Goal: Task Accomplishment & Management: Use online tool/utility

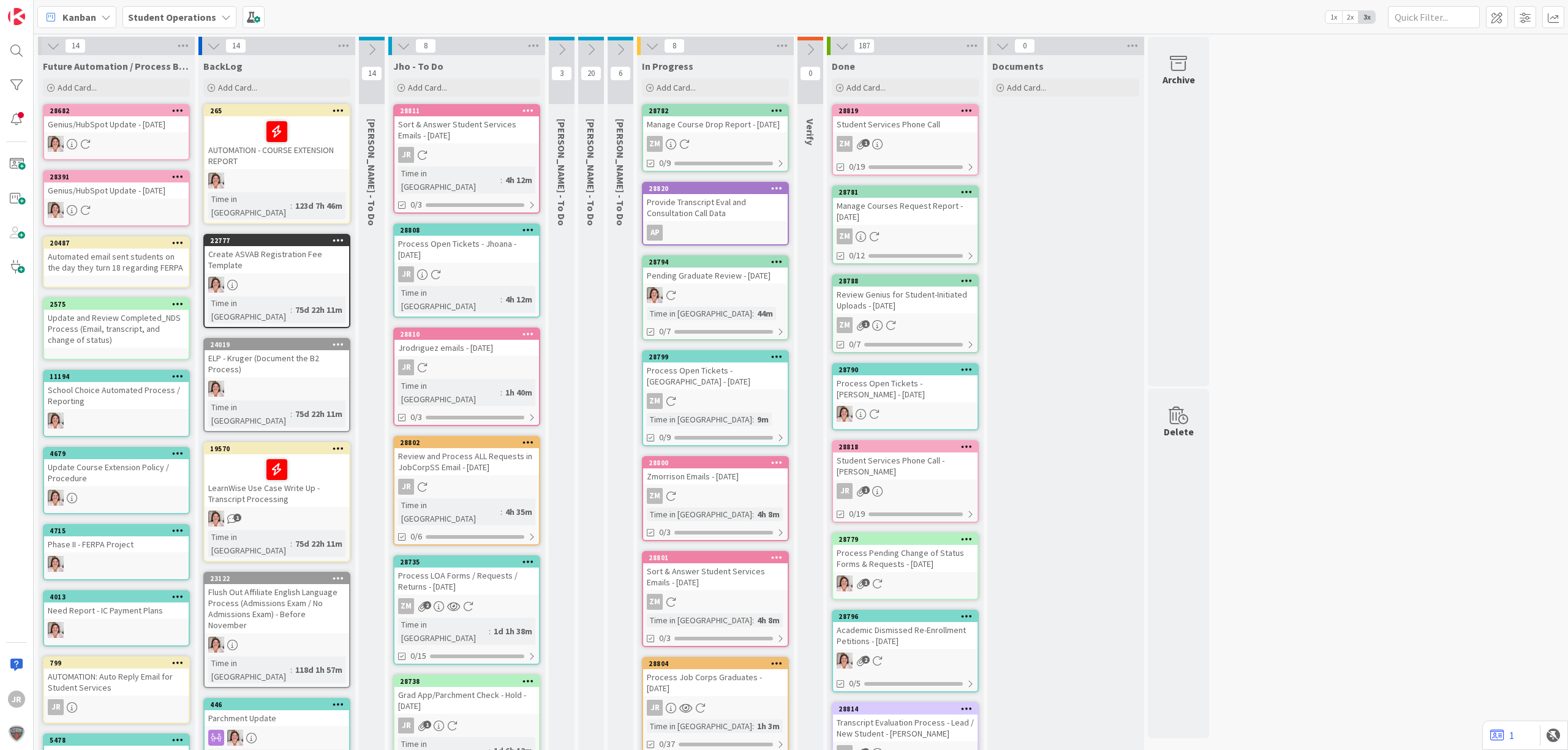
click at [732, 693] on div "Process Job Corps Graduates - [DATE]" at bounding box center [715, 683] width 145 height 27
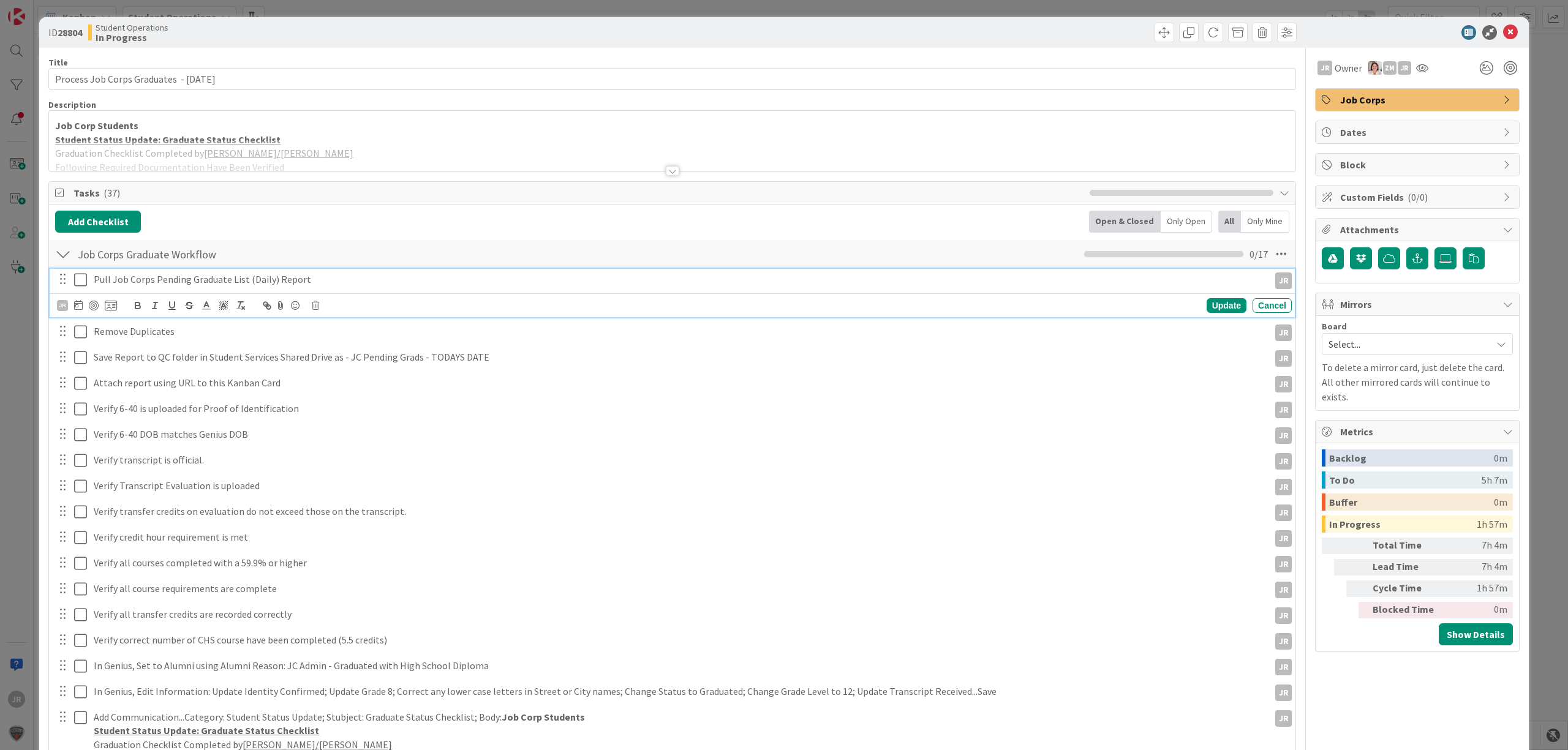
click at [82, 277] on icon at bounding box center [81, 280] width 13 height 15
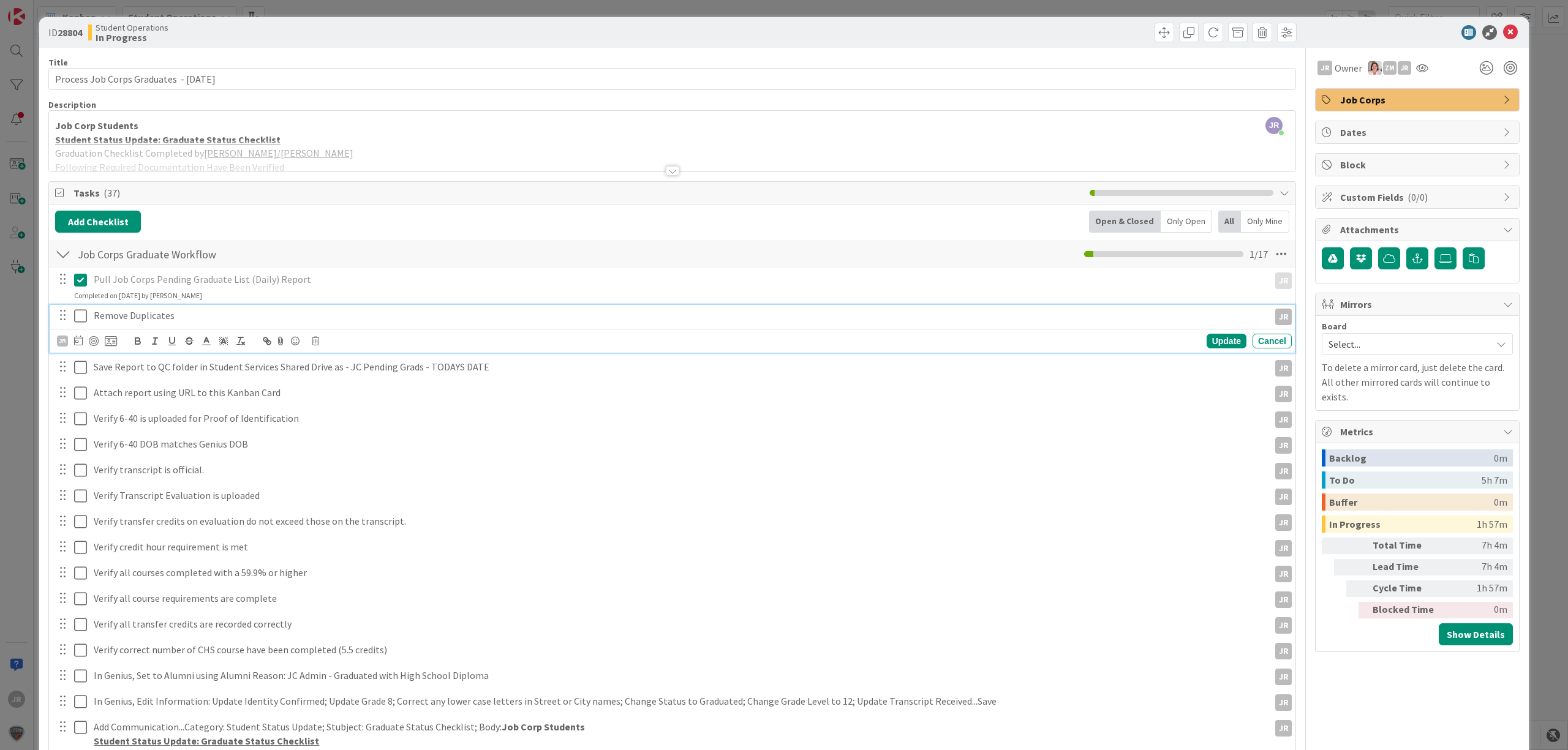
drag, startPoint x: 84, startPoint y: 314, endPoint x: 84, endPoint y: 323, distance: 9.0
click at [84, 314] on icon at bounding box center [81, 316] width 13 height 15
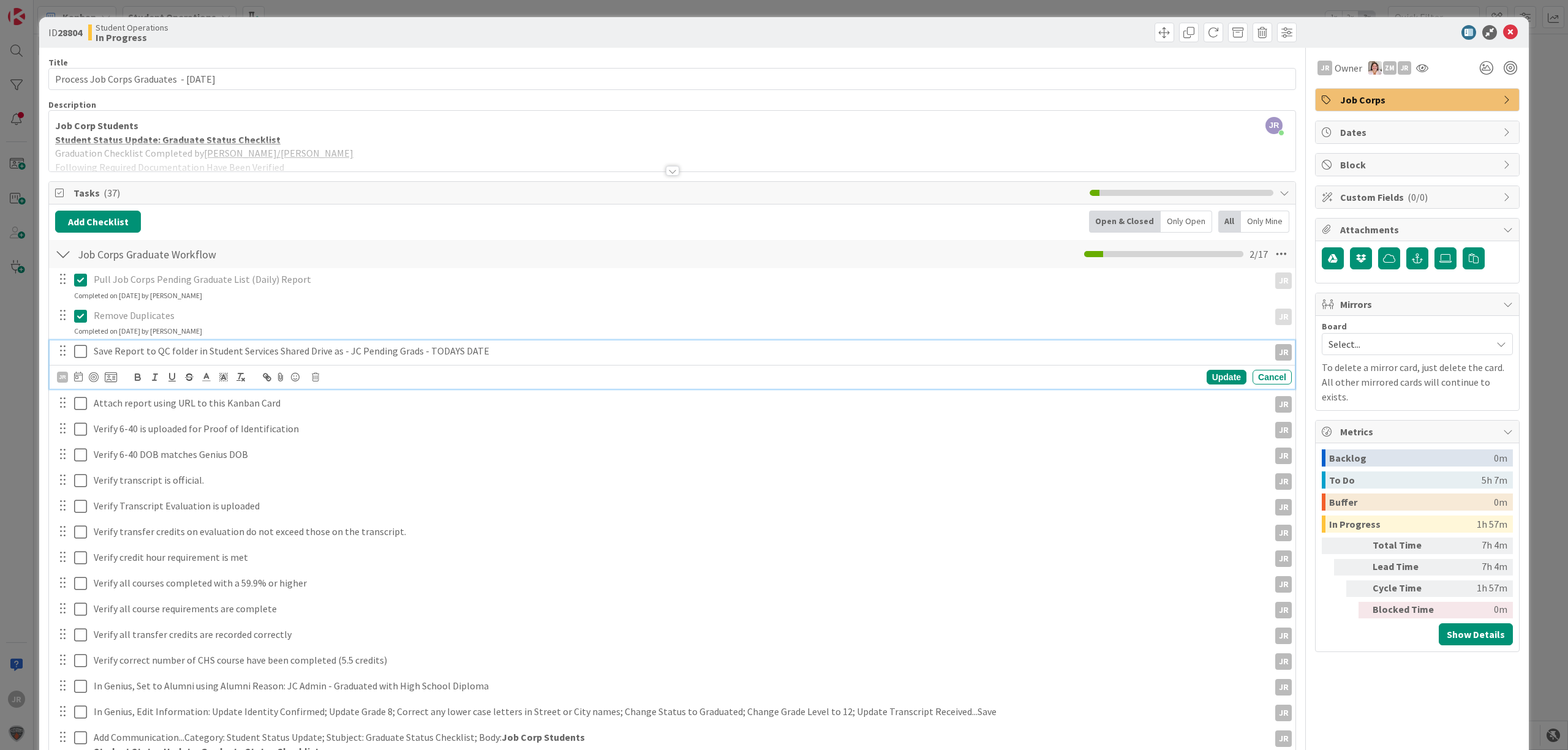
click at [84, 347] on icon at bounding box center [81, 351] width 13 height 15
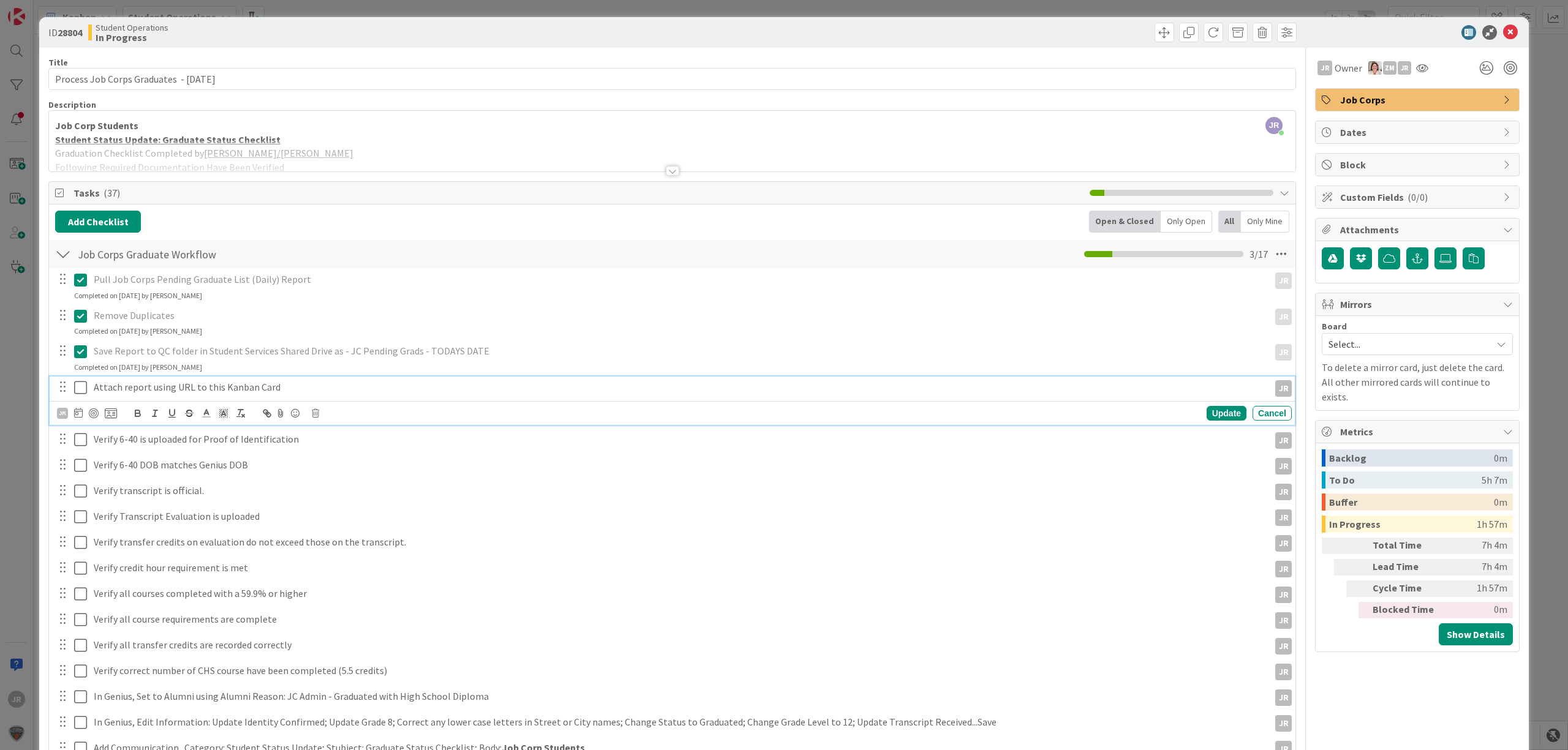
click at [86, 384] on icon at bounding box center [81, 387] width 13 height 15
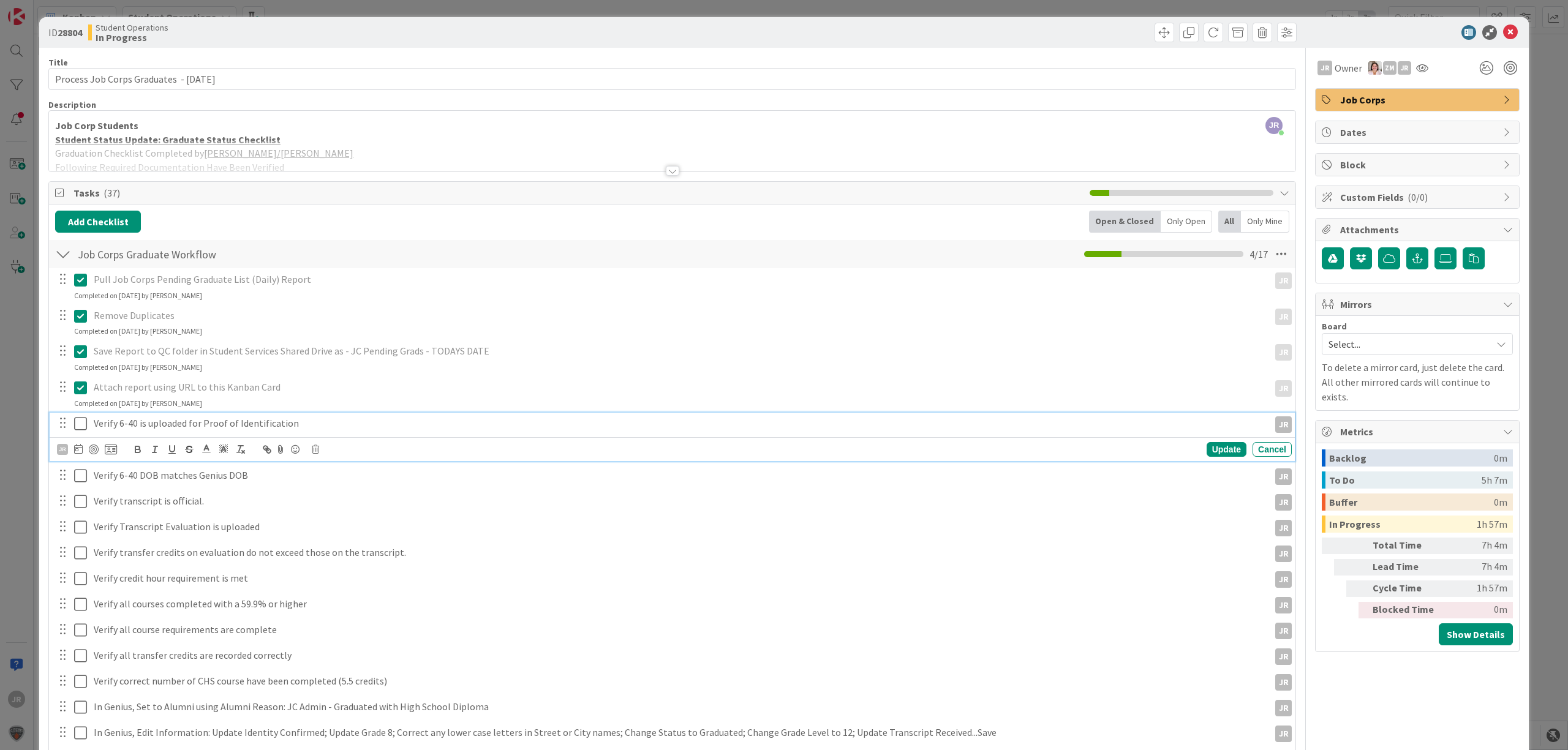
click at [84, 427] on icon at bounding box center [81, 423] width 13 height 15
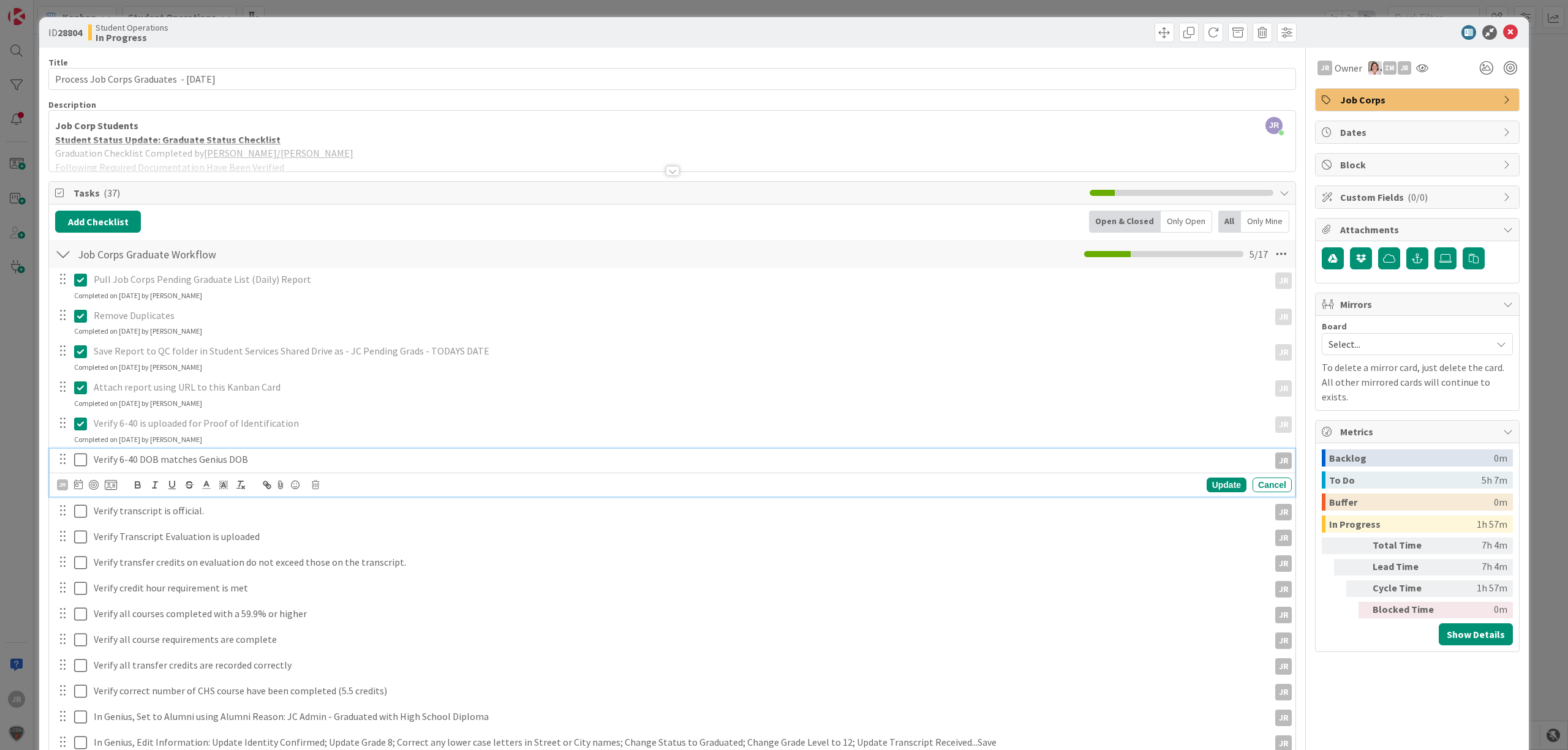
click at [86, 453] on icon at bounding box center [81, 460] width 13 height 15
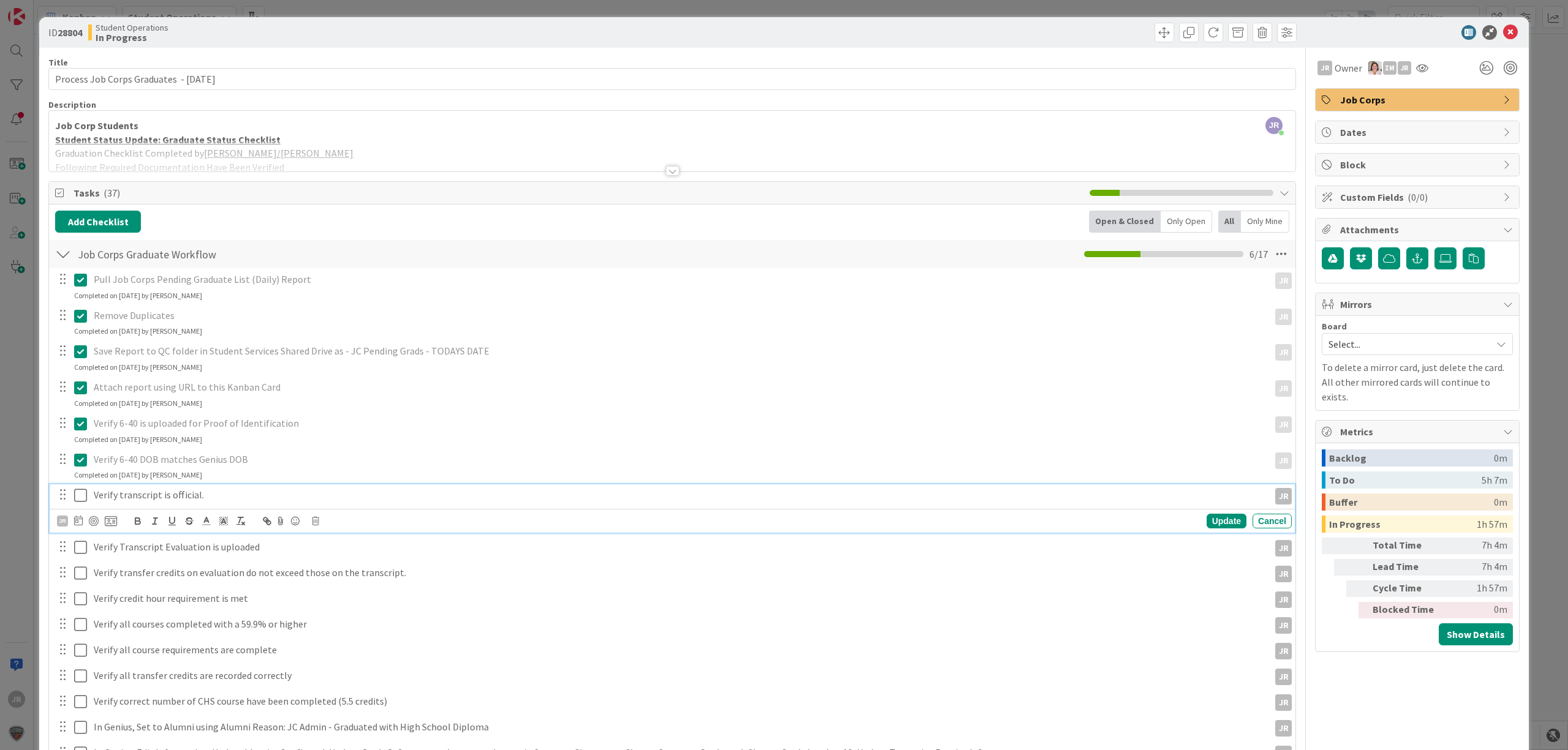
click at [84, 496] on icon at bounding box center [81, 495] width 13 height 15
click at [81, 529] on icon at bounding box center [81, 531] width 13 height 15
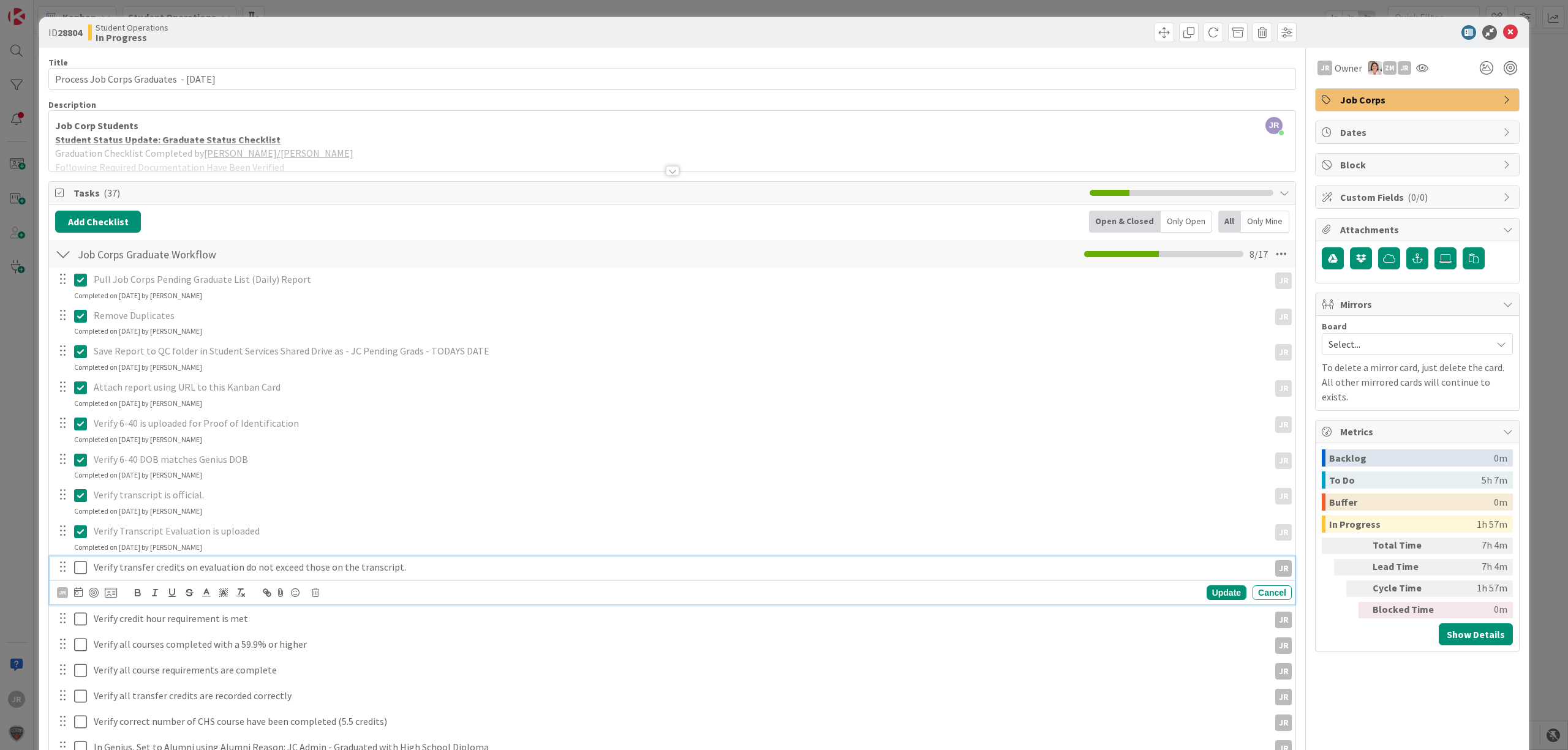
click at [82, 571] on icon at bounding box center [81, 567] width 13 height 15
click at [84, 605] on icon at bounding box center [81, 603] width 13 height 15
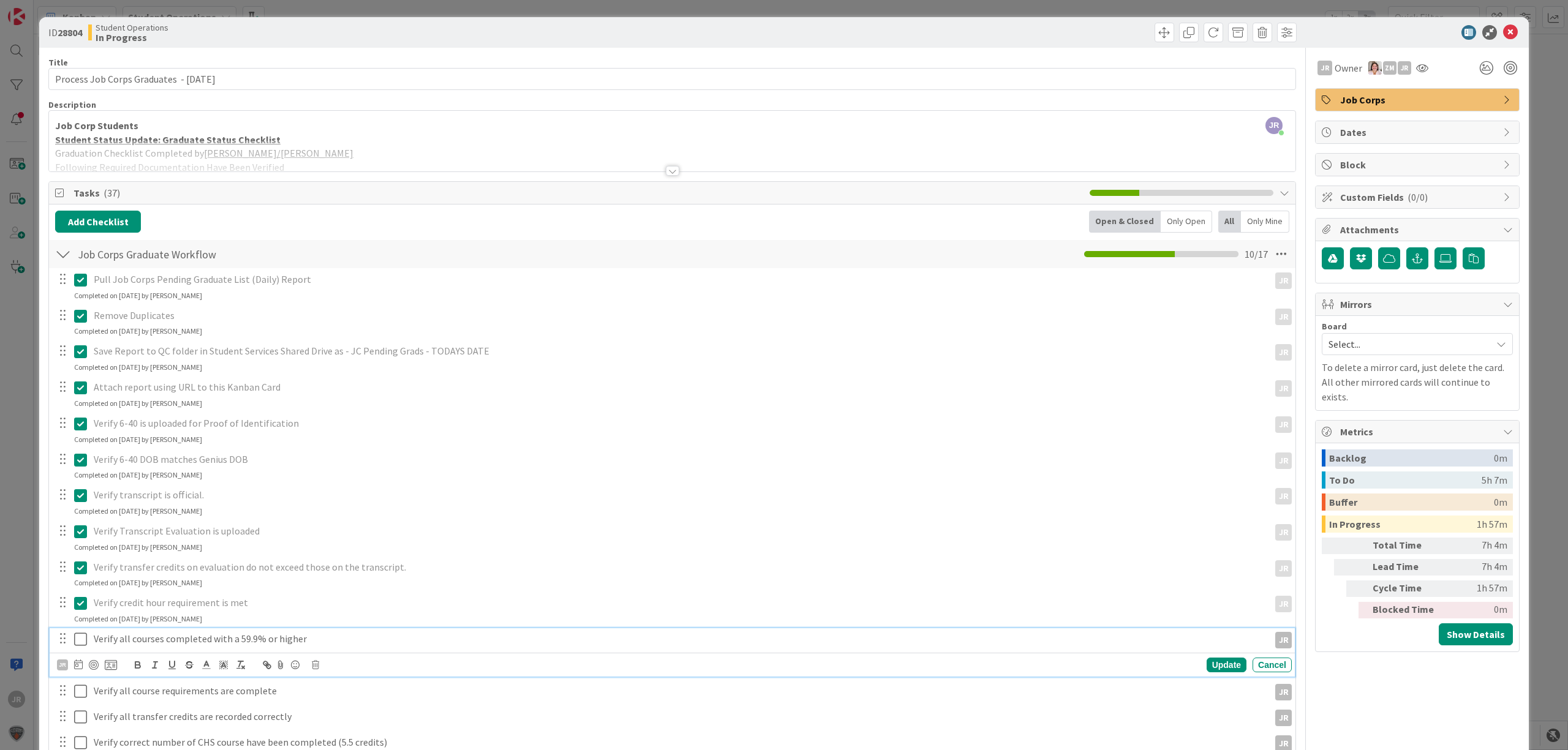
click at [84, 647] on icon at bounding box center [81, 639] width 13 height 15
click at [84, 676] on icon at bounding box center [81, 675] width 13 height 15
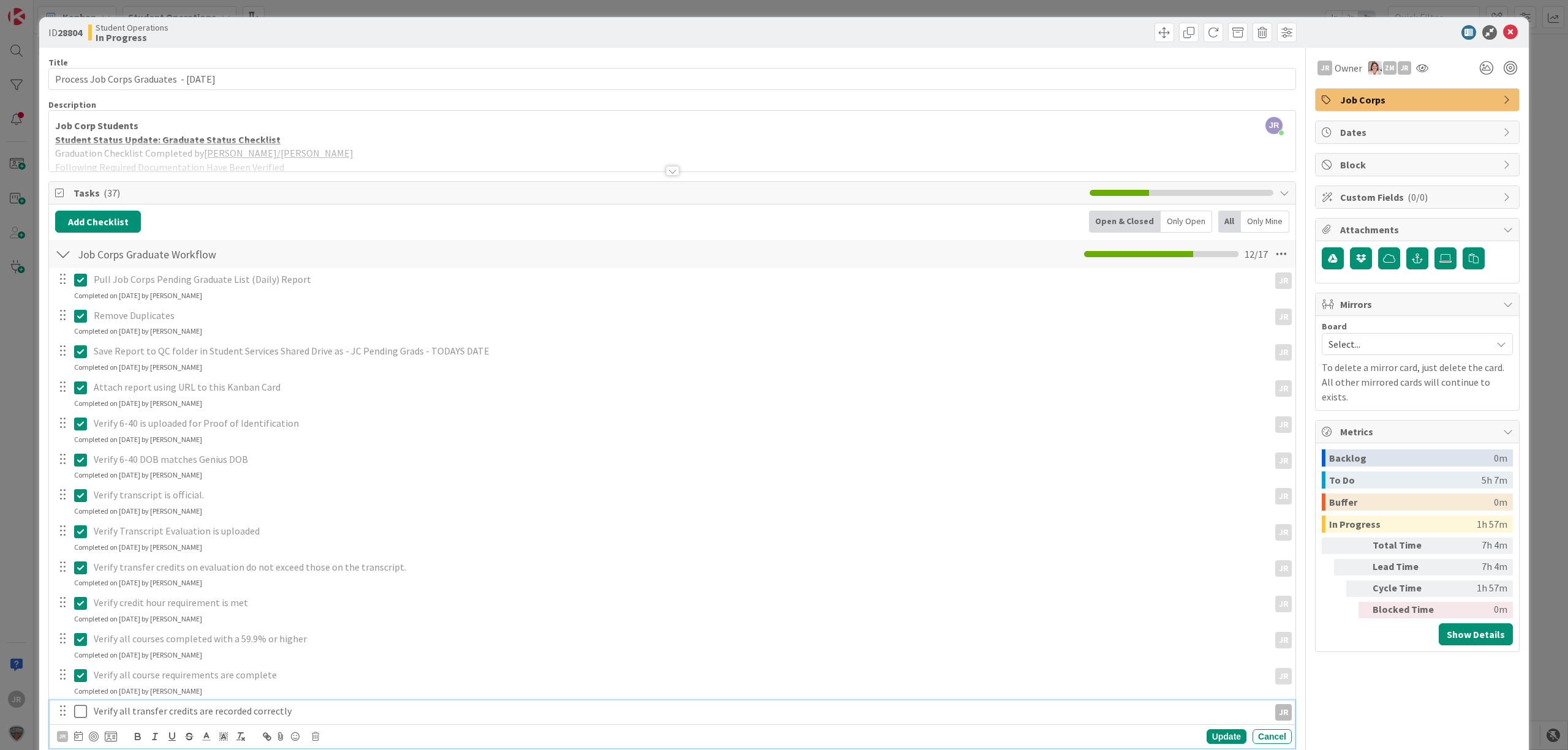
click at [79, 719] on icon at bounding box center [81, 711] width 13 height 15
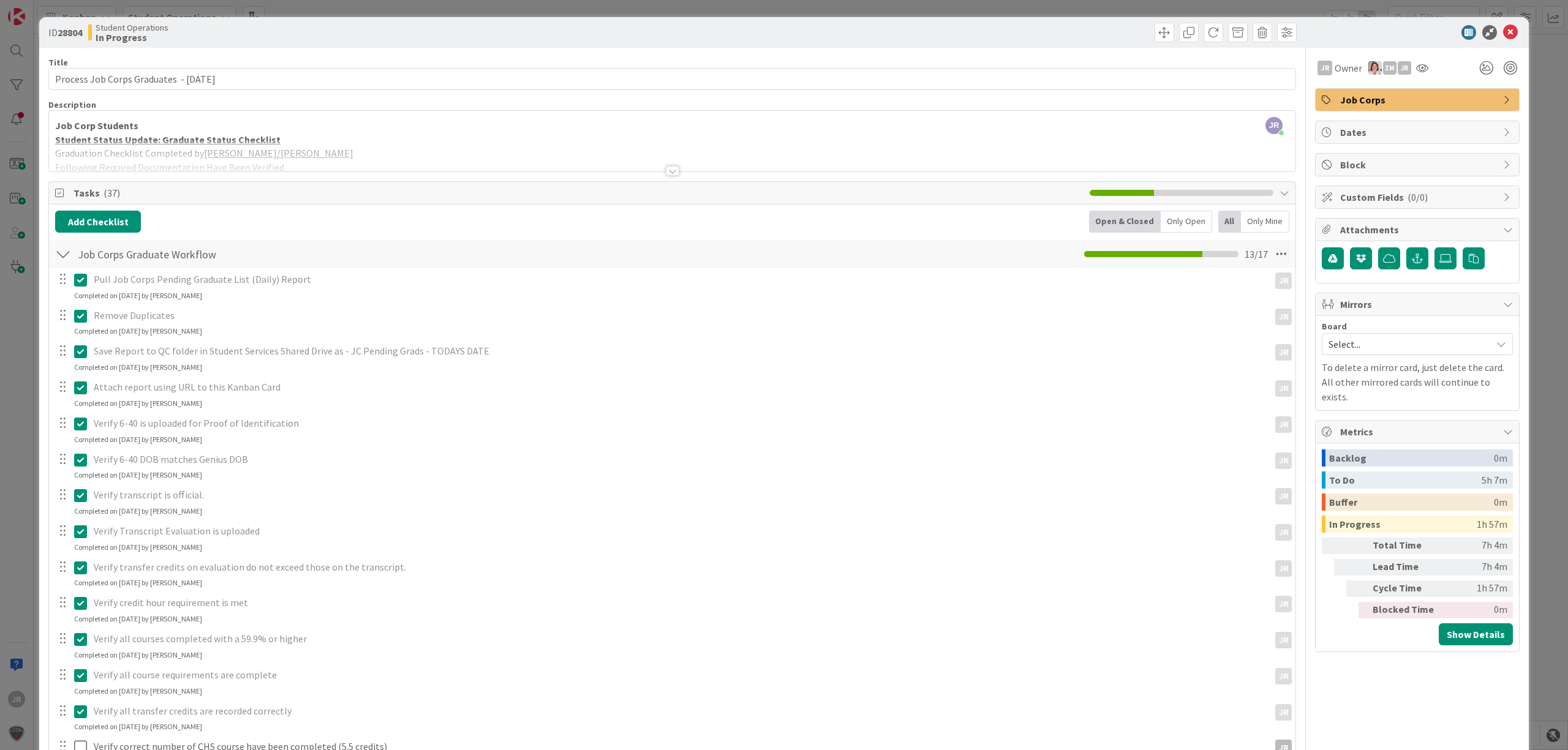
scroll to position [163, 0]
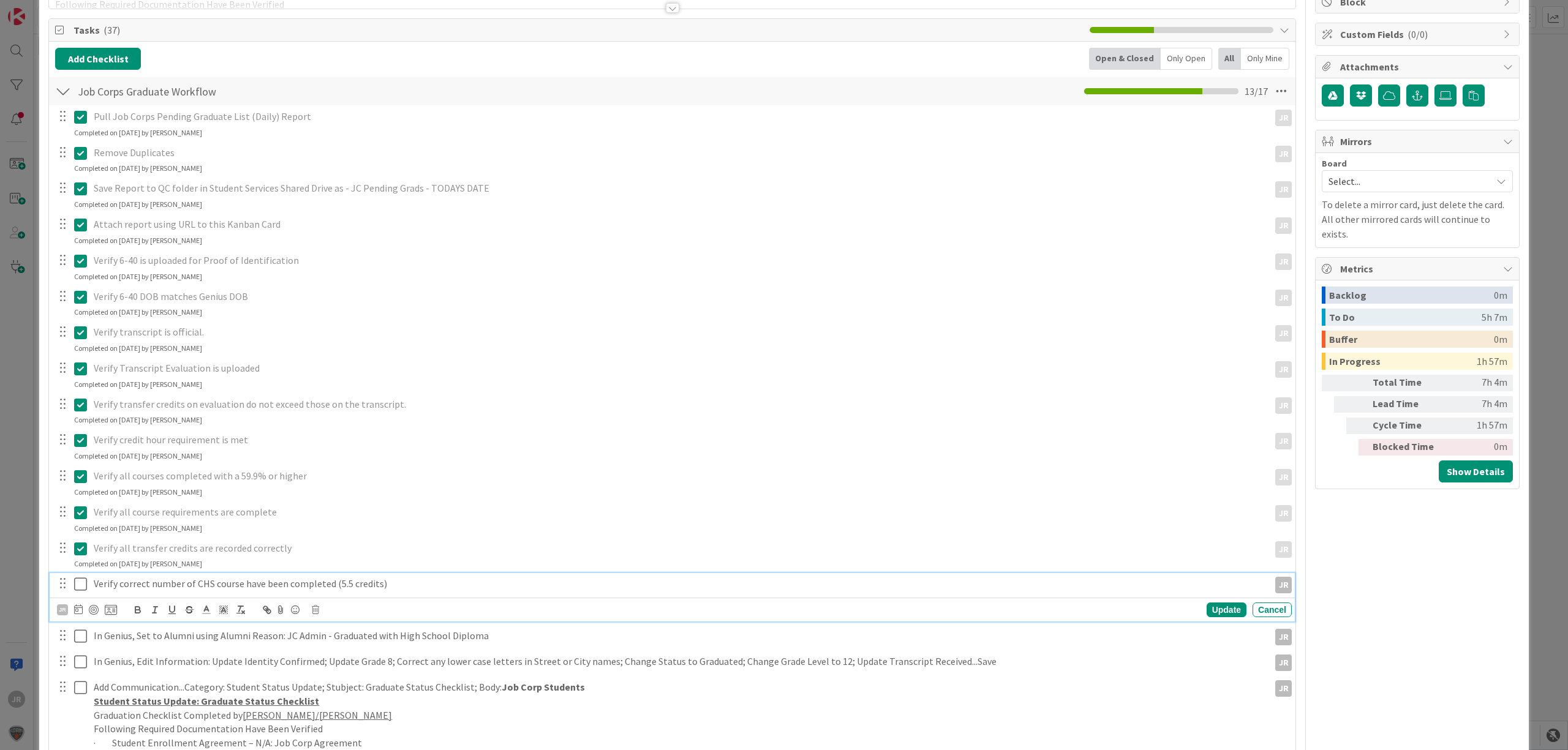
drag, startPoint x: 86, startPoint y: 579, endPoint x: 86, endPoint y: 590, distance: 11.0
click at [86, 579] on icon at bounding box center [81, 584] width 13 height 15
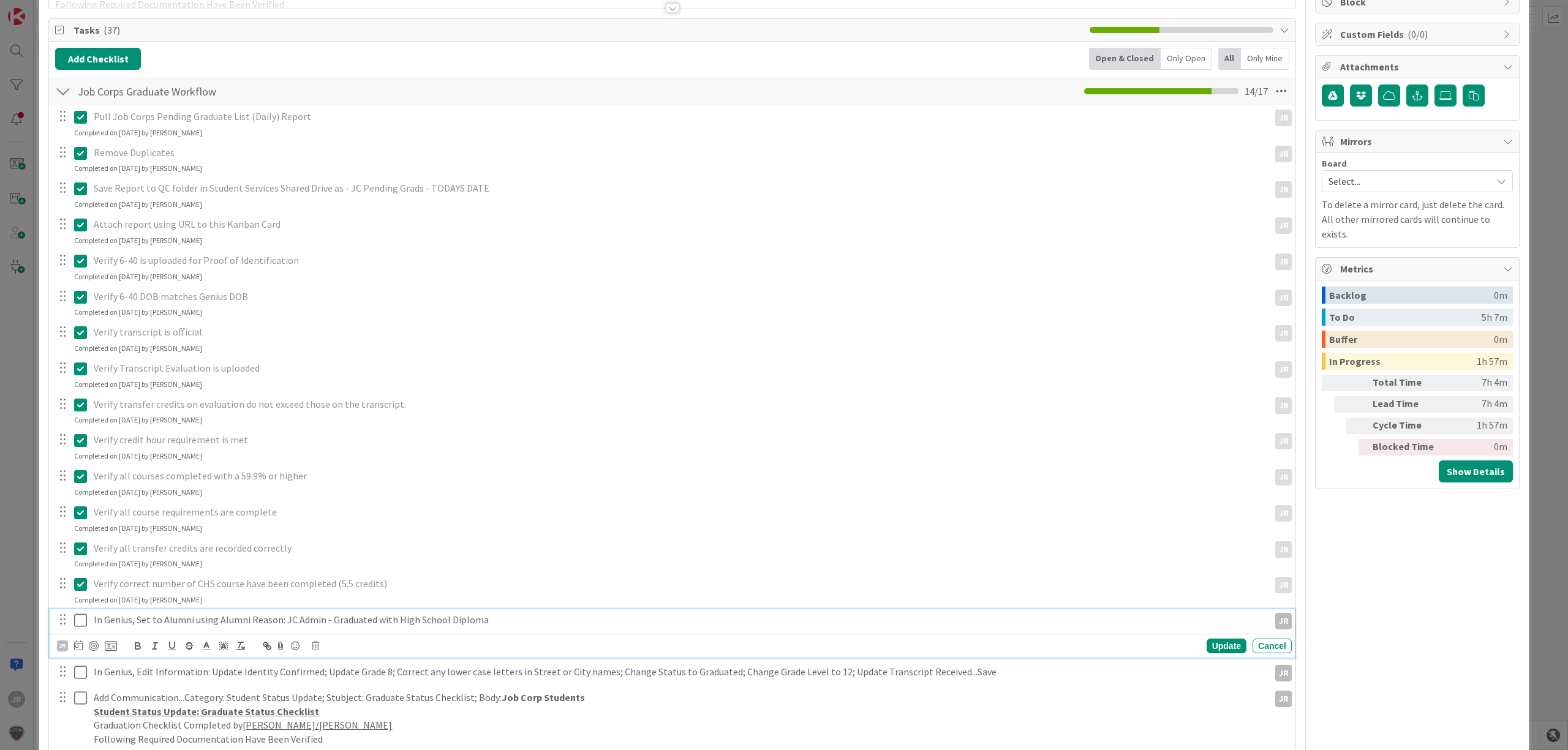
click at [82, 623] on icon at bounding box center [81, 620] width 13 height 15
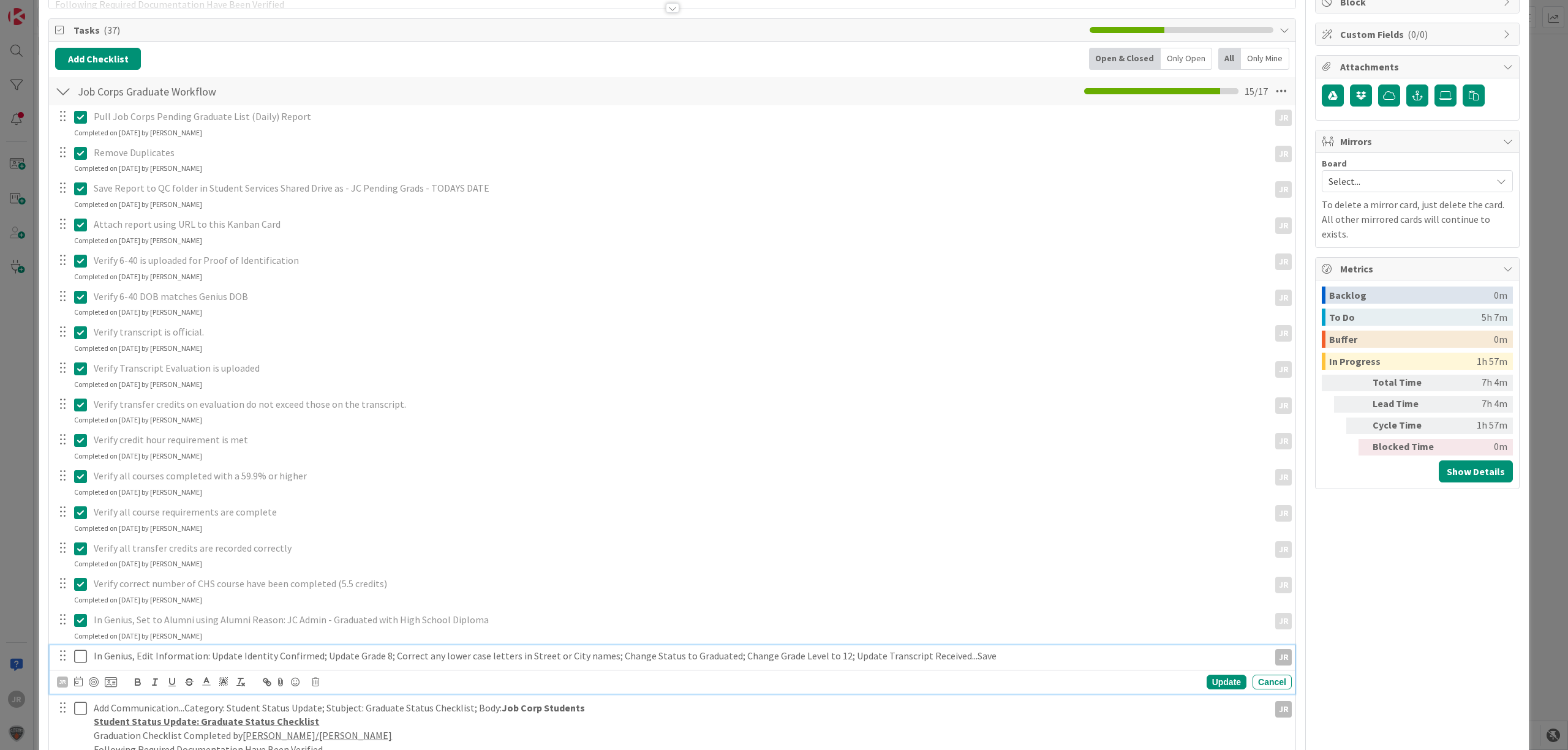
click at [84, 655] on icon at bounding box center [81, 656] width 13 height 15
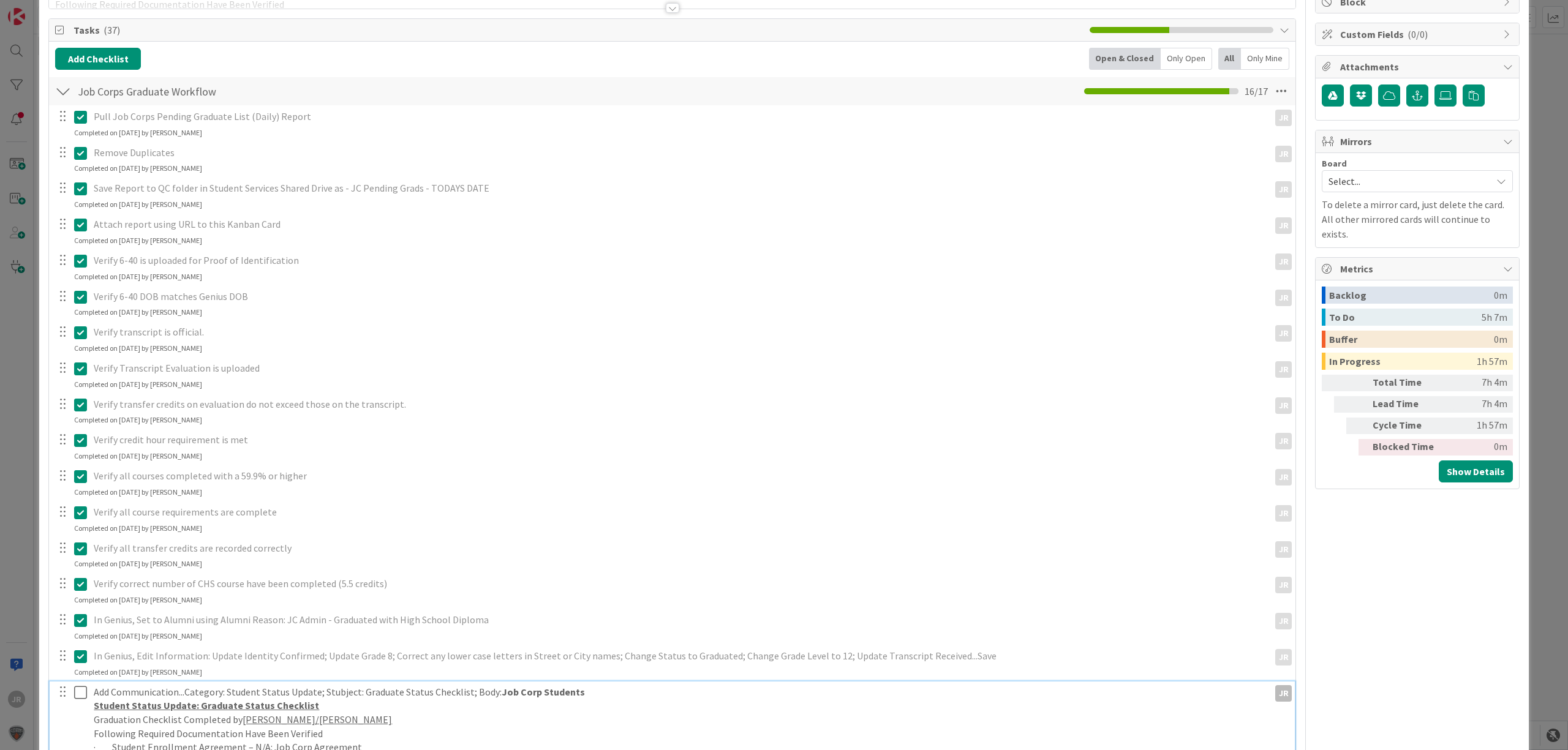
click at [84, 690] on icon at bounding box center [81, 692] width 13 height 15
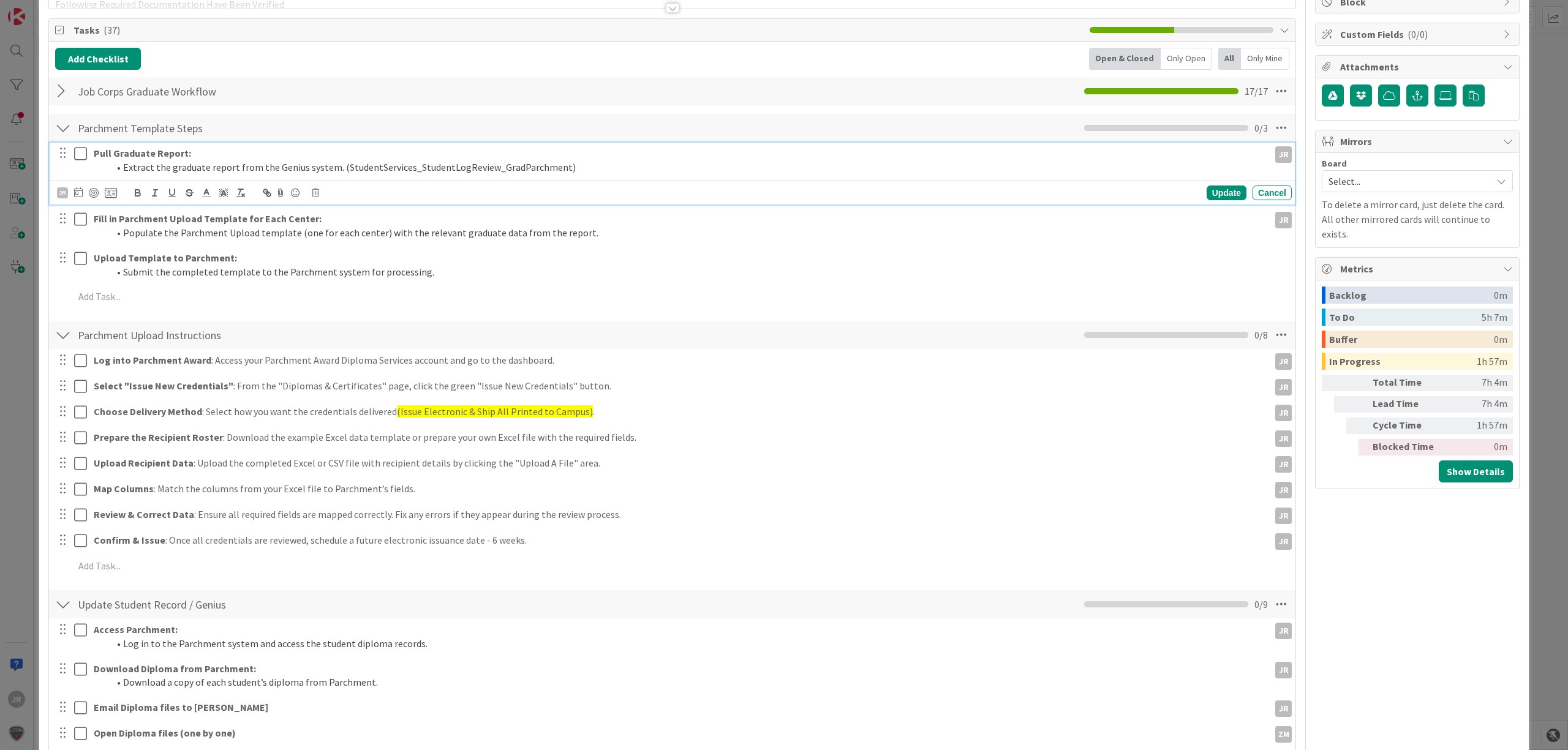
click at [82, 152] on icon at bounding box center [81, 153] width 13 height 15
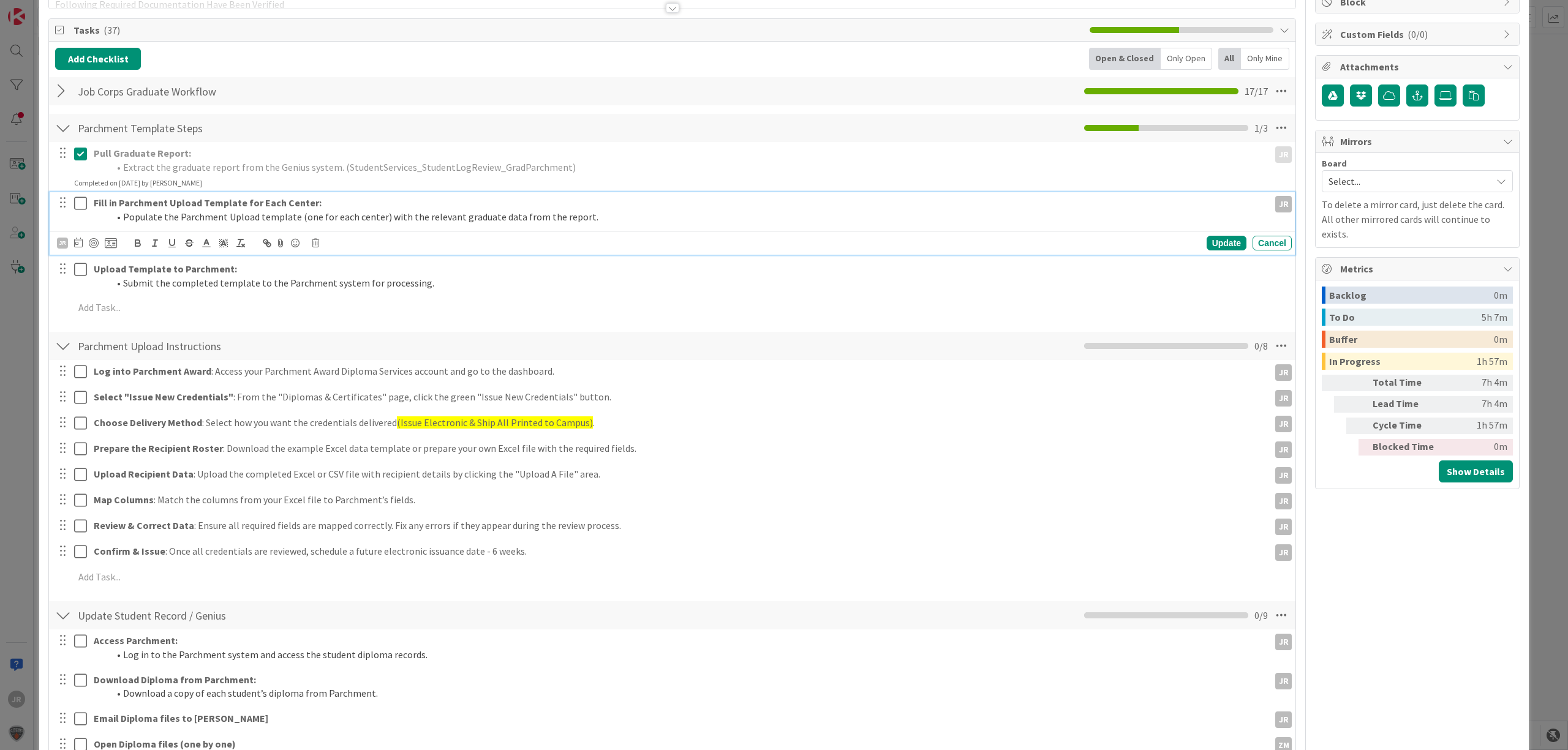
click at [83, 197] on button at bounding box center [81, 203] width 15 height 20
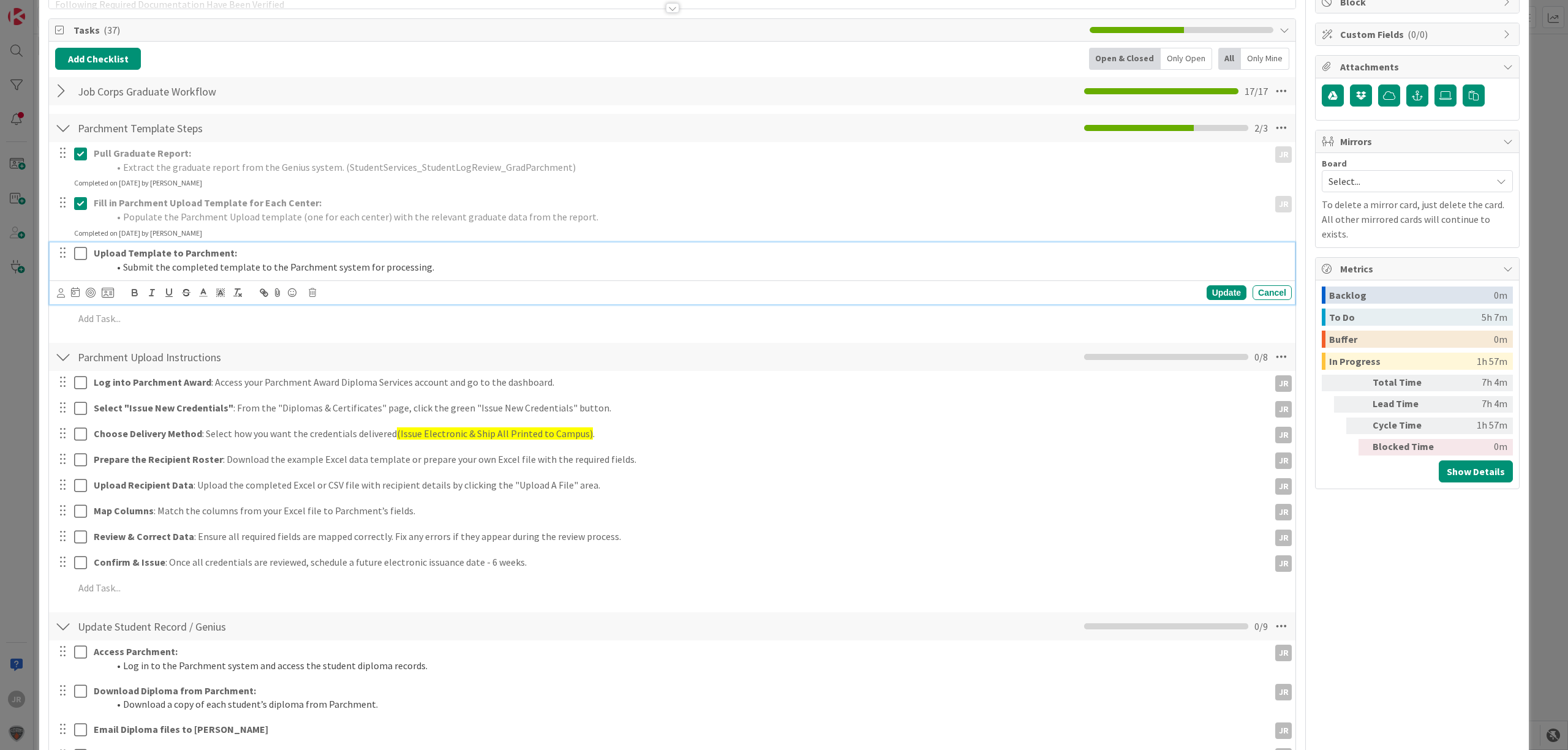
click at [83, 248] on icon at bounding box center [81, 253] width 13 height 15
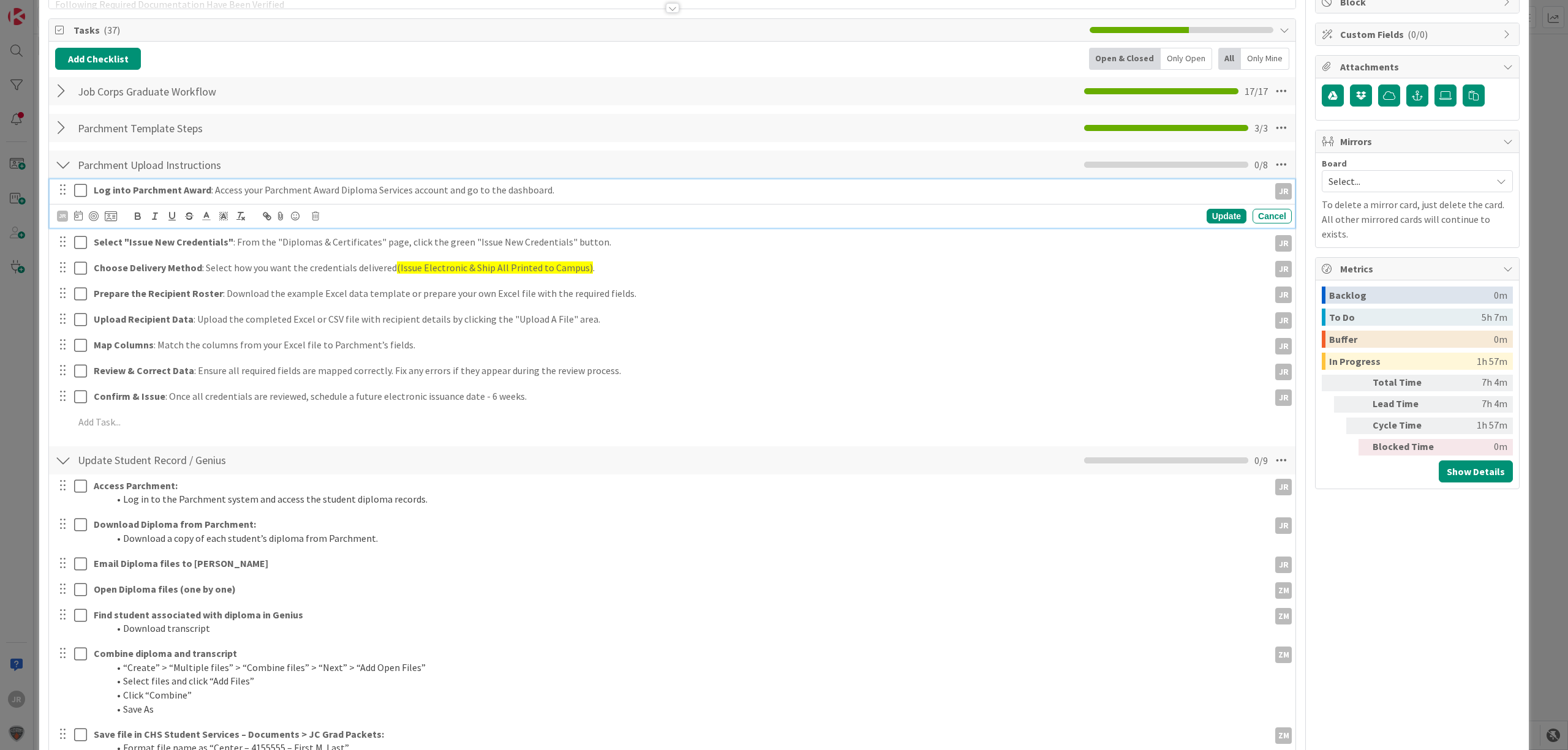
click at [79, 194] on icon at bounding box center [81, 190] width 13 height 15
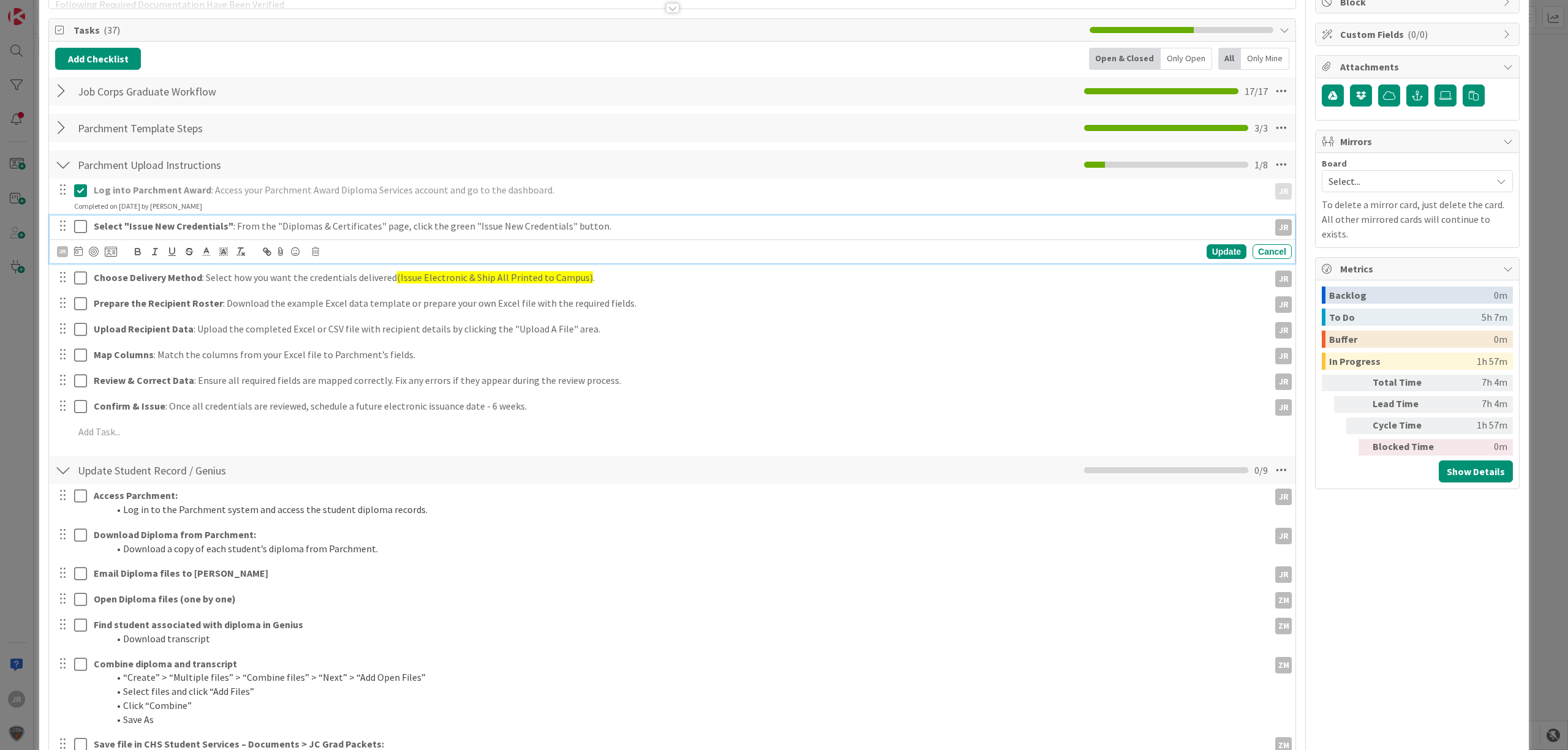
click at [82, 230] on icon at bounding box center [81, 226] width 13 height 15
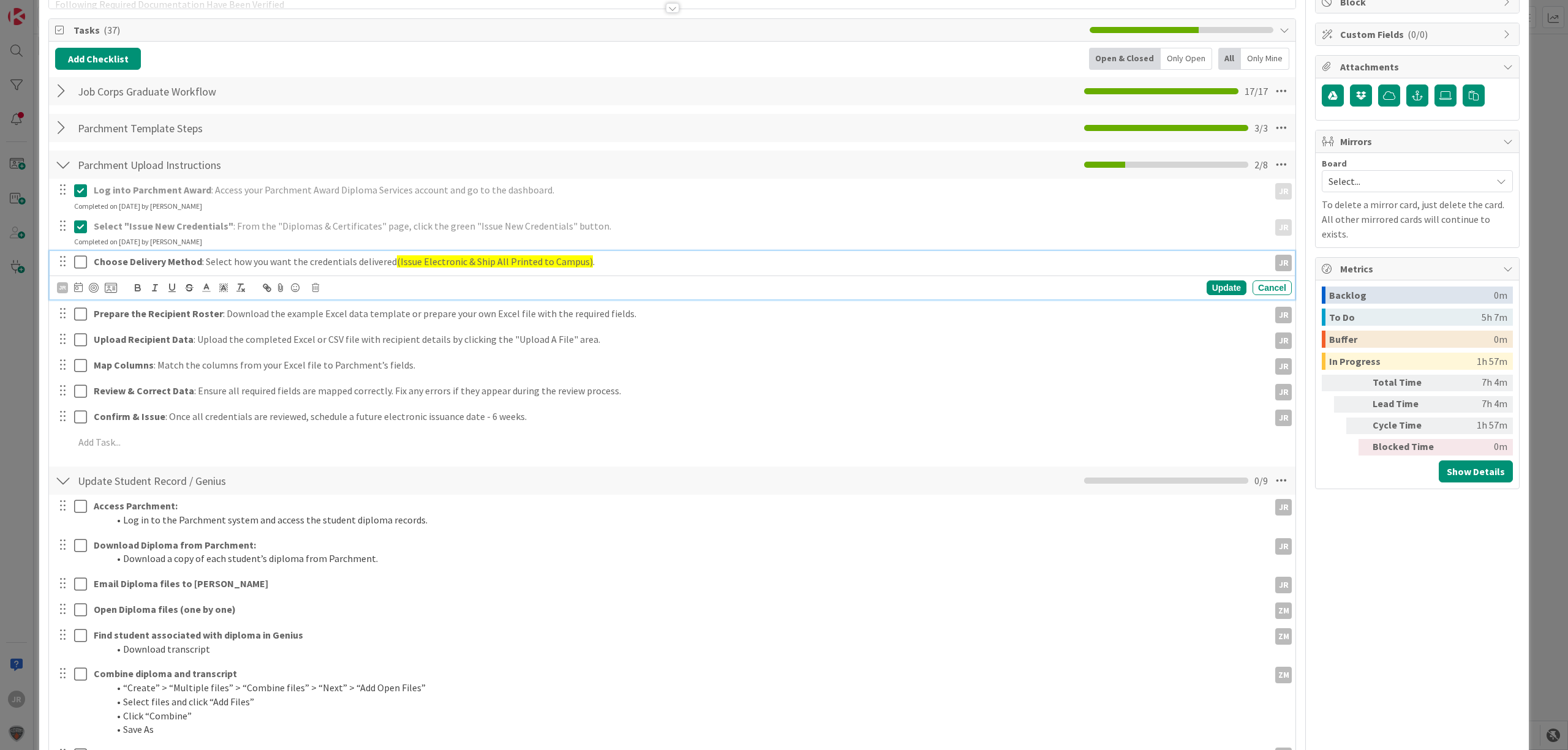
click at [83, 264] on icon at bounding box center [81, 262] width 13 height 15
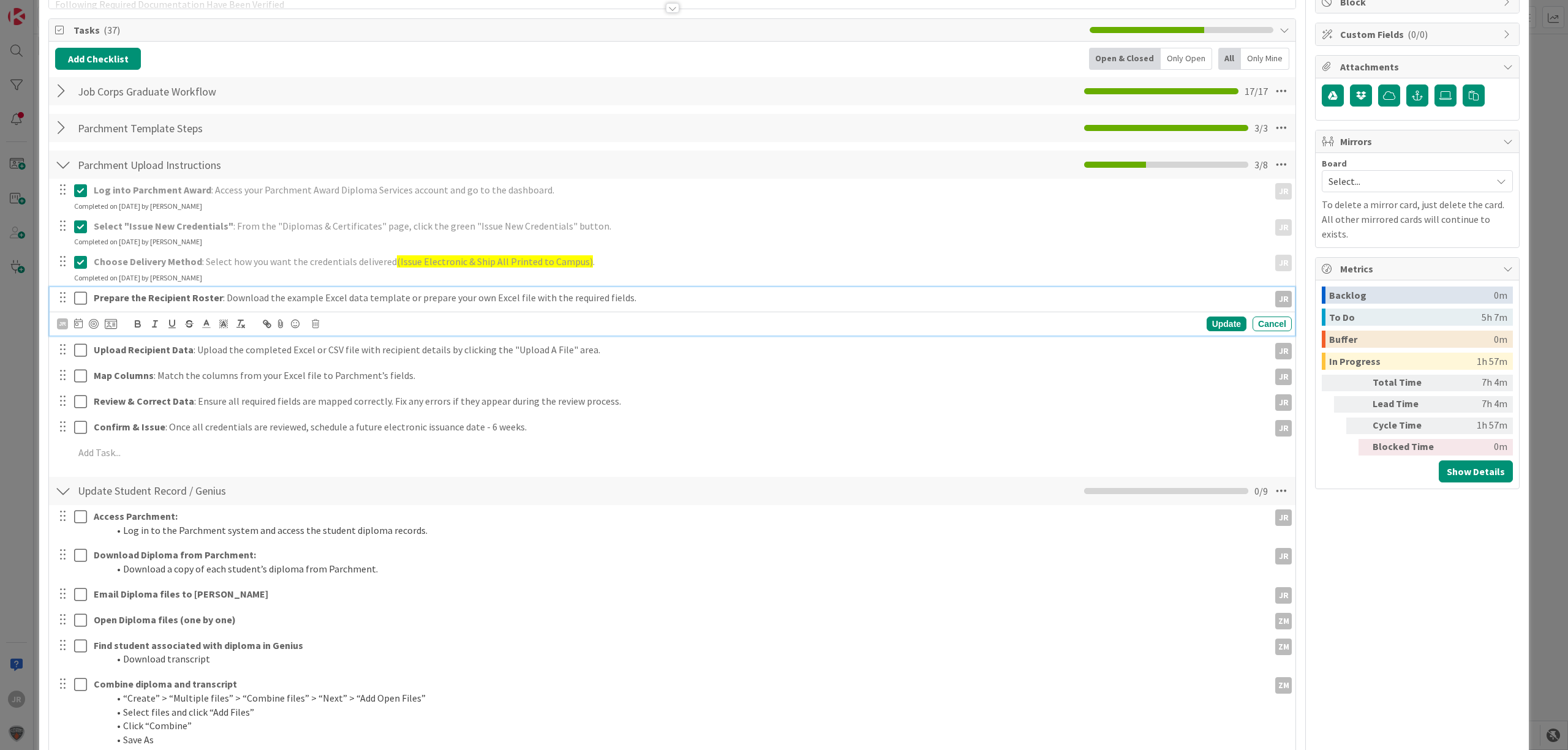
drag, startPoint x: 83, startPoint y: 297, endPoint x: 80, endPoint y: 307, distance: 10.4
click at [81, 297] on icon at bounding box center [81, 298] width 13 height 15
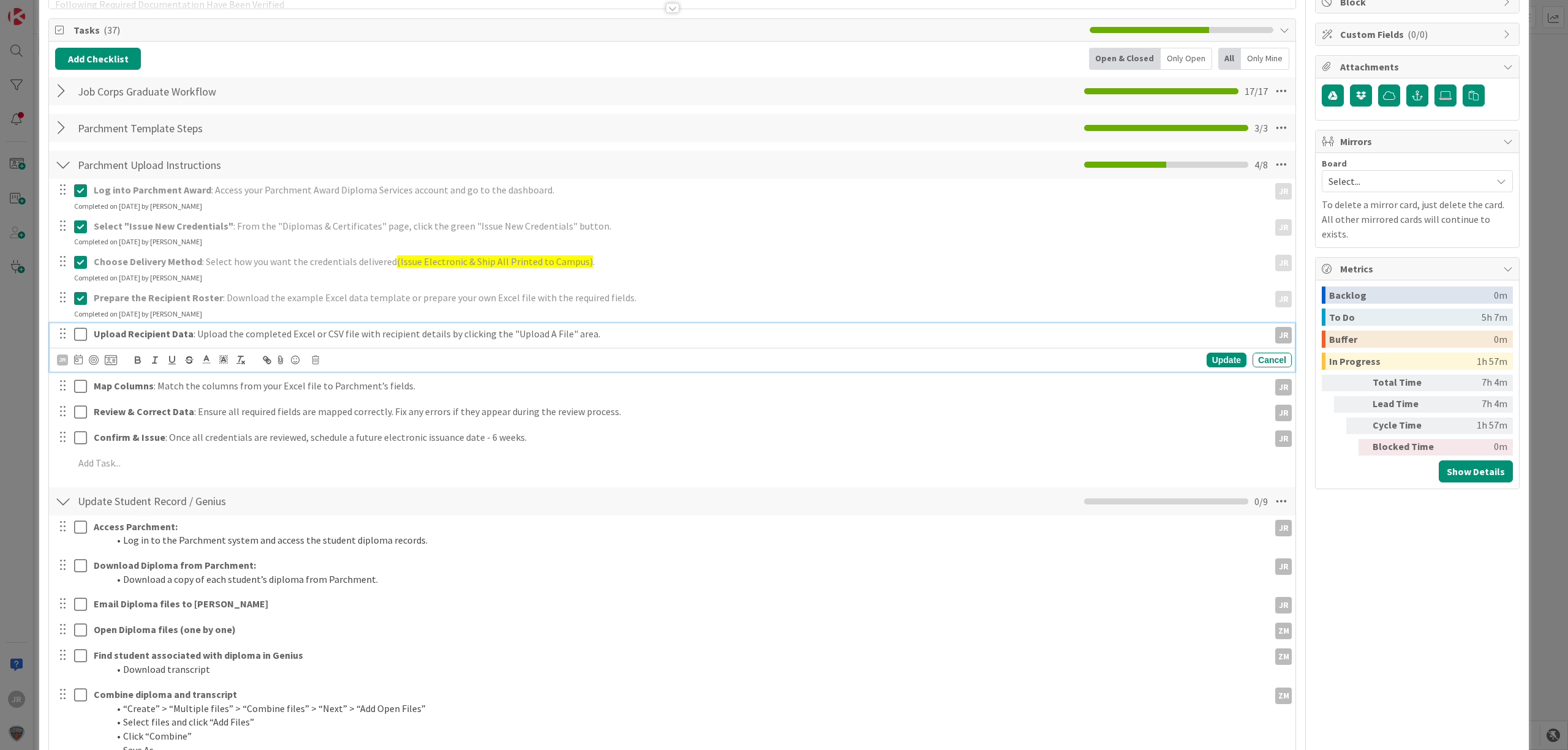
click at [79, 332] on icon at bounding box center [81, 334] width 13 height 15
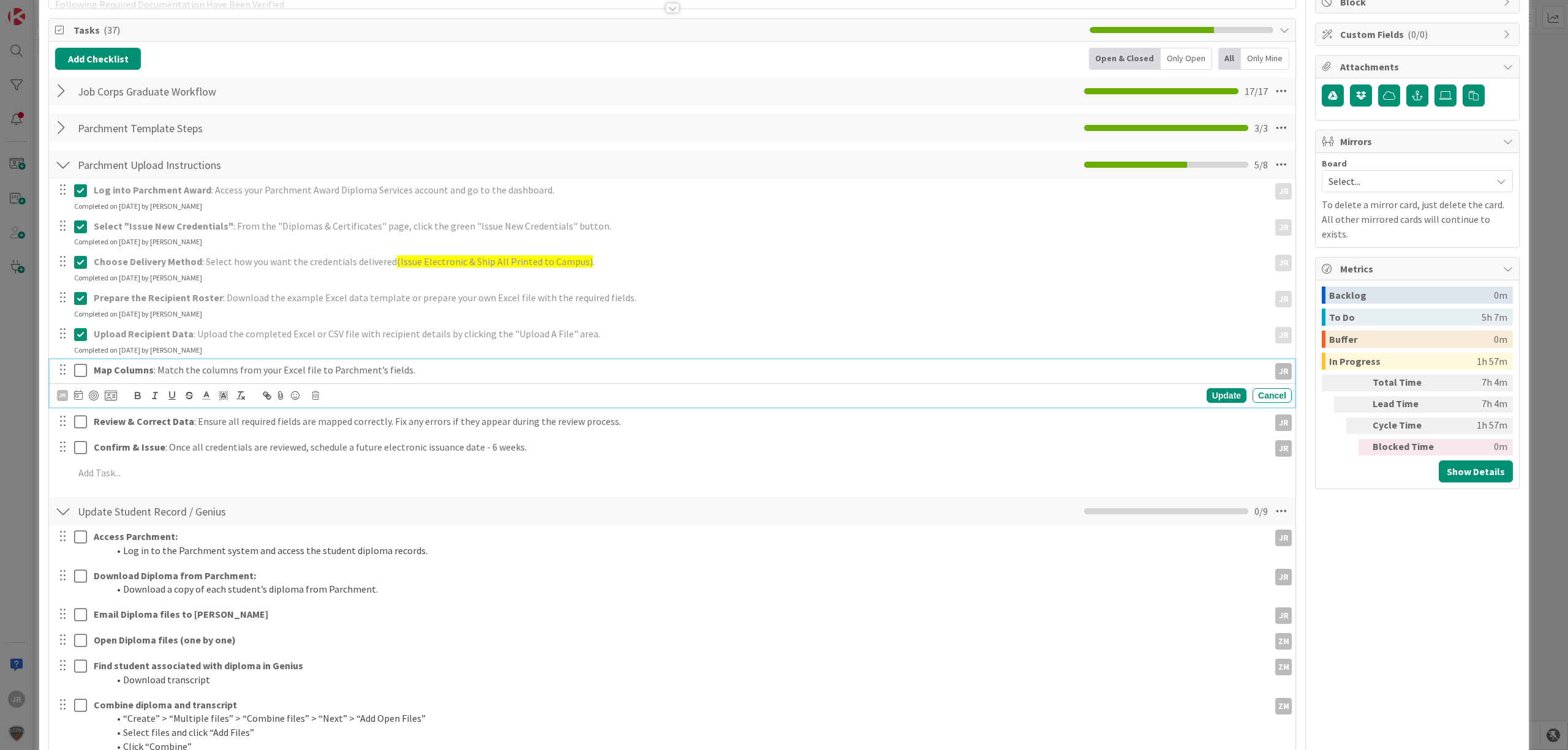
click at [81, 364] on icon at bounding box center [81, 370] width 13 height 15
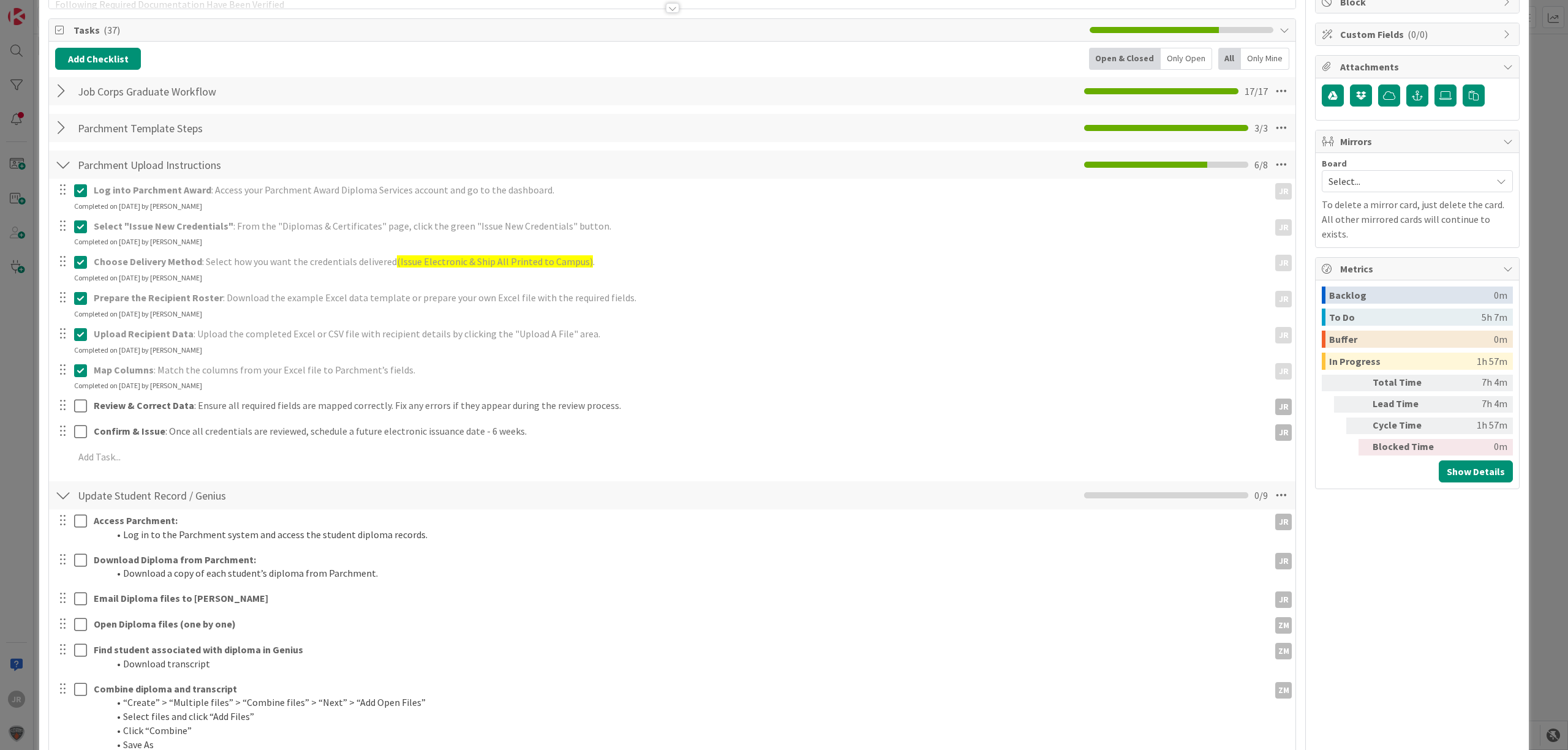
drag, startPoint x: 82, startPoint y: 393, endPoint x: 82, endPoint y: 400, distance: 7.0
click at [82, 394] on div "Log into Parchment Award : Access your Parchment Award Diploma Services account…" at bounding box center [672, 326] width 1234 height 294
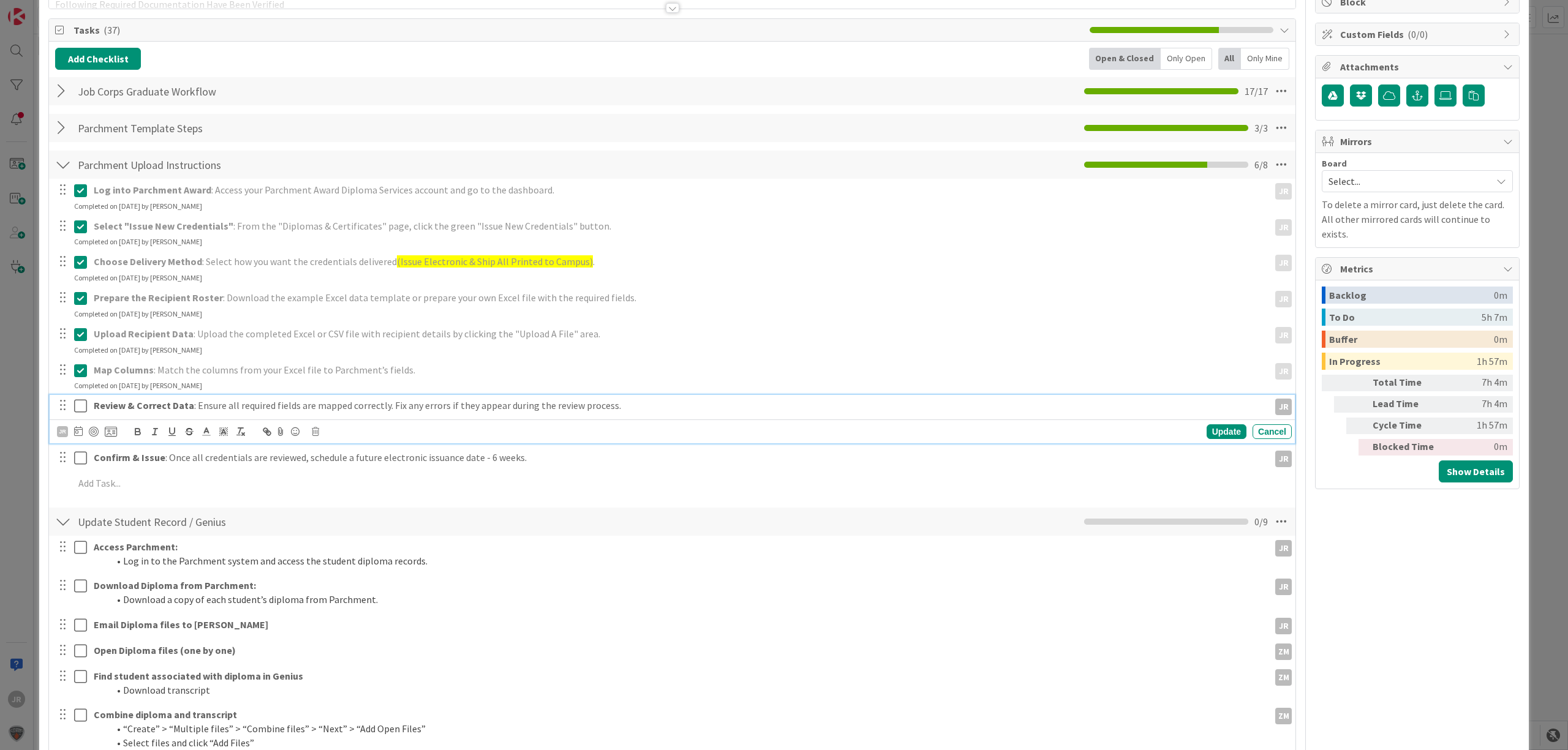
click at [82, 400] on icon at bounding box center [81, 406] width 13 height 15
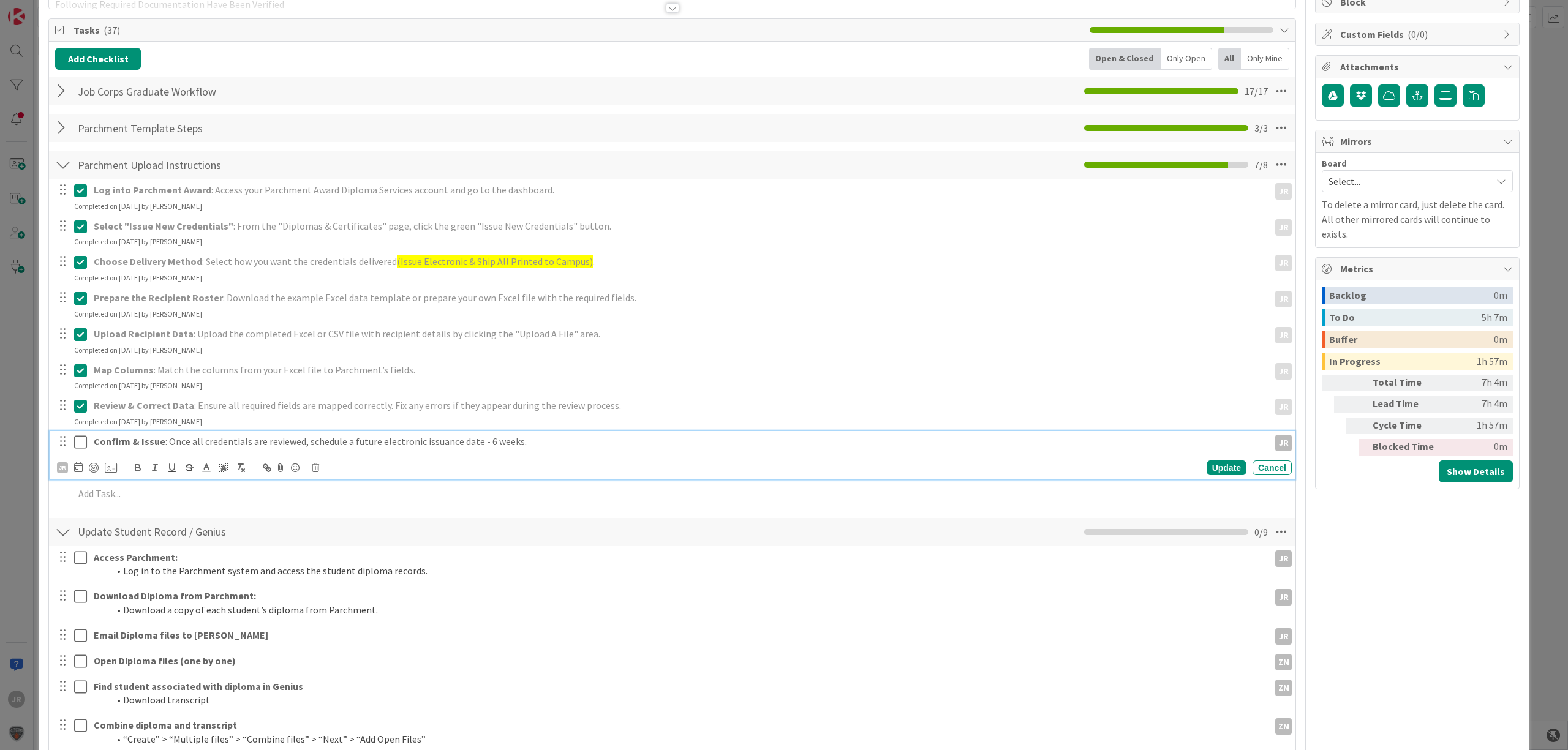
click at [77, 444] on icon at bounding box center [81, 442] width 13 height 15
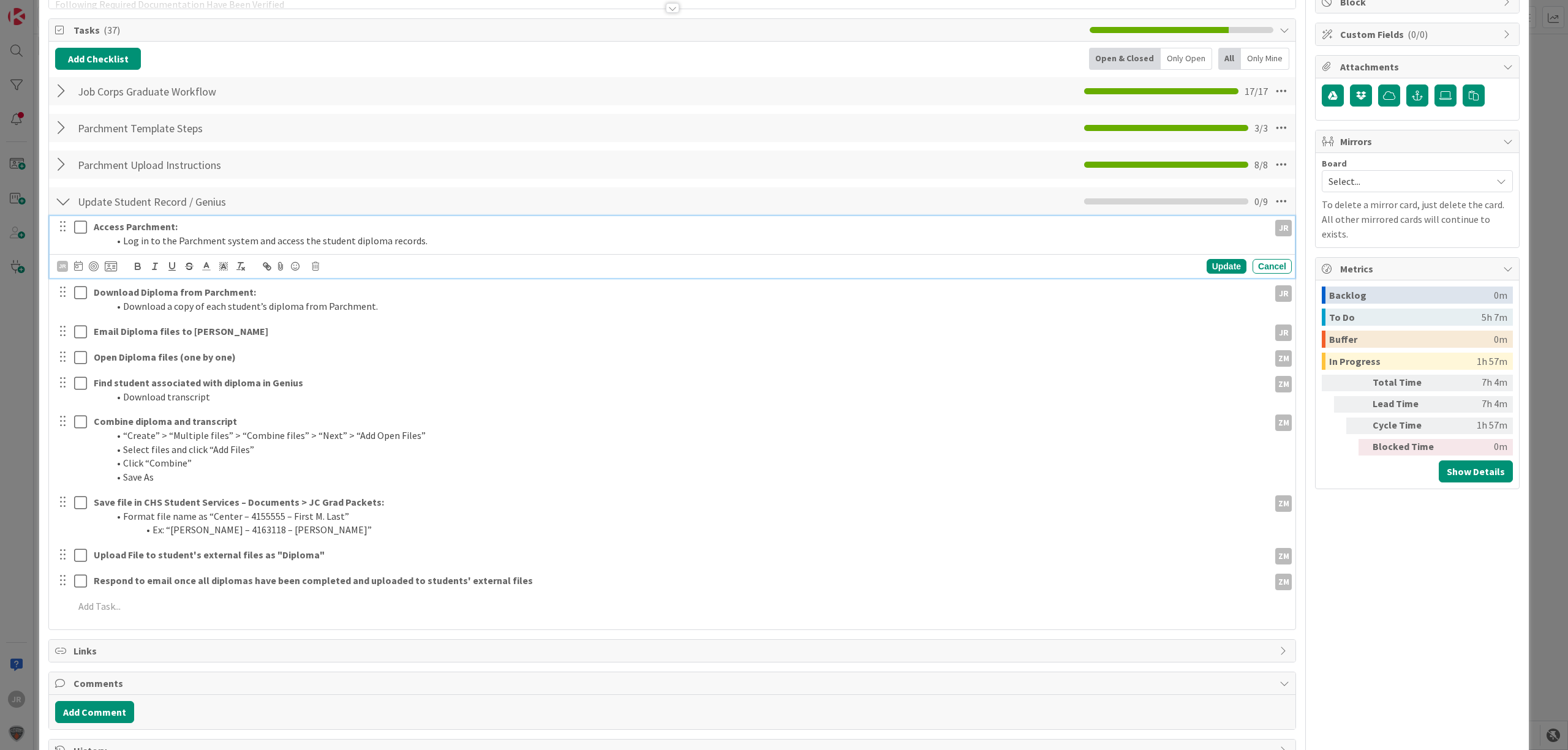
click at [82, 231] on icon at bounding box center [81, 227] width 13 height 15
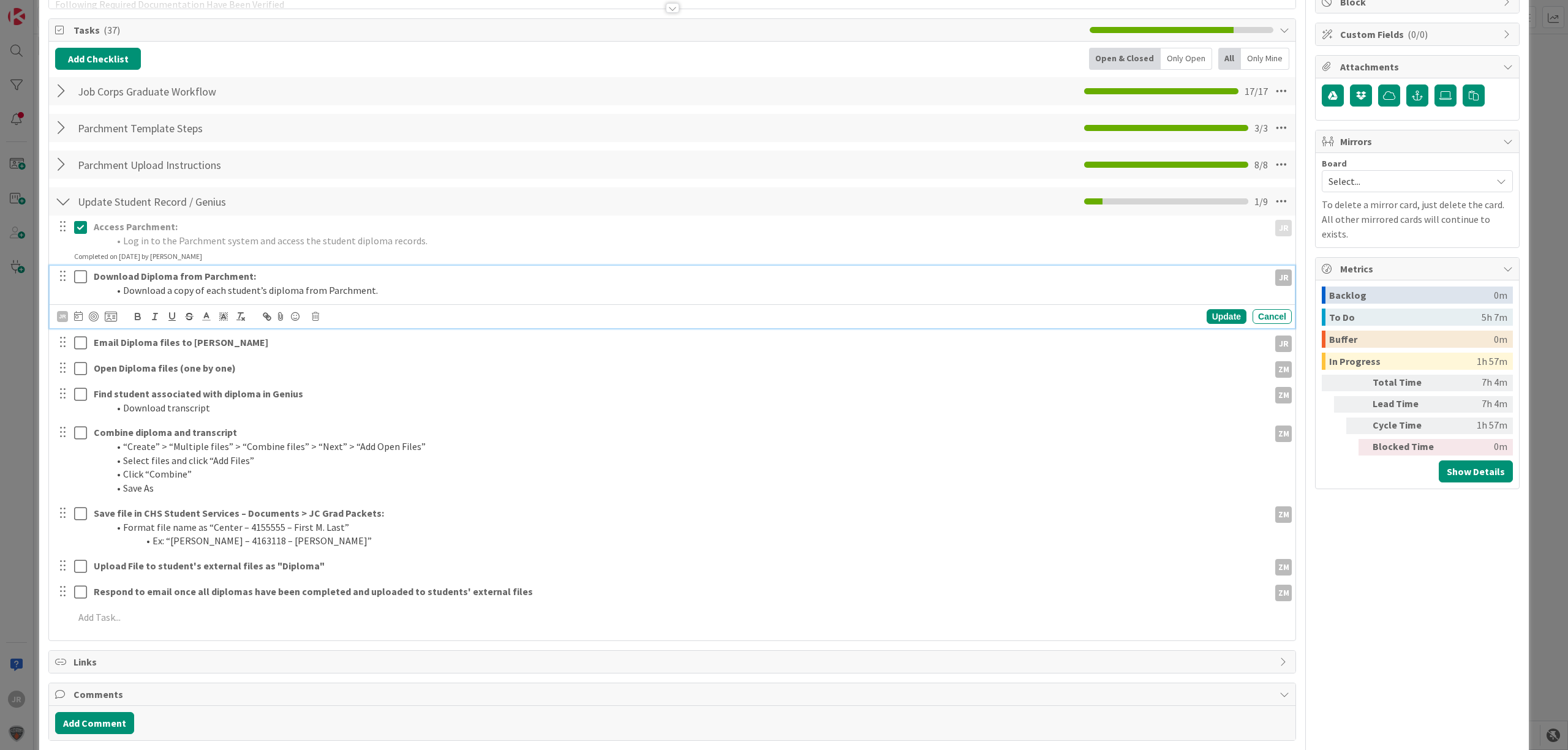
click at [81, 276] on icon at bounding box center [81, 276] width 13 height 15
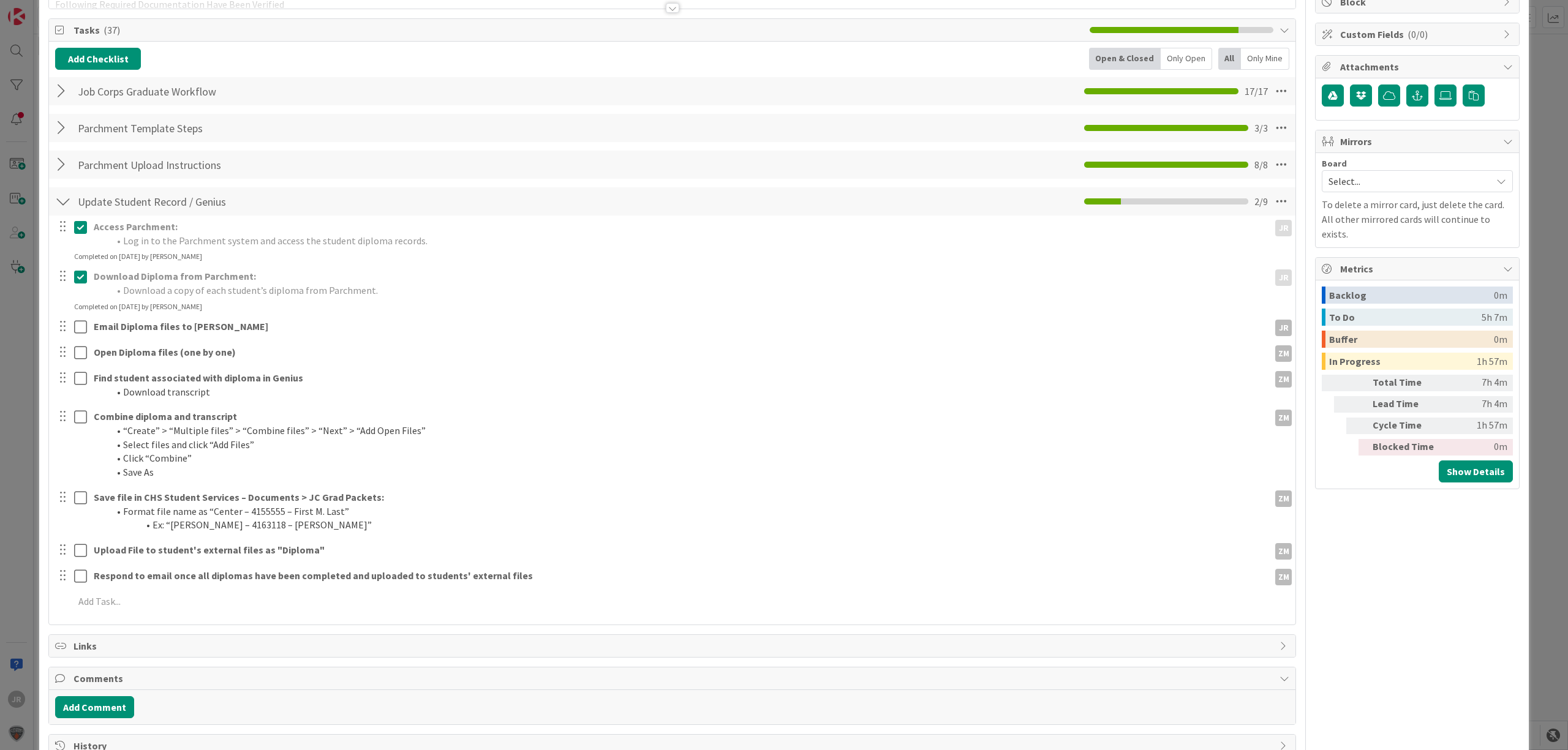
click at [63, 331] on div at bounding box center [62, 326] width 16 height 18
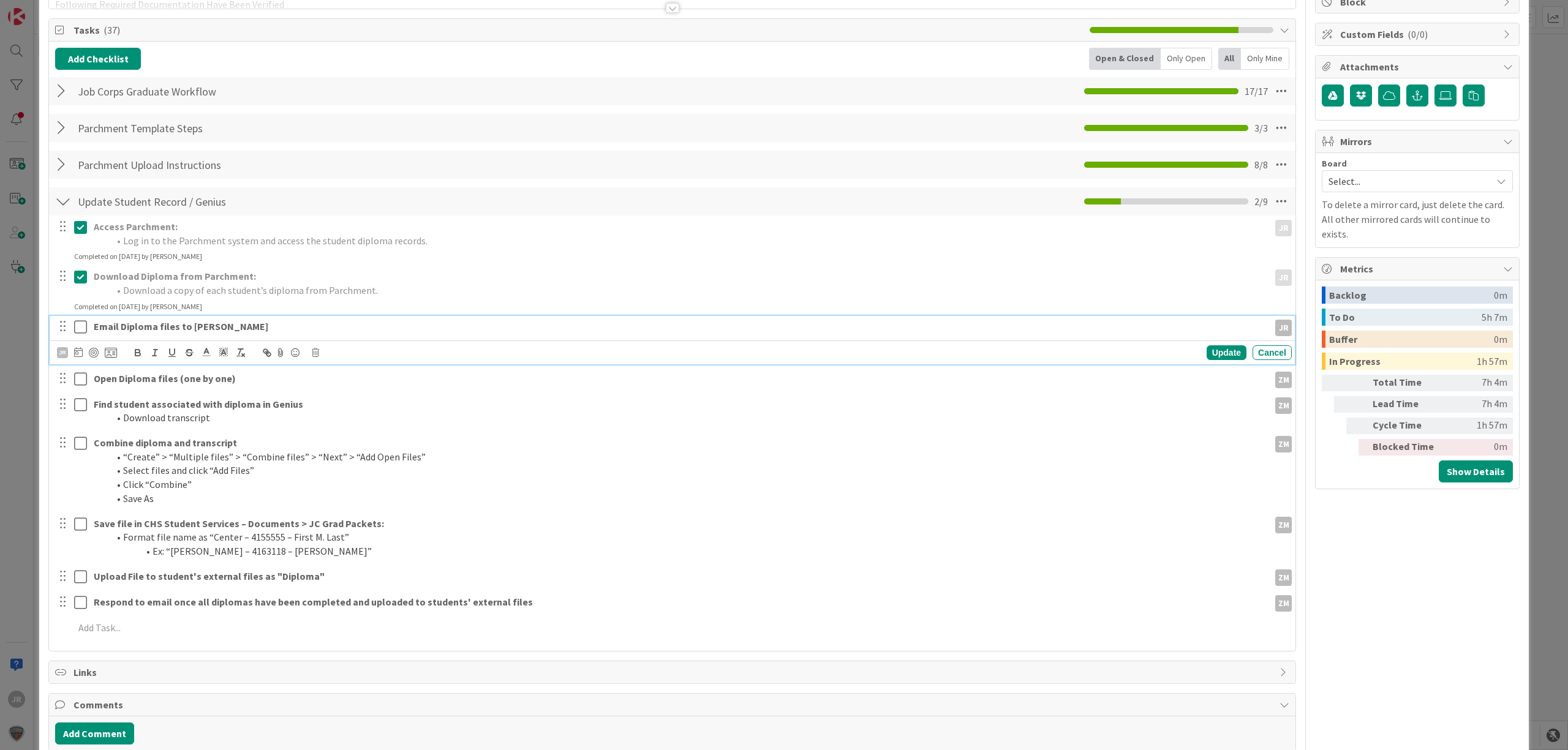
click at [202, 331] on strong "Email Diploma files to [PERSON_NAME]" at bounding box center [181, 326] width 174 height 12
click at [317, 354] on icon at bounding box center [316, 353] width 8 height 9
click at [334, 399] on div "Delete" at bounding box center [346, 404] width 45 height 22
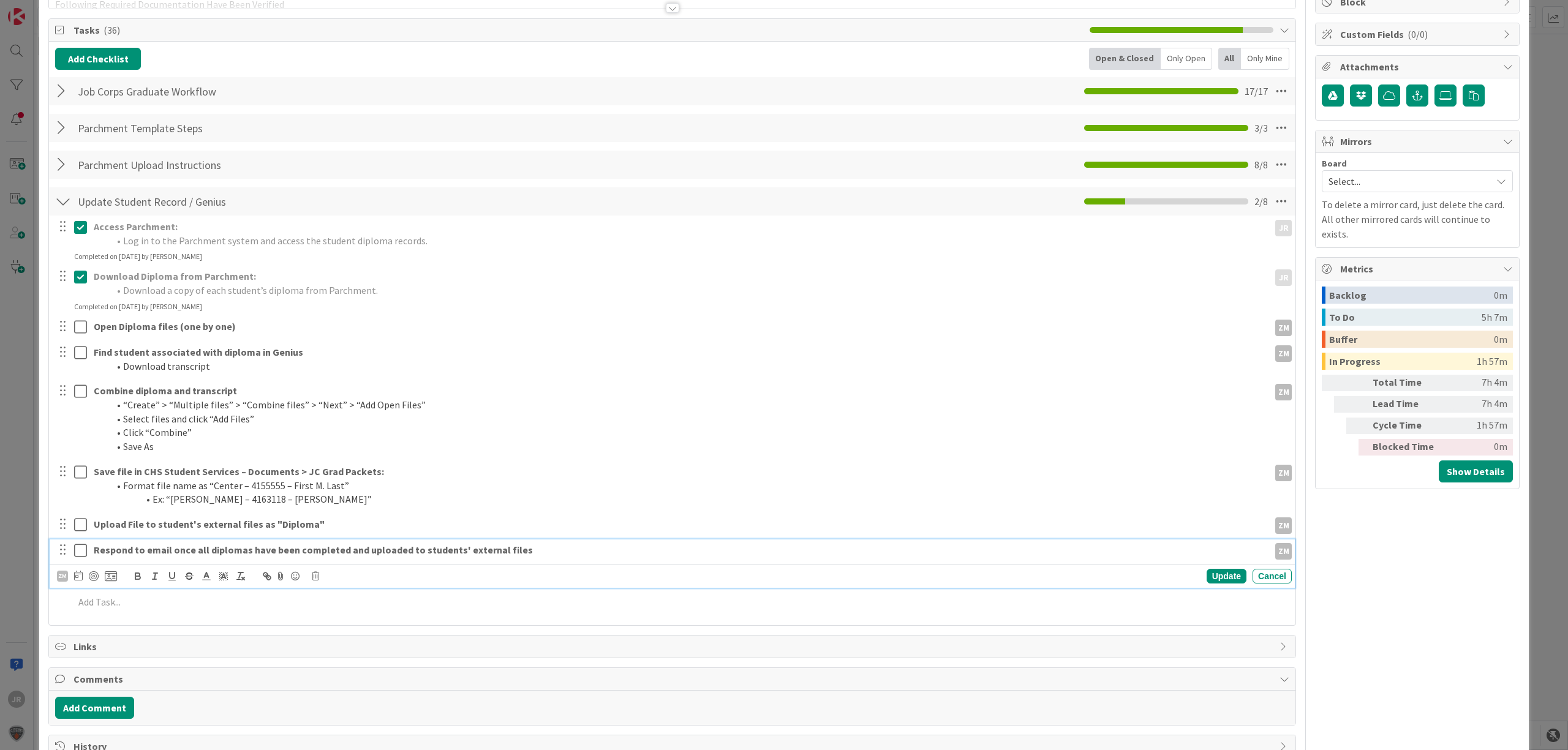
click at [131, 547] on strong "Respond to email once all diplomas have been completed and uploaded to students…" at bounding box center [313, 550] width 439 height 12
click at [131, 547] on strong "Respond to email once all diplomas have been completed and uploaded to students…" at bounding box center [313, 550] width 439 height 12
click at [133, 547] on strong "Respond to email once all diplomas have been completed and uploaded to students…" at bounding box center [313, 550] width 439 height 12
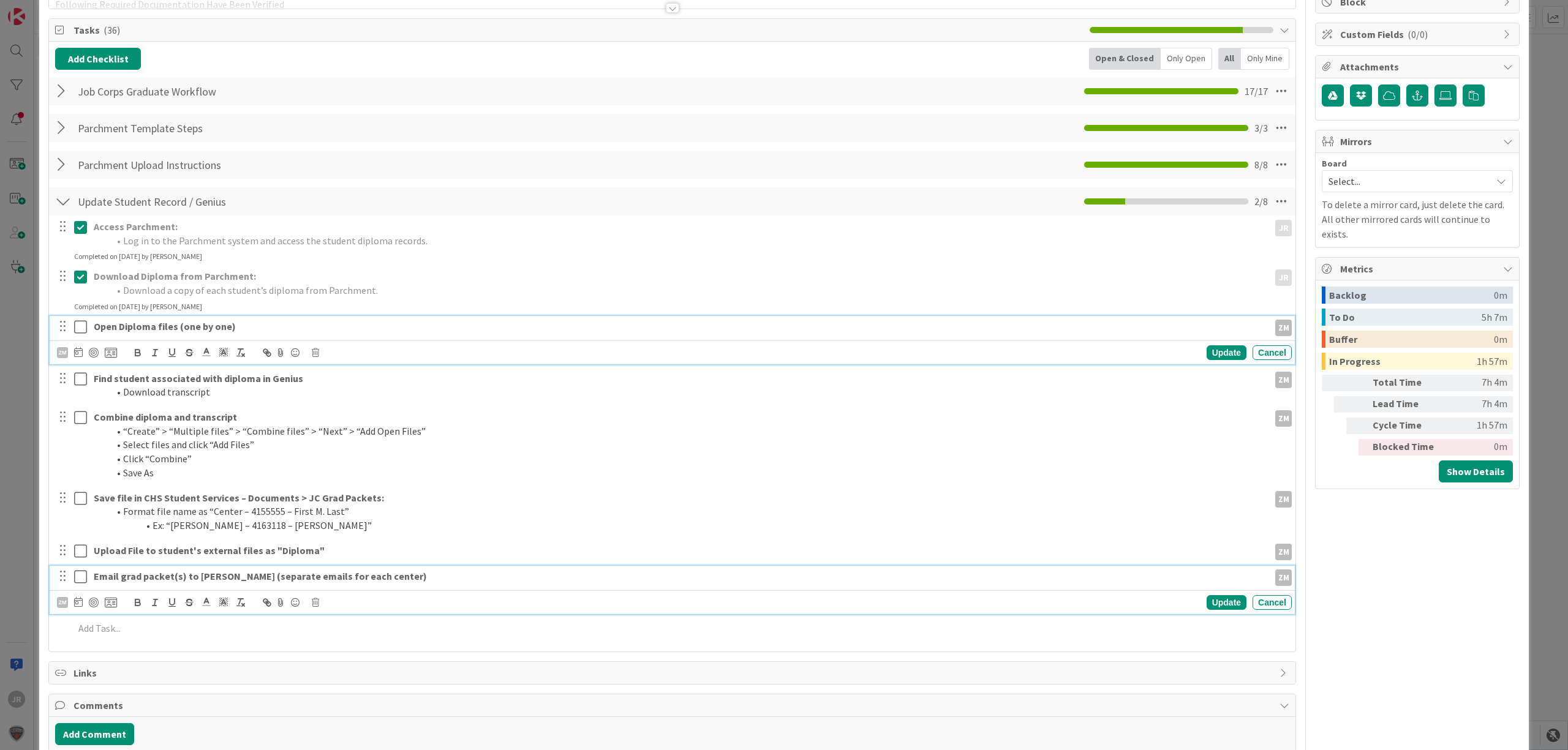
click at [80, 333] on div "Open Diploma files (one by one) ZM ZM Update Cancel" at bounding box center [672, 340] width 1245 height 48
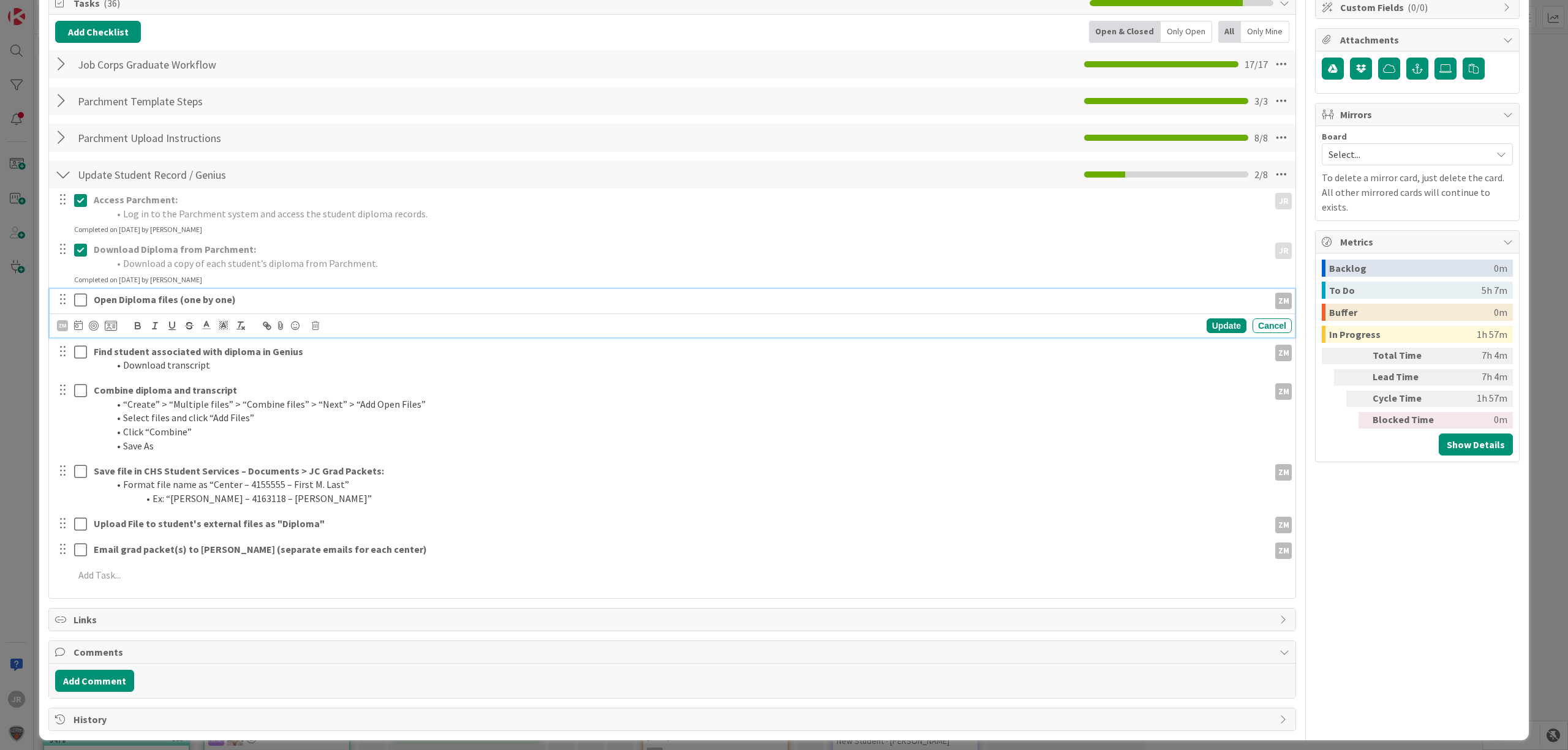
click at [81, 302] on icon at bounding box center [81, 300] width 13 height 15
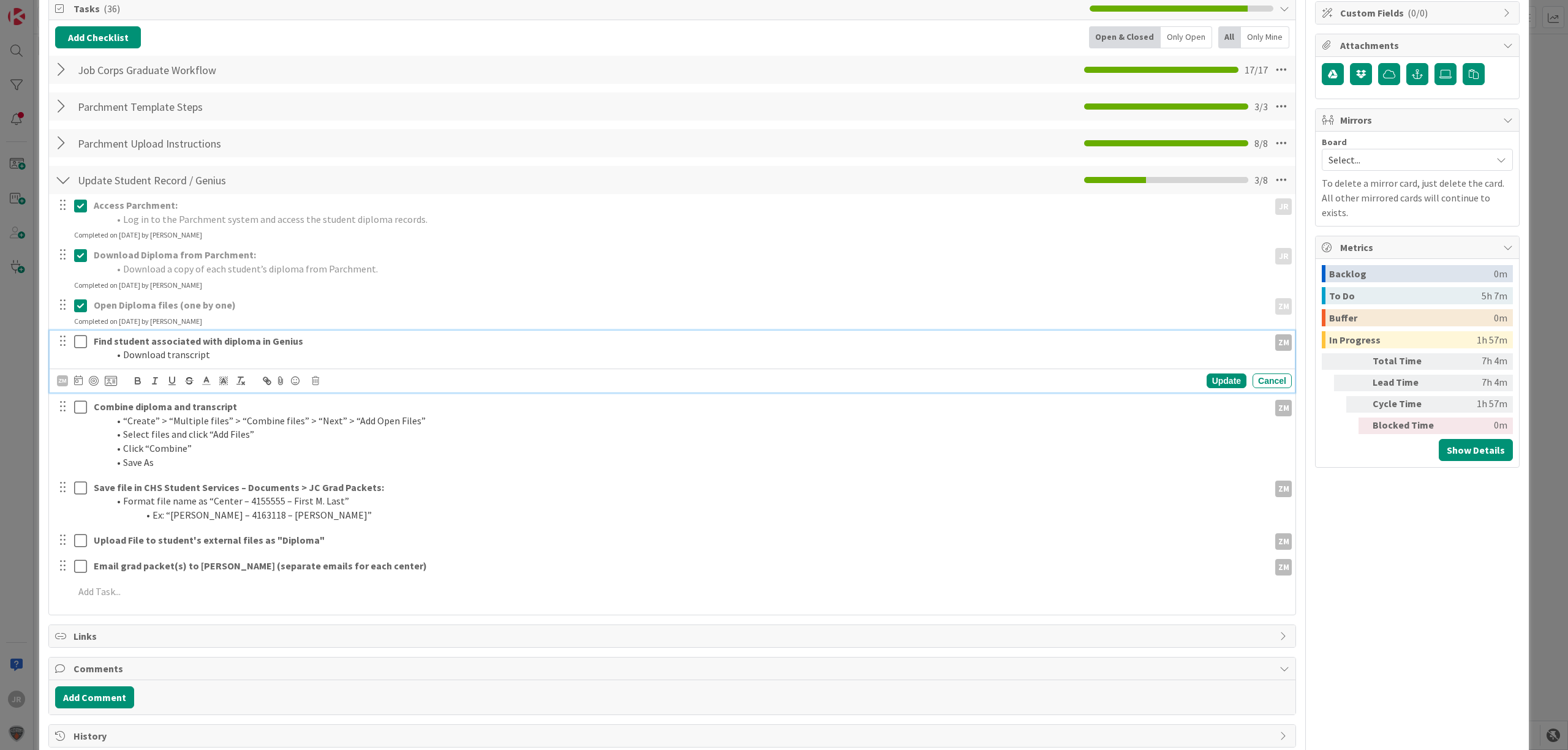
click at [83, 343] on icon at bounding box center [81, 341] width 13 height 15
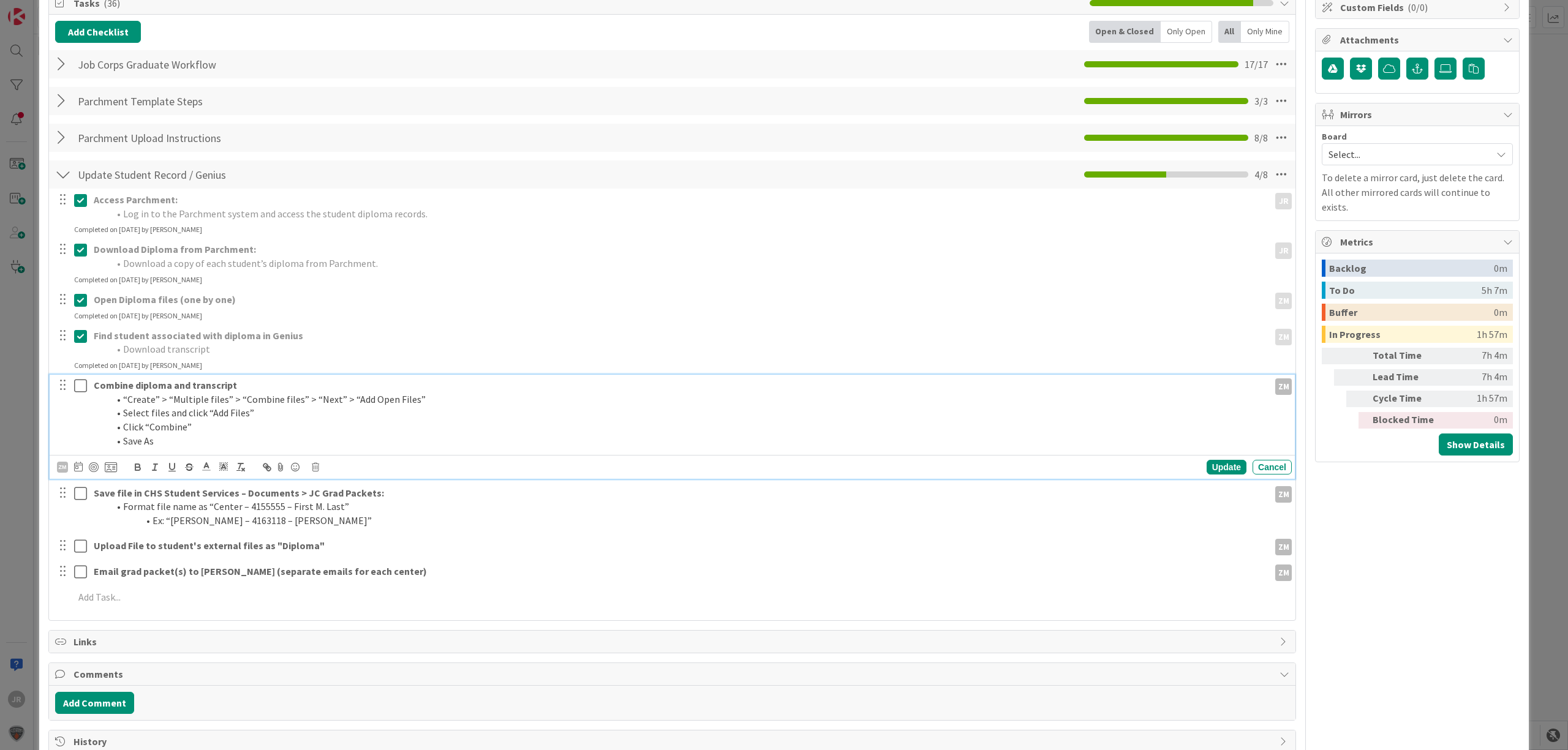
click at [81, 387] on icon at bounding box center [81, 385] width 13 height 15
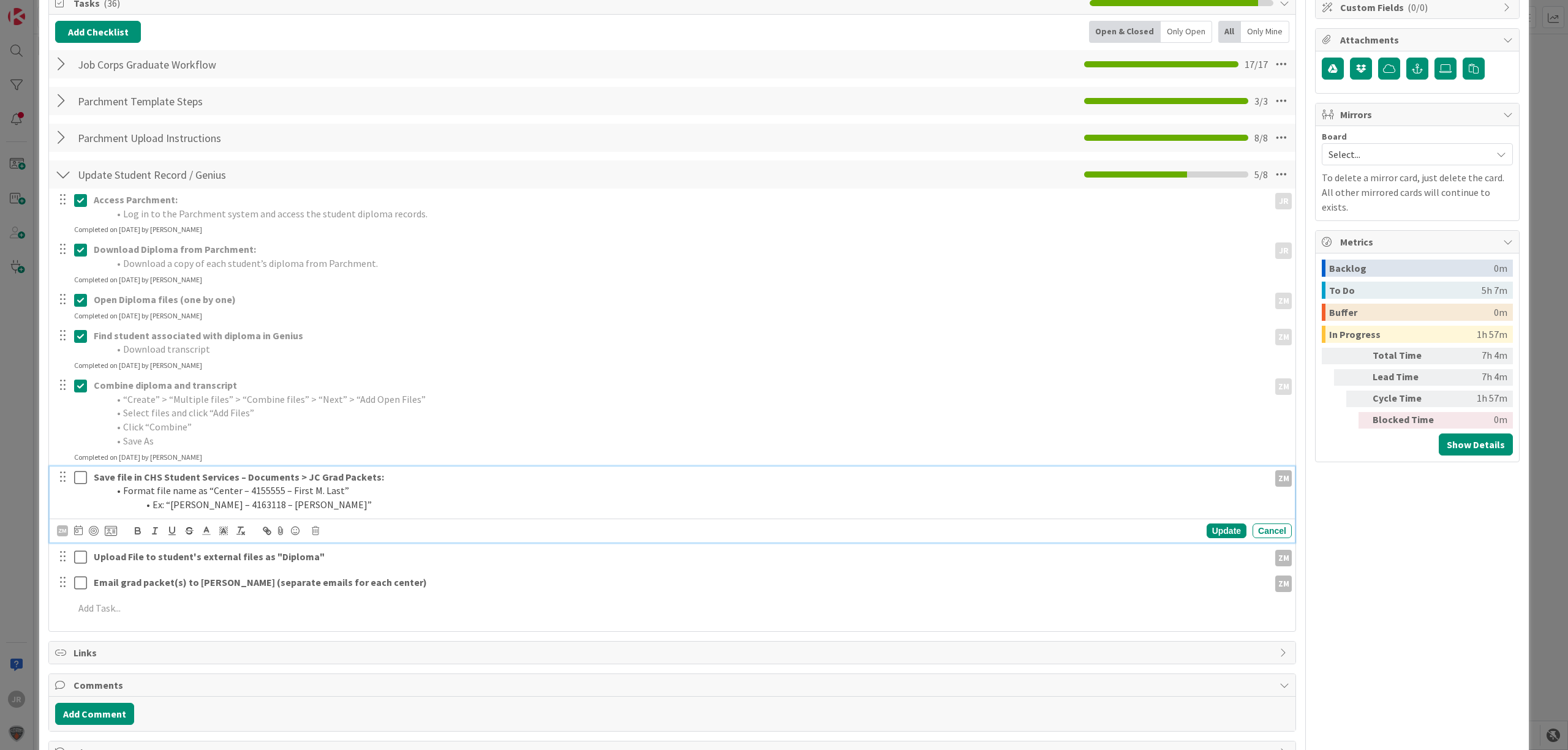
click at [81, 473] on icon at bounding box center [81, 477] width 13 height 15
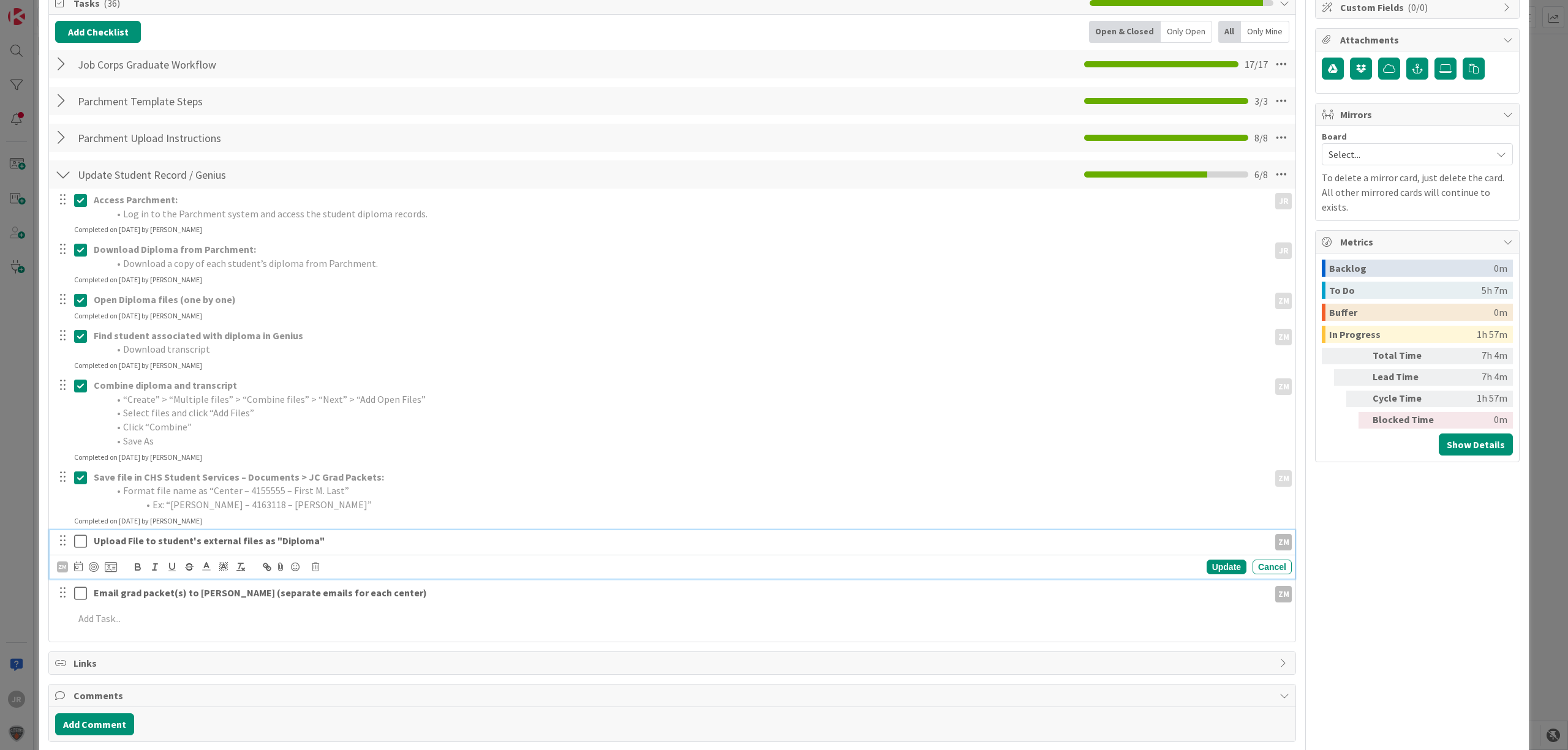
click at [80, 542] on icon at bounding box center [81, 541] width 13 height 15
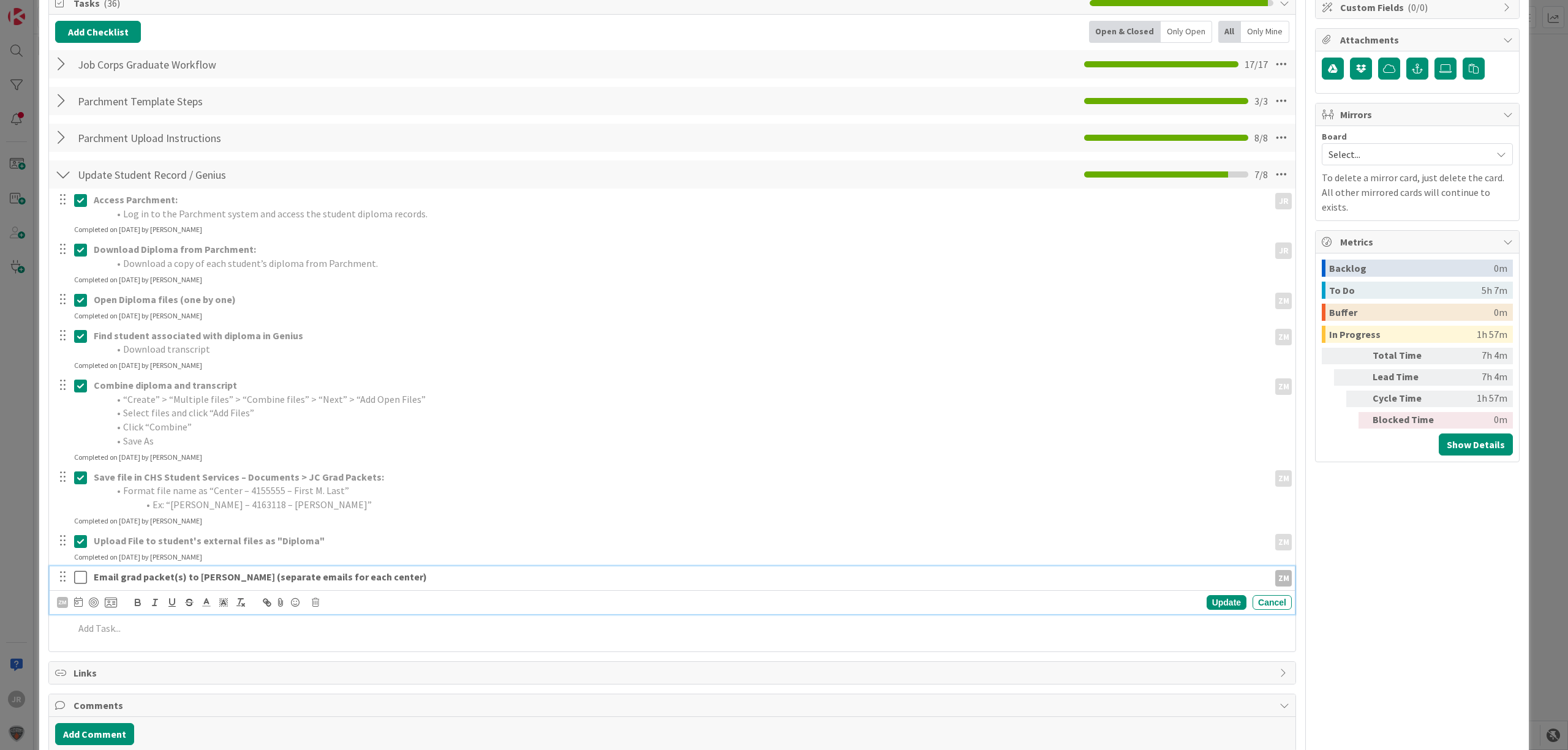
click at [77, 581] on icon at bounding box center [81, 577] width 13 height 15
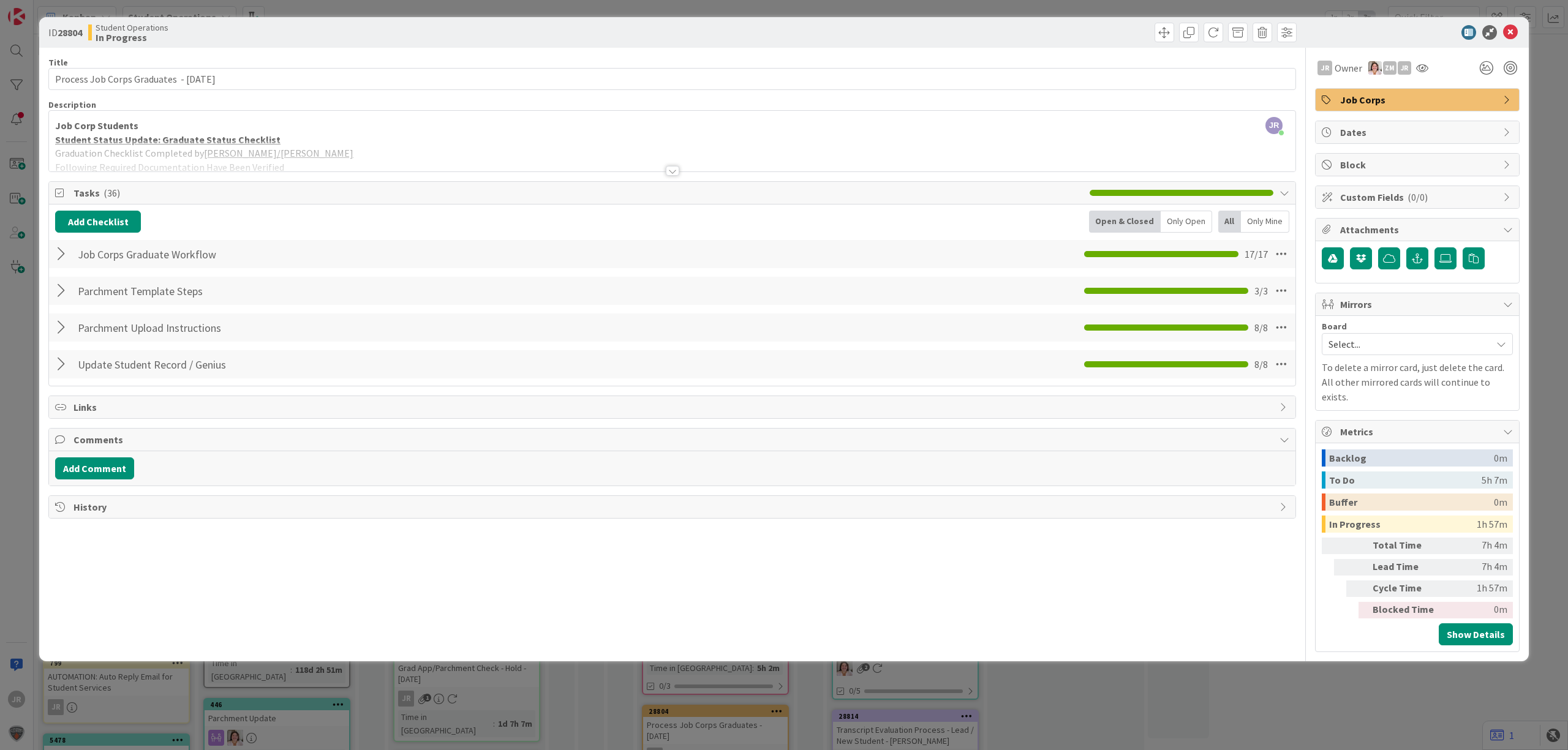
scroll to position [0, 0]
click at [1167, 30] on span at bounding box center [1164, 32] width 20 height 20
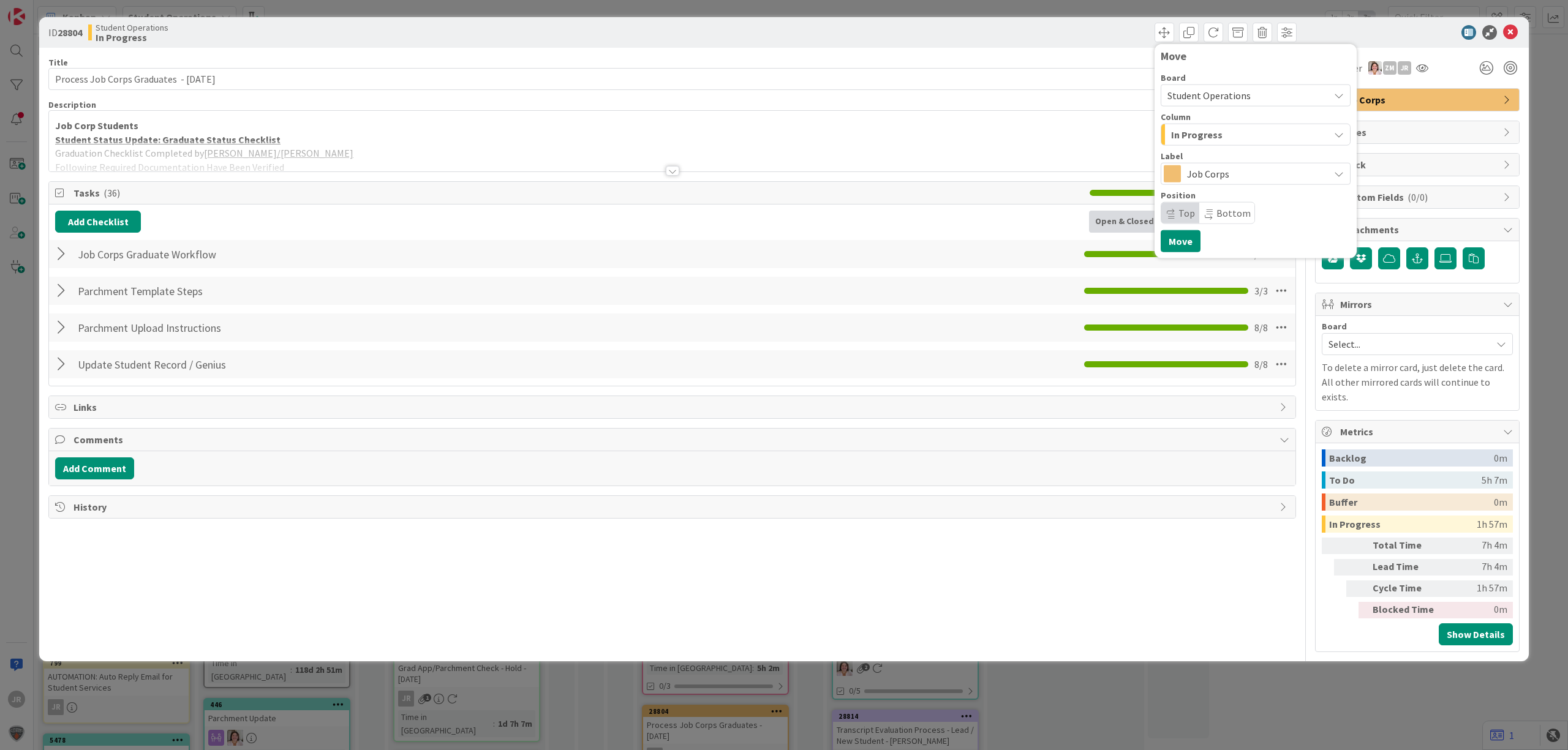
click at [1215, 131] on span "In Progress" at bounding box center [1196, 134] width 51 height 16
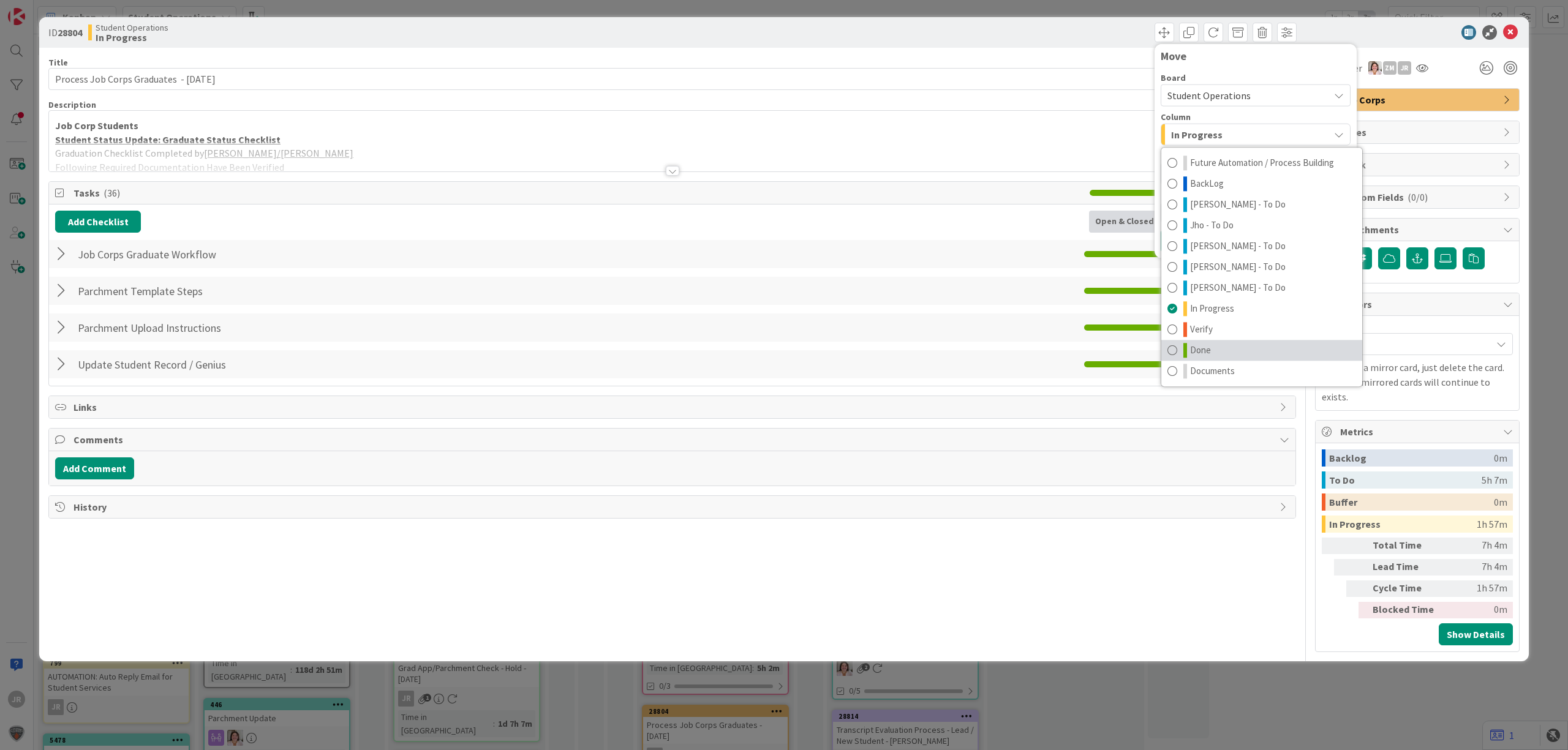
click at [1195, 349] on span "Done" at bounding box center [1200, 350] width 21 height 15
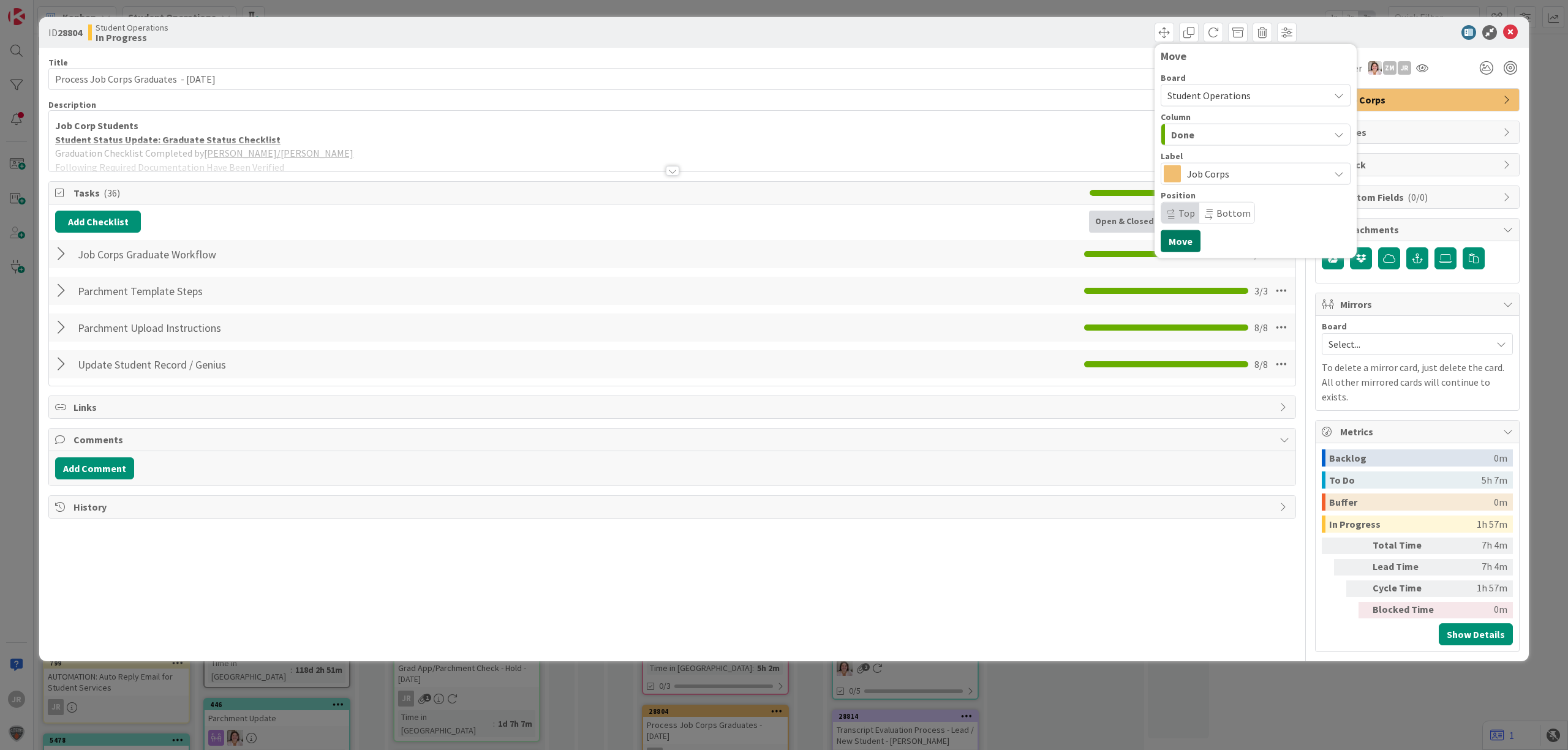
click at [1176, 247] on button "Move" at bounding box center [1180, 241] width 40 height 22
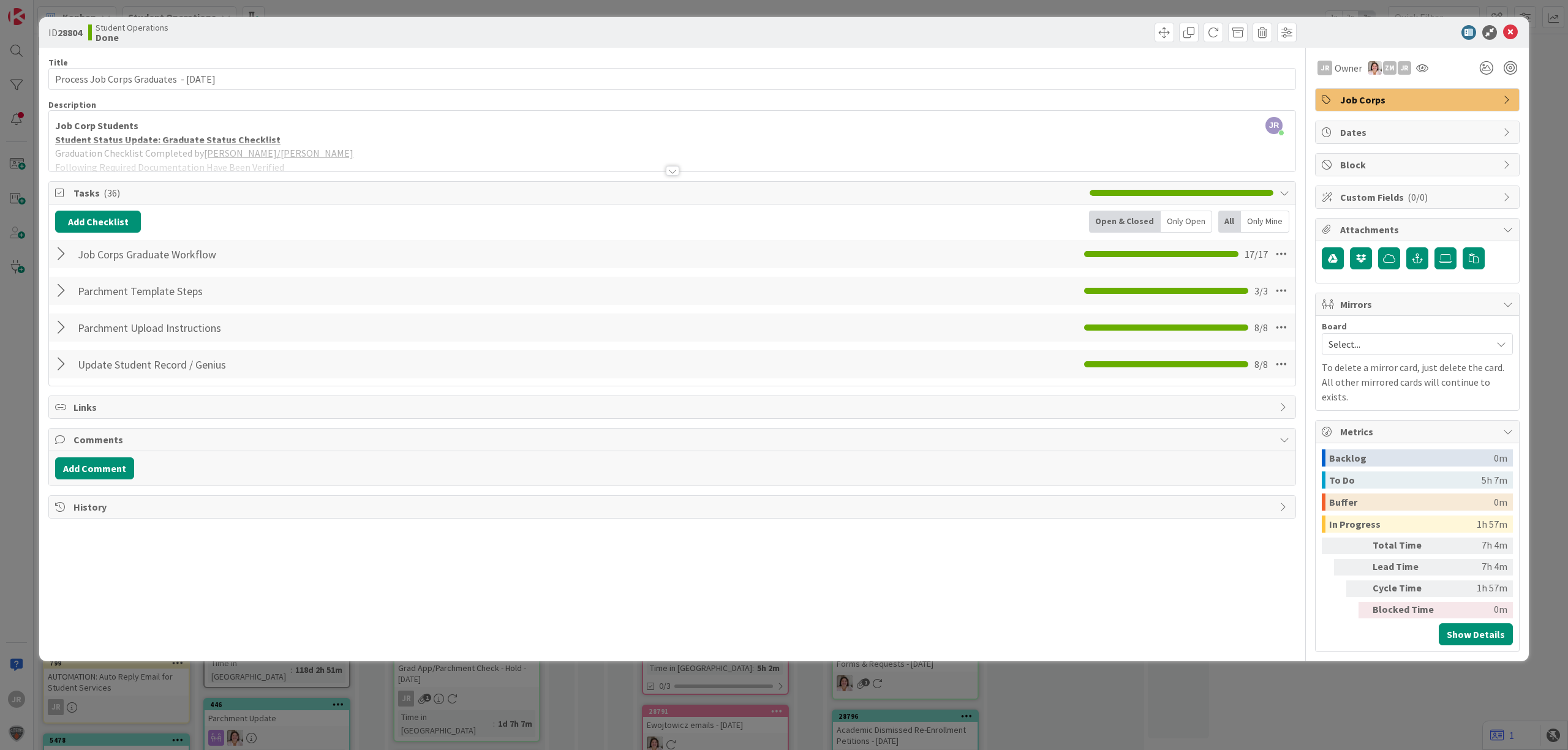
click at [1020, 8] on div "ID 28804 Student Operations Done Move Move Title 41 / 128 Process Job Corps Gra…" at bounding box center [784, 375] width 1568 height 750
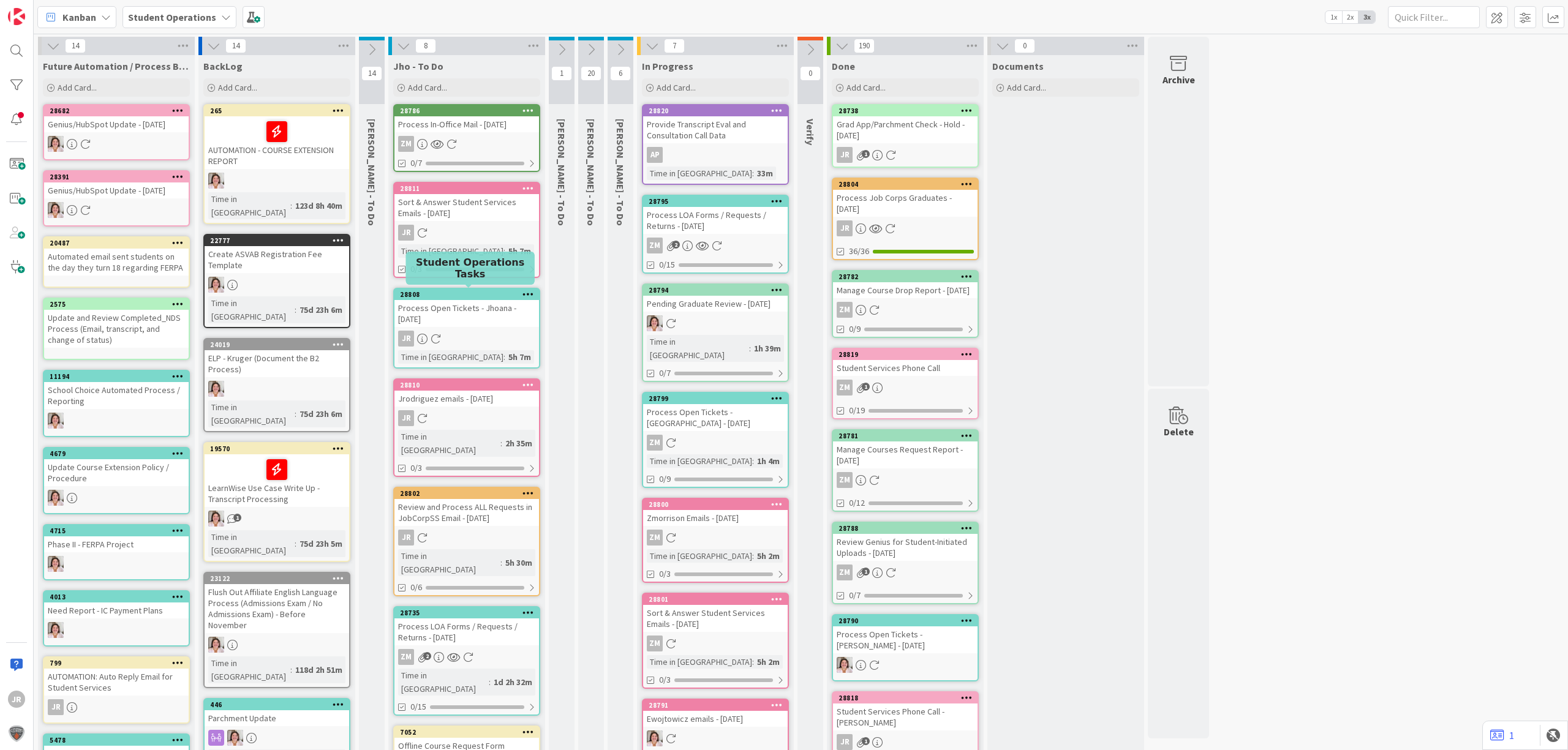
click at [472, 322] on div "Process Open Tickets - Jhoana - [DATE]" at bounding box center [467, 313] width 145 height 27
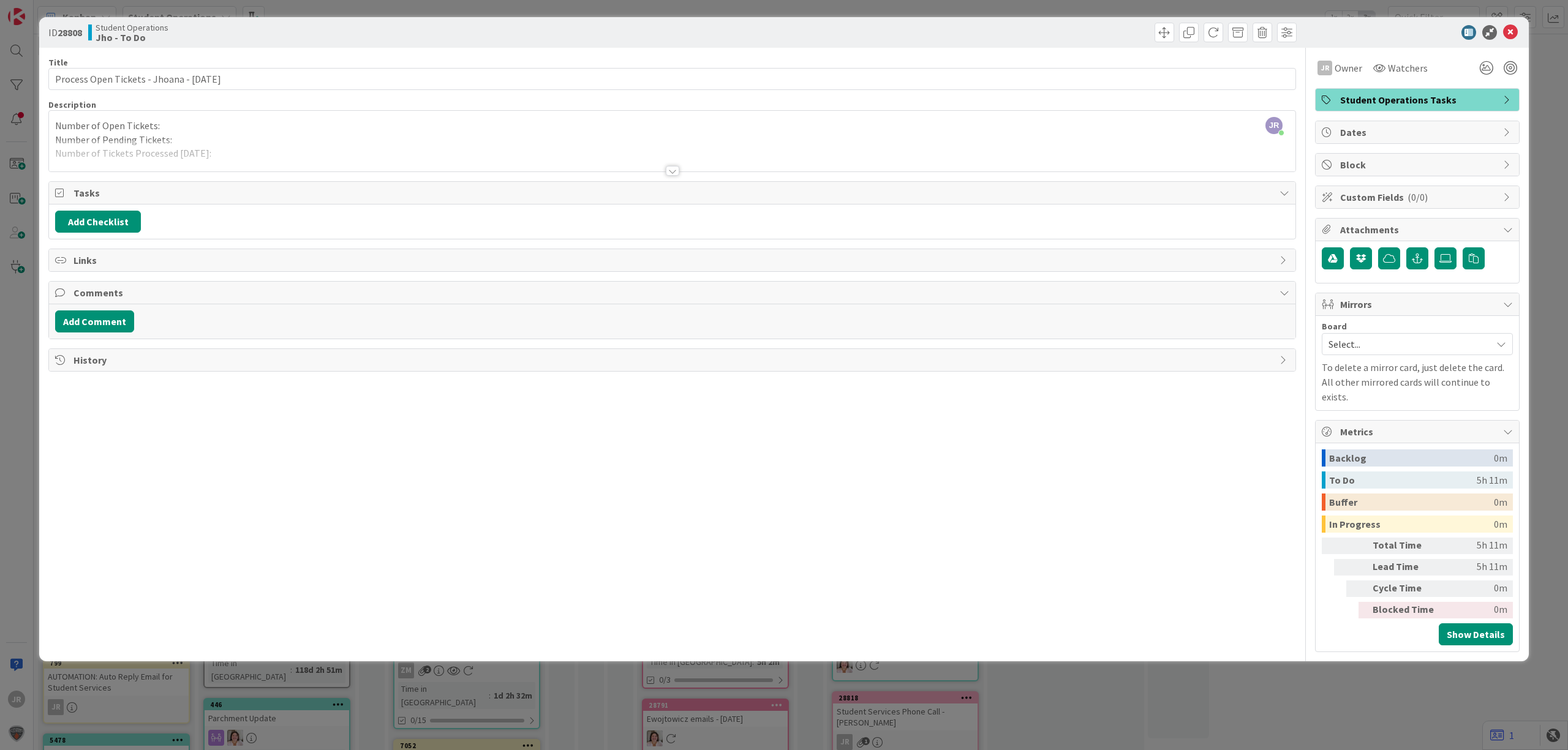
click at [1451, 231] on span "Attachments" at bounding box center [1418, 230] width 157 height 15
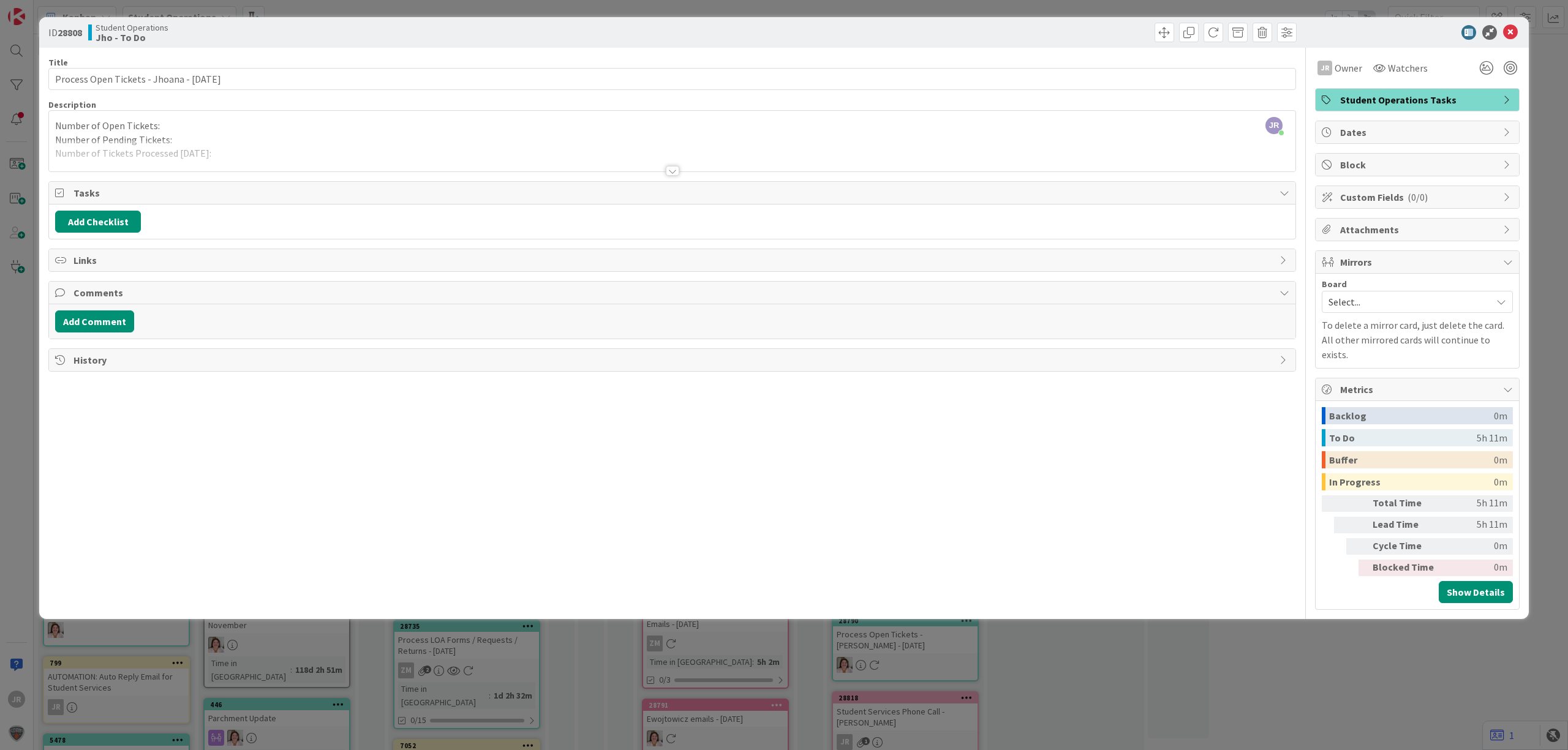
click at [1451, 231] on span "Attachments" at bounding box center [1418, 230] width 157 height 15
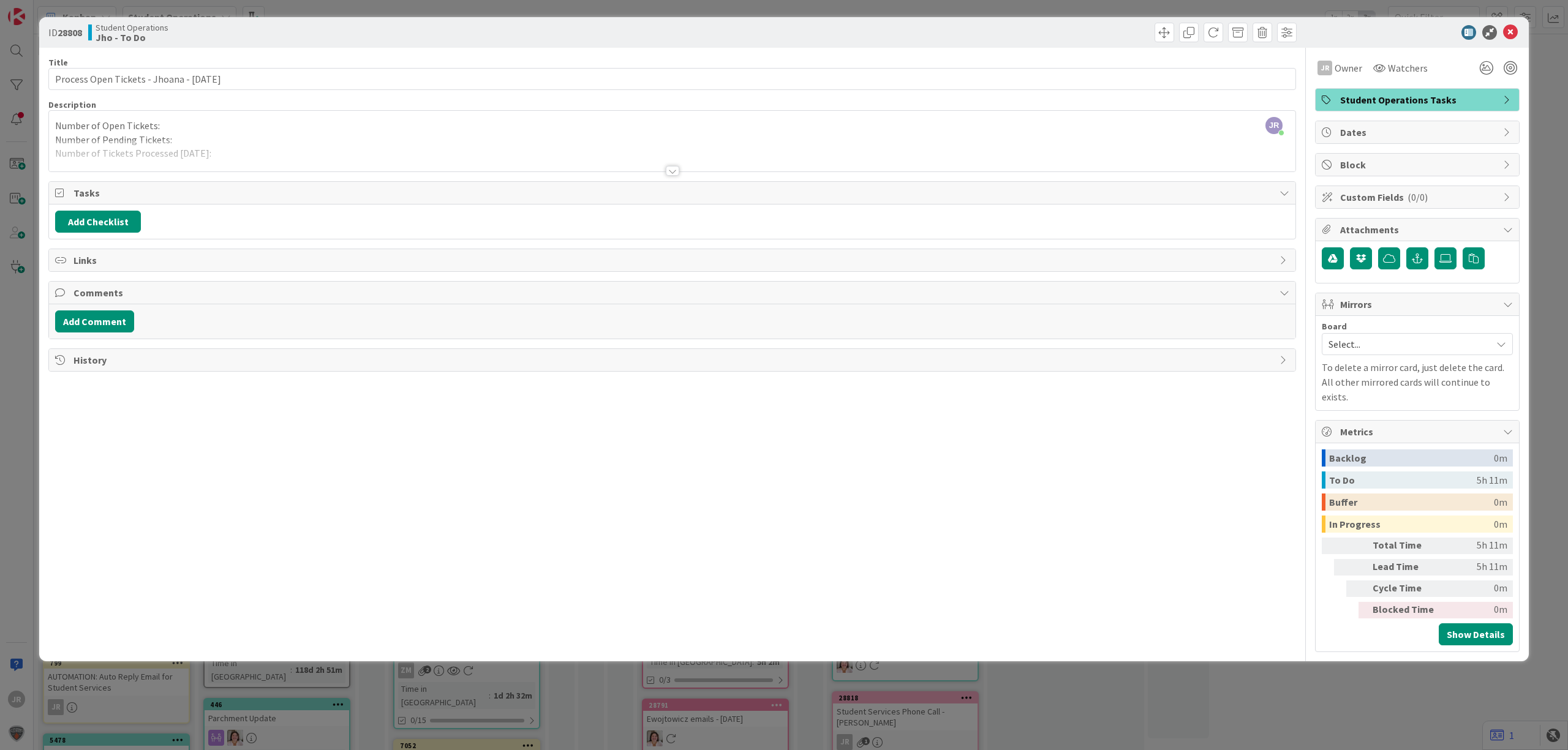
click at [498, 9] on div "ID 28808 Student Operations Jho - To Do Title 42 / 128 Process Open Tickets - J…" at bounding box center [784, 375] width 1568 height 750
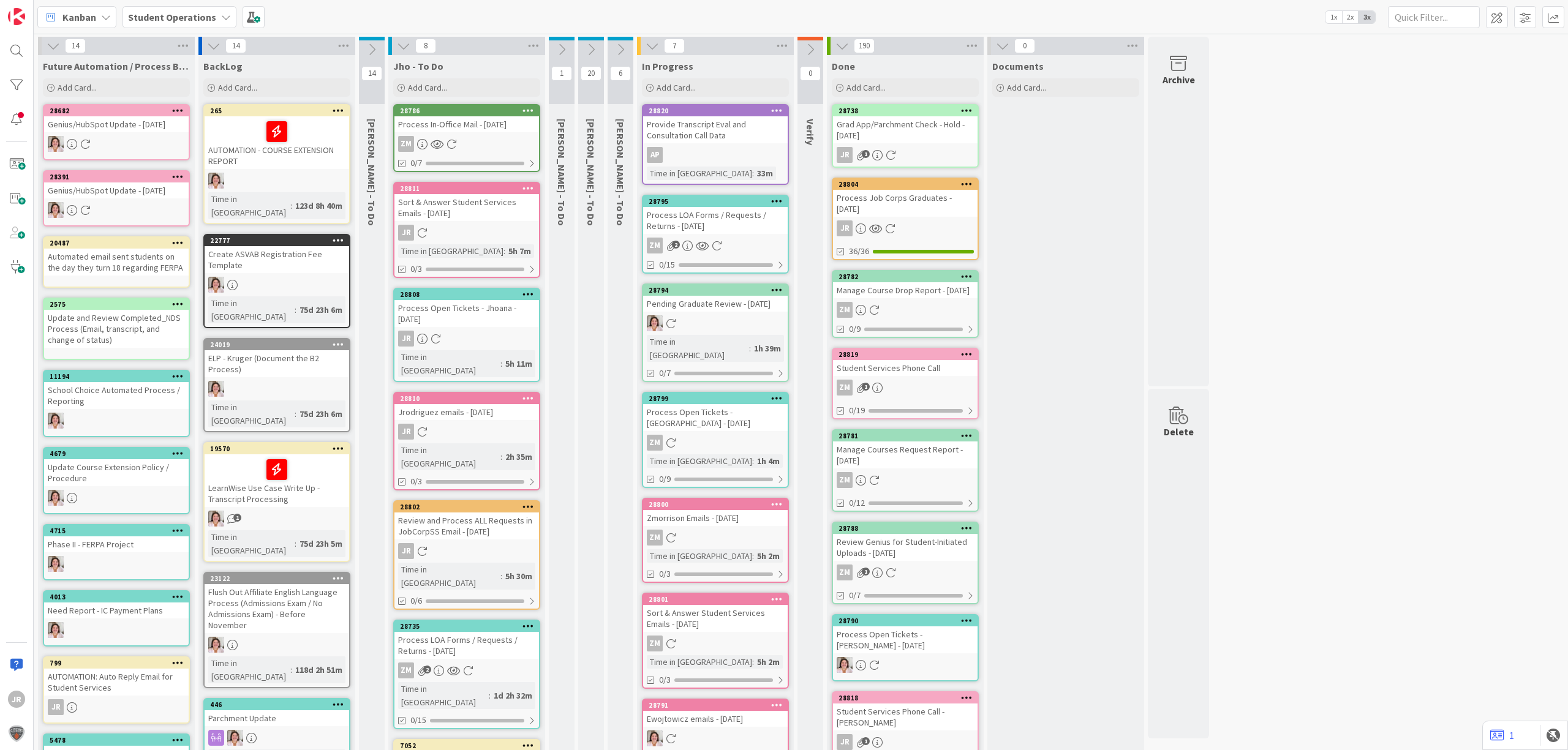
click at [508, 632] on div "Process LOA Forms / Requests / Returns - [DATE]" at bounding box center [467, 645] width 145 height 27
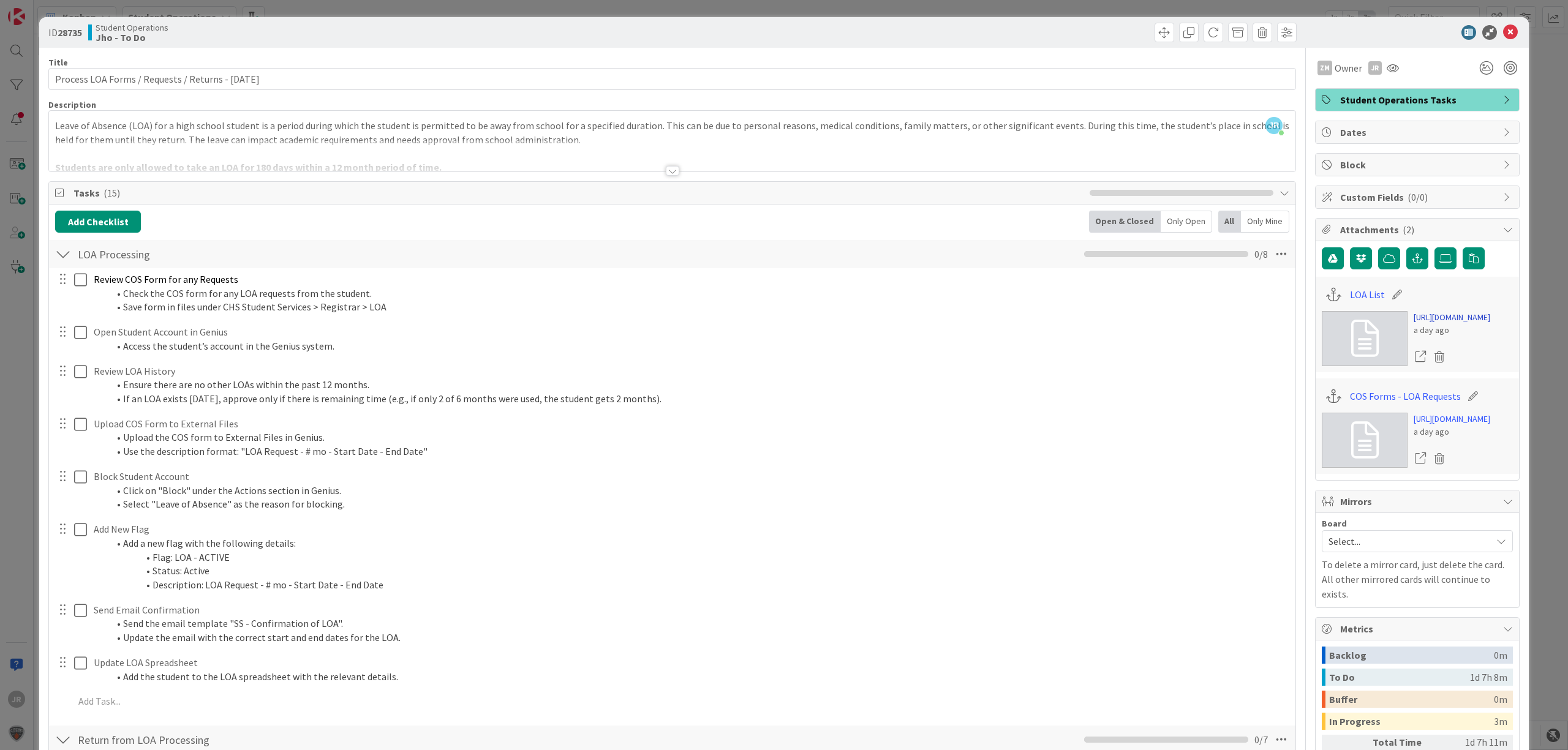
click at [1458, 324] on link "[URL][DOMAIN_NAME]" at bounding box center [1451, 318] width 77 height 13
click at [455, 10] on div "ID 28735 Student Operations Jho - To Do Title 51 / 128 Process LOA Forms / Requ…" at bounding box center [784, 375] width 1568 height 750
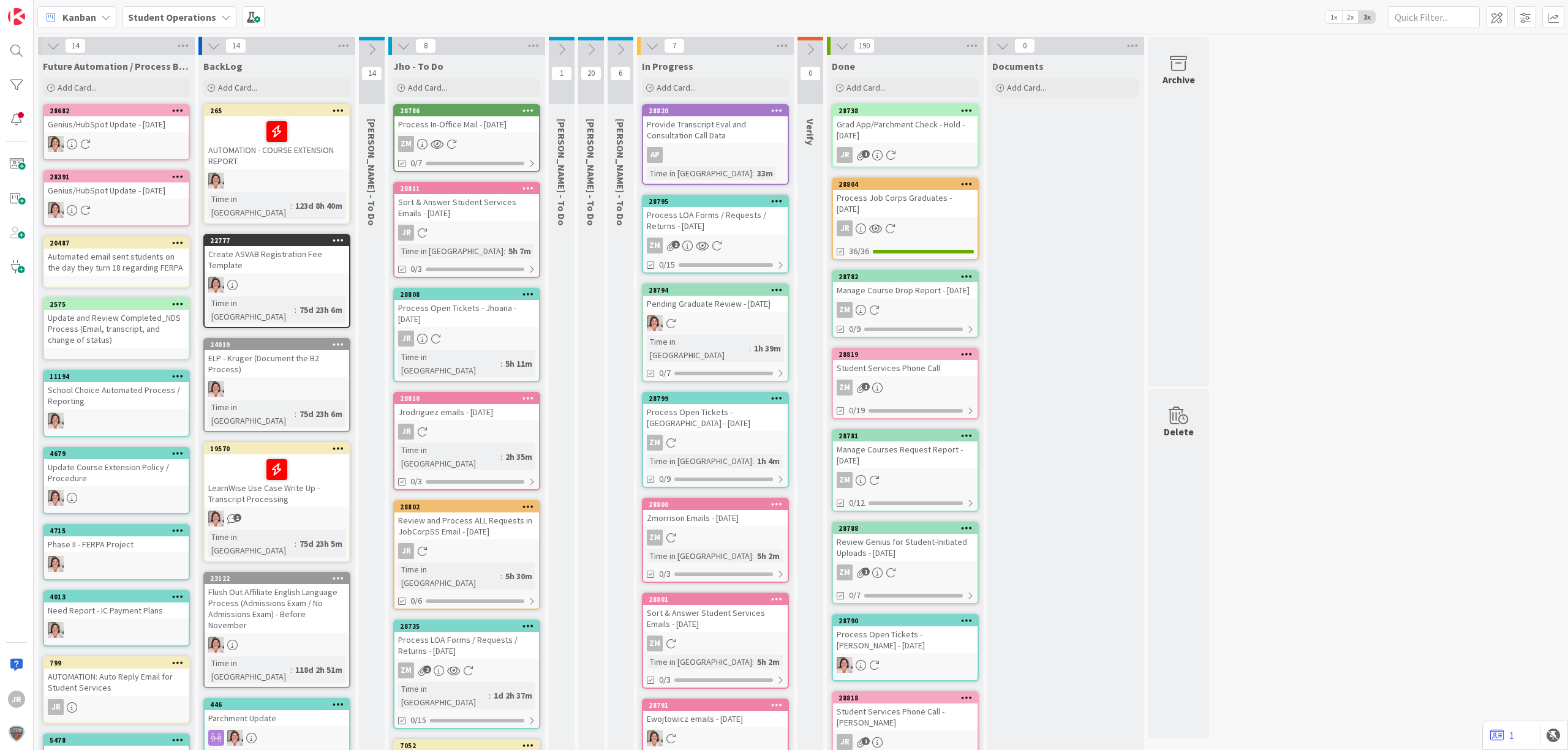
click at [862, 18] on div "Kanban Student Operations 1x 2x 3x" at bounding box center [800, 16] width 1534 height 34
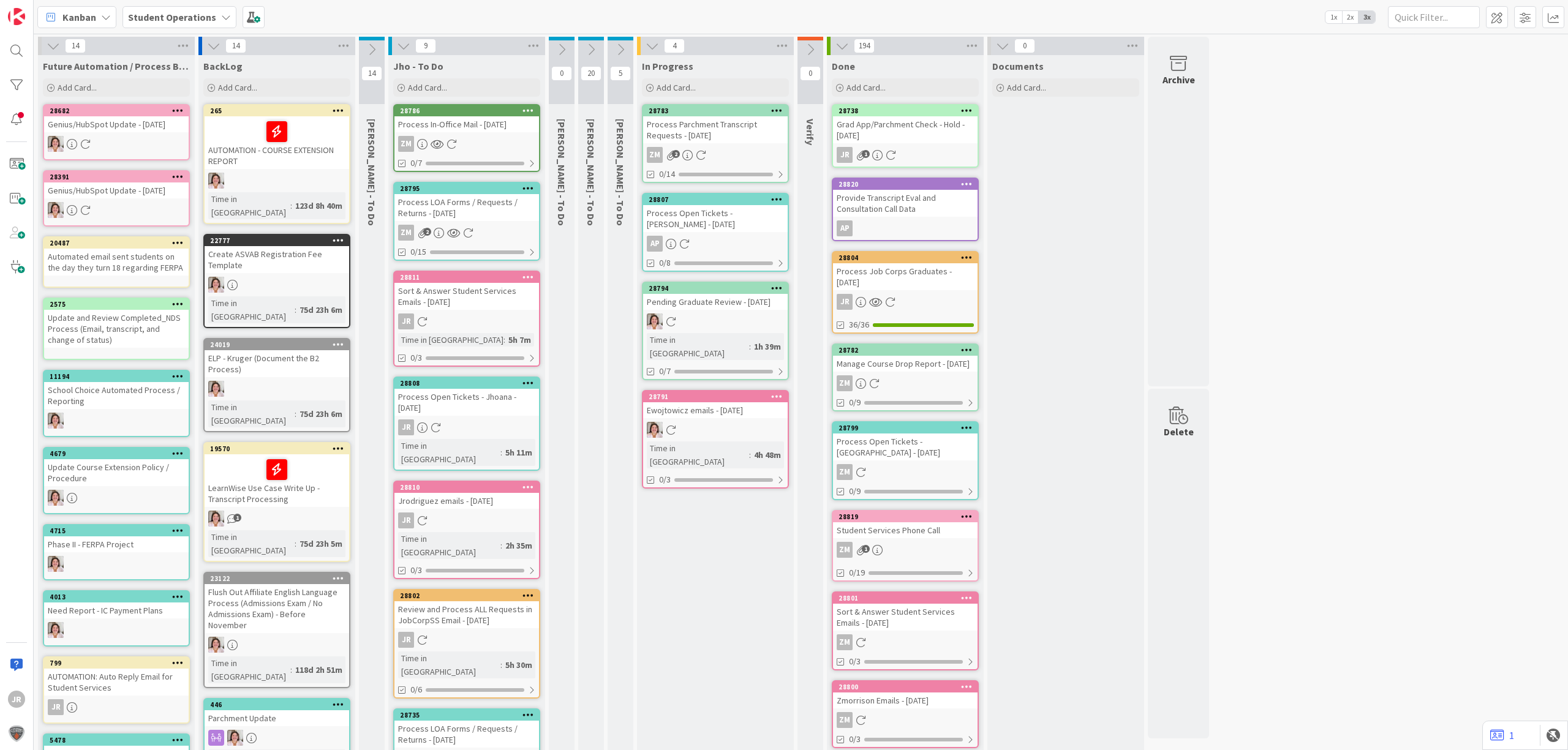
click at [652, 20] on div "Kanban Student Operations 1x 2x 3x" at bounding box center [800, 16] width 1534 height 34
click at [250, 15] on span at bounding box center [253, 17] width 22 height 22
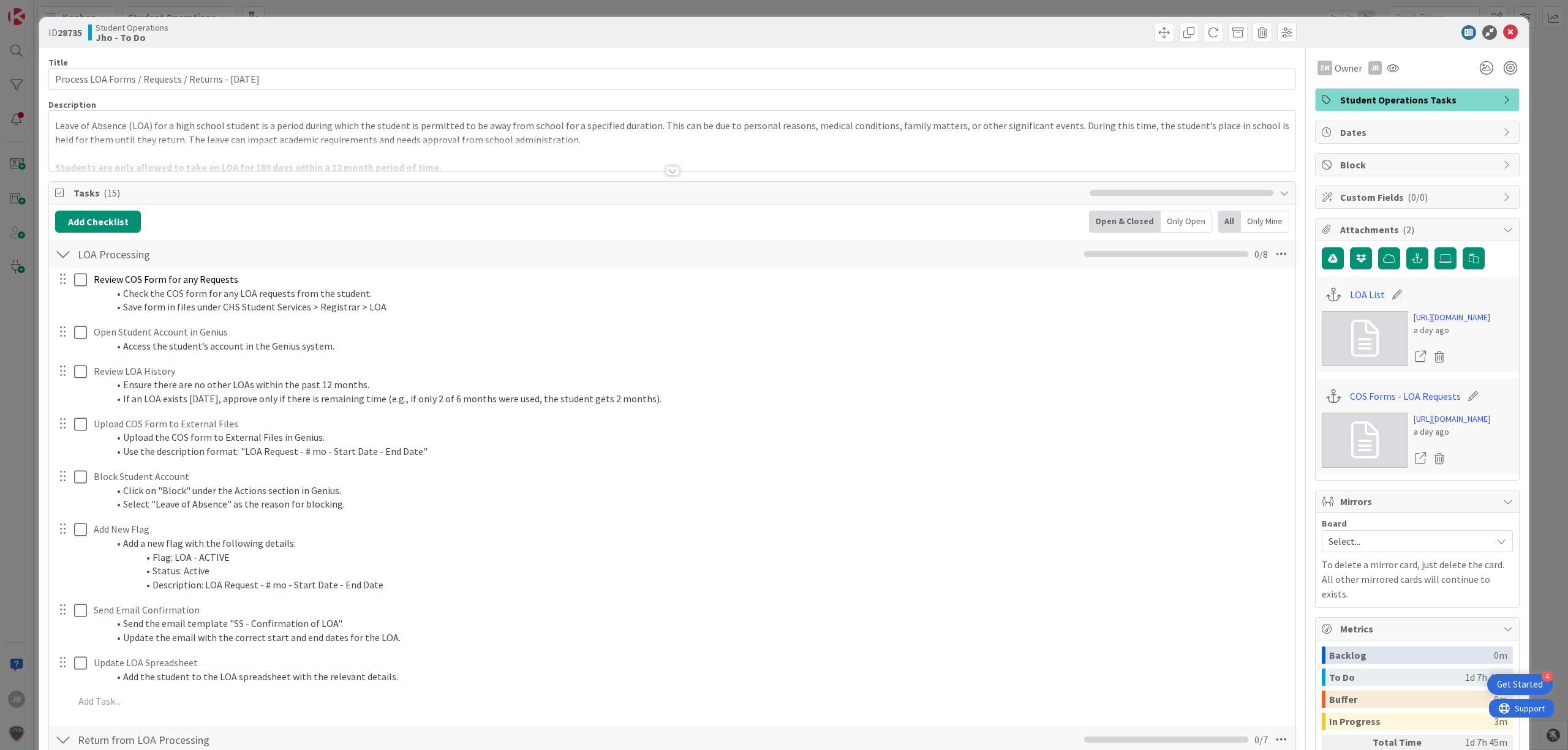
click at [311, 3] on div "ID 28735 Student Operations Jho - To Do Title 51 / 128 Process LOA Forms / Requ…" at bounding box center [784, 375] width 1568 height 750
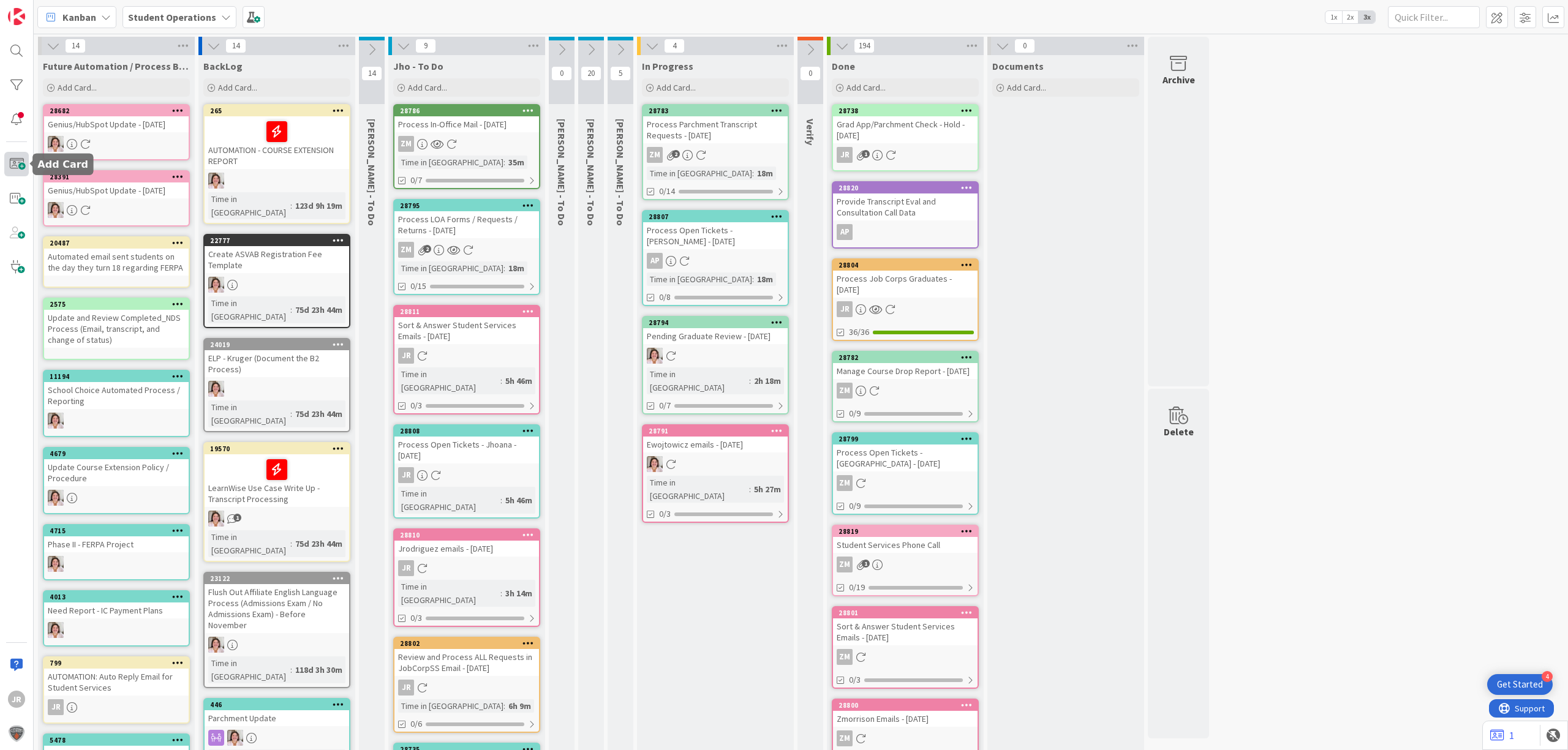
click at [18, 155] on span at bounding box center [16, 164] width 25 height 25
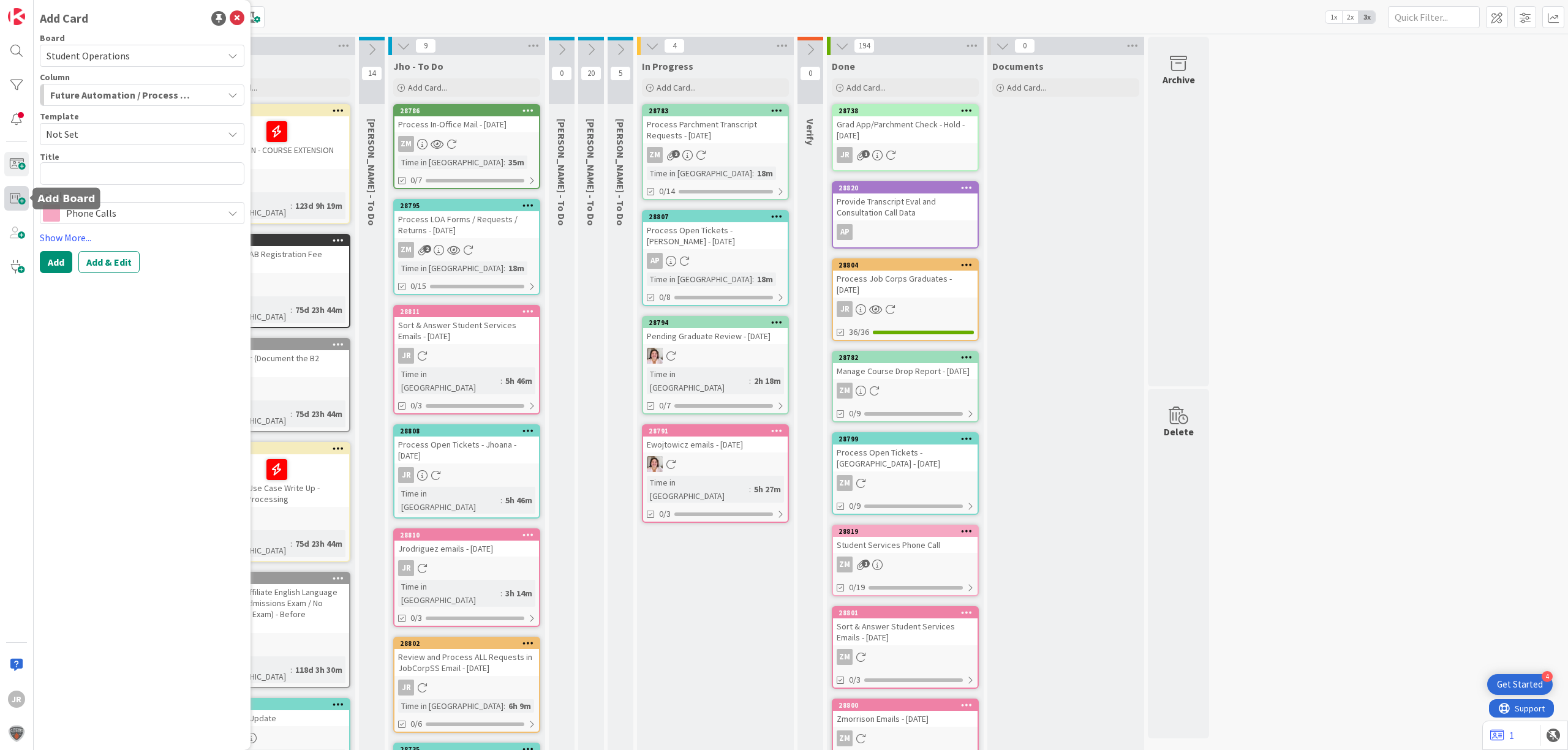
click at [20, 202] on span at bounding box center [16, 198] width 25 height 25
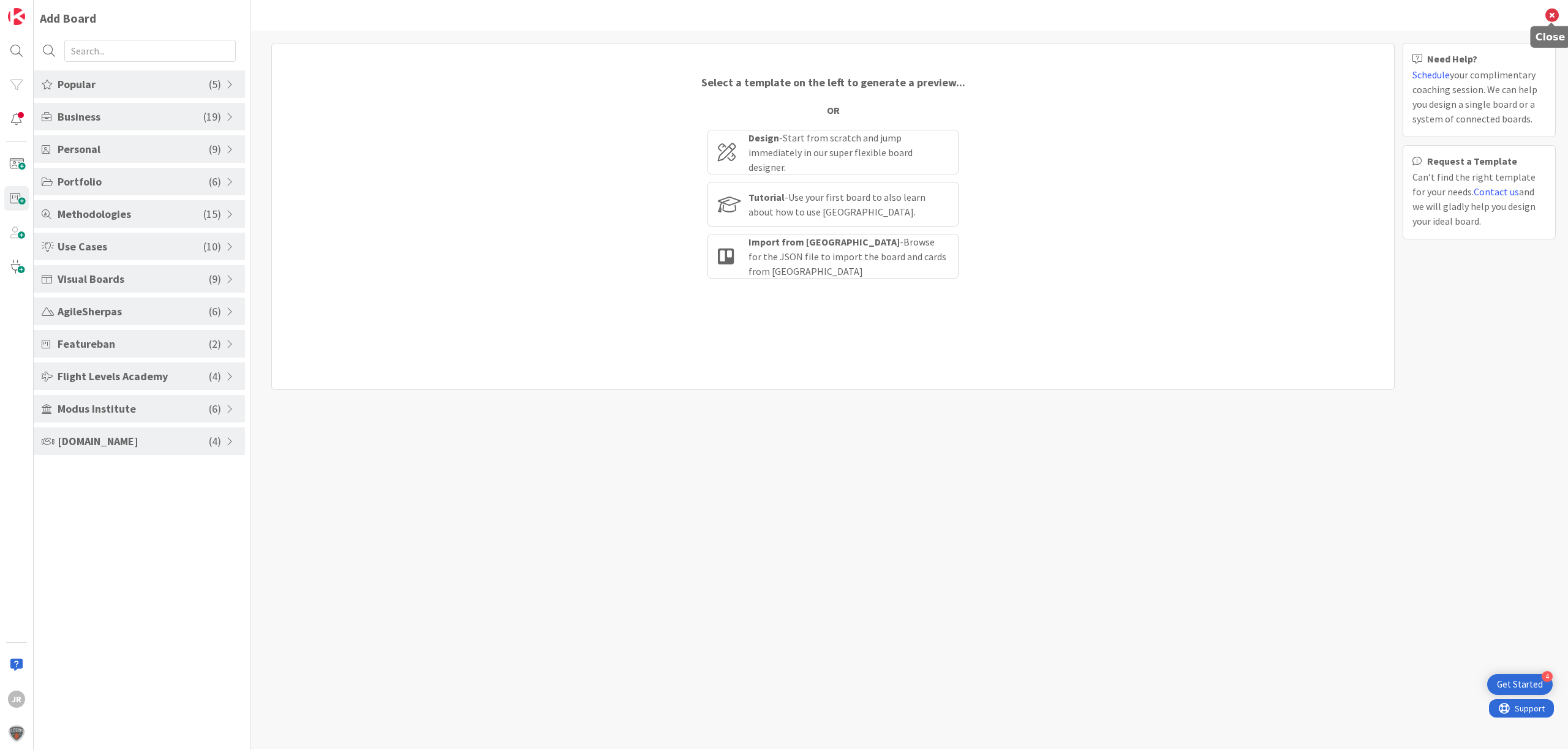
click at [1553, 11] on icon at bounding box center [1552, 15] width 13 height 13
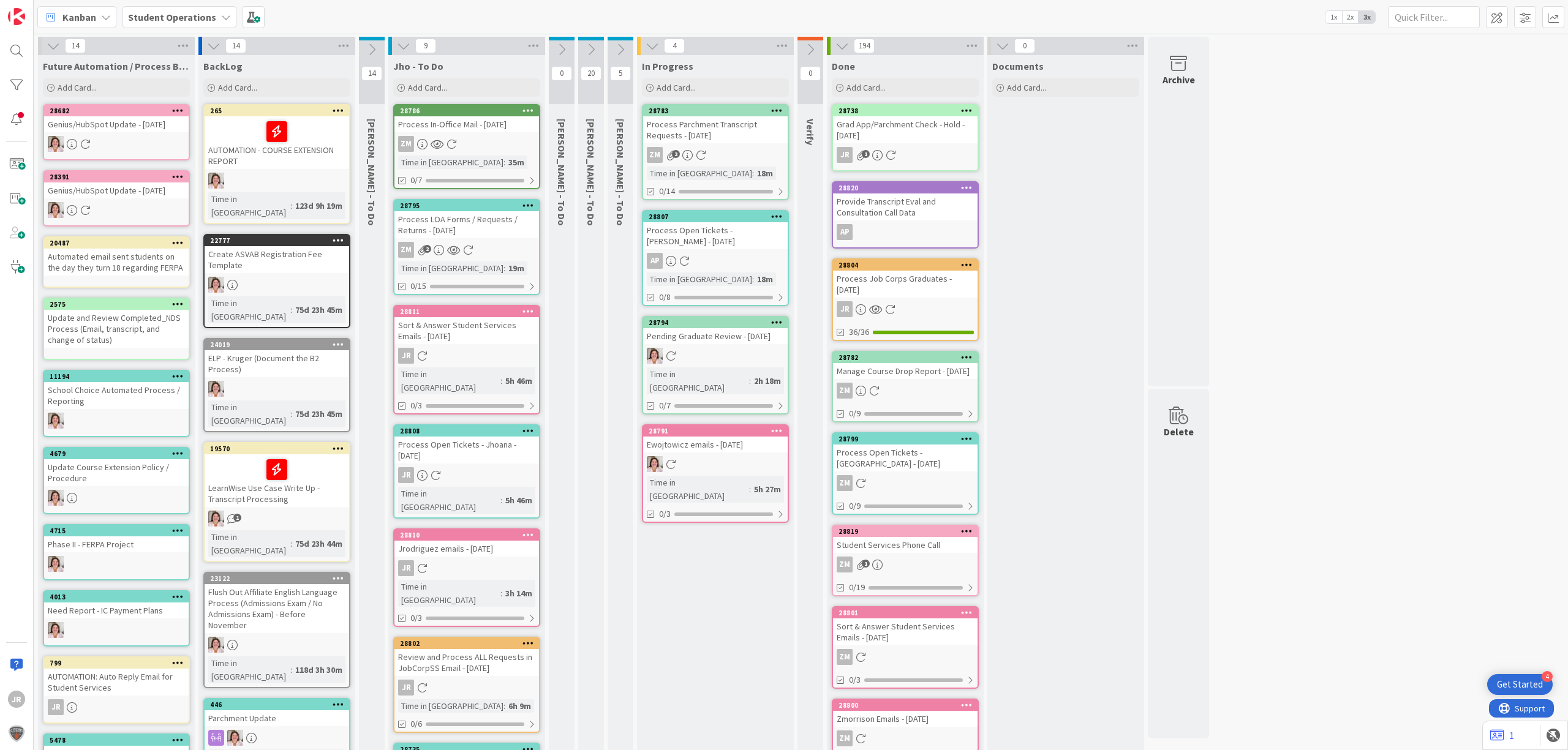
click at [562, 52] on icon at bounding box center [561, 49] width 13 height 13
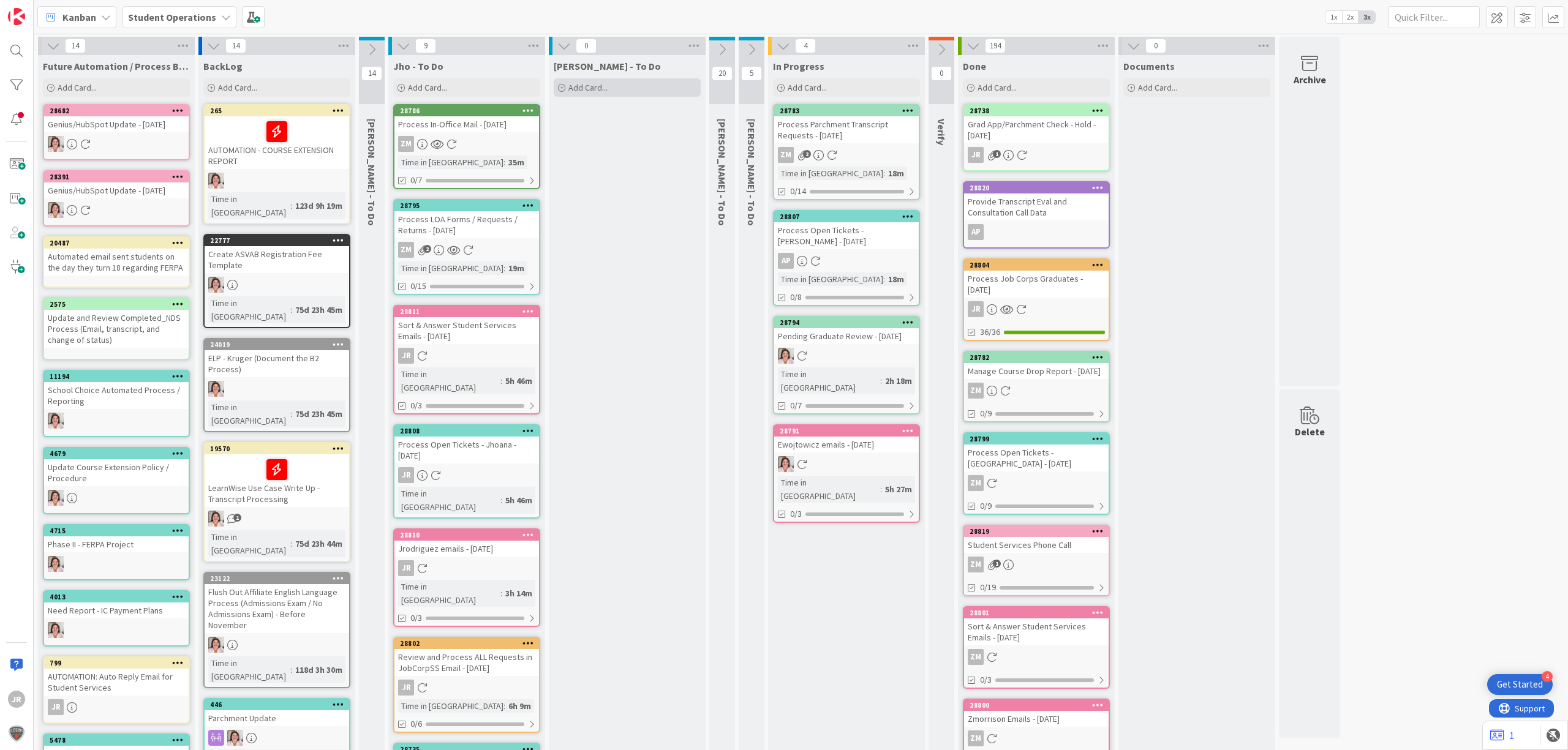
click at [571, 86] on span "Add Card..." at bounding box center [588, 87] width 39 height 11
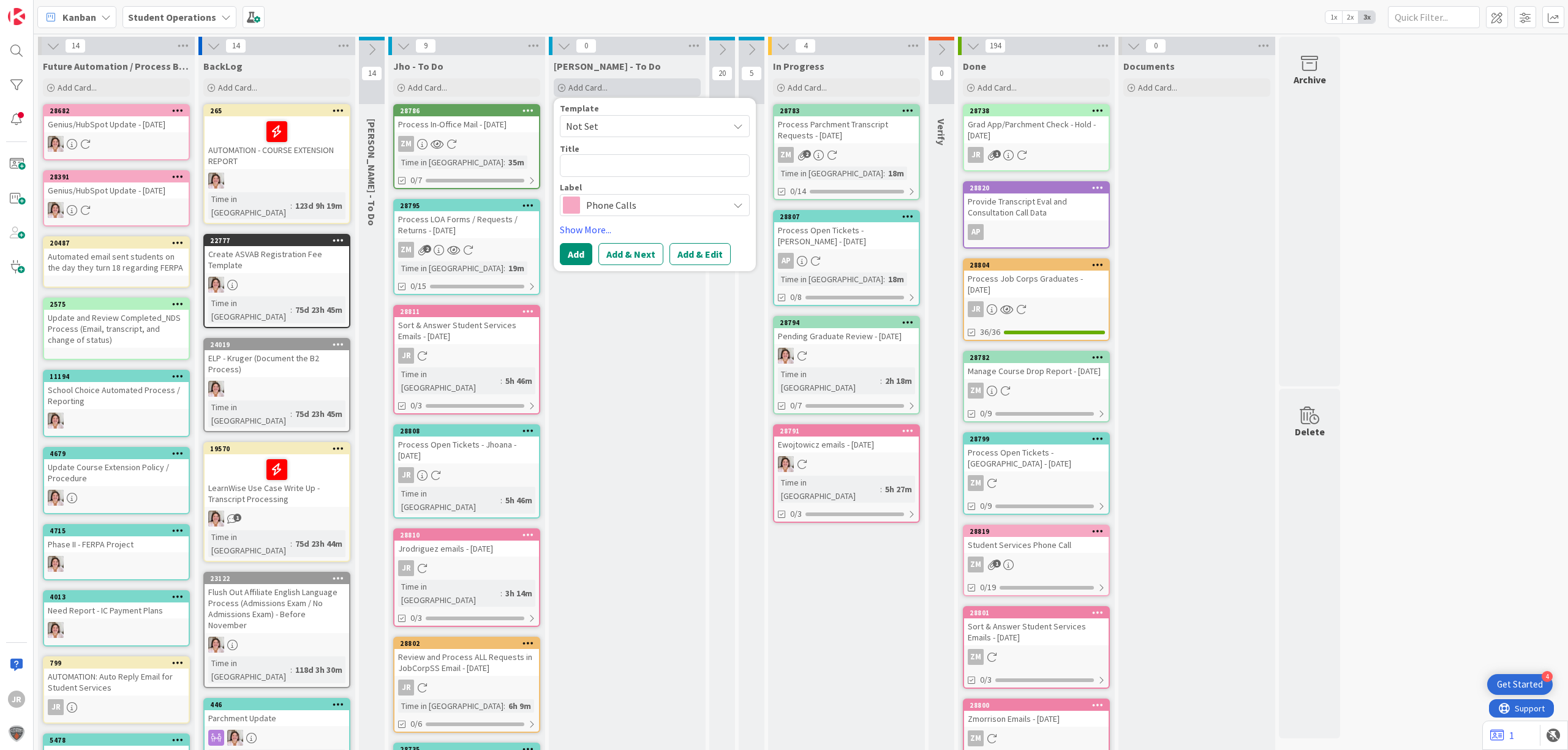
click at [565, 84] on icon at bounding box center [562, 88] width 8 height 8
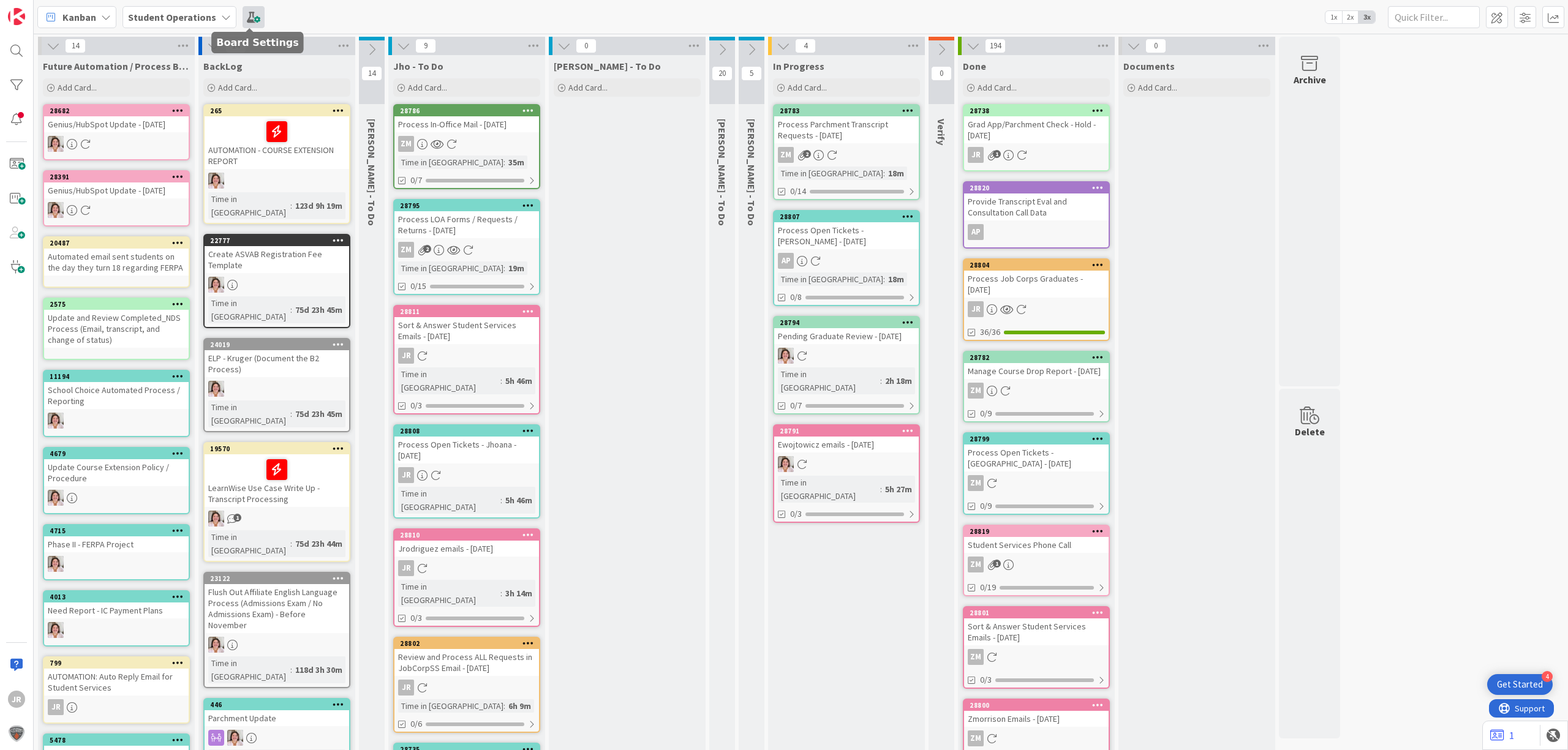
click at [251, 16] on span at bounding box center [253, 17] width 22 height 22
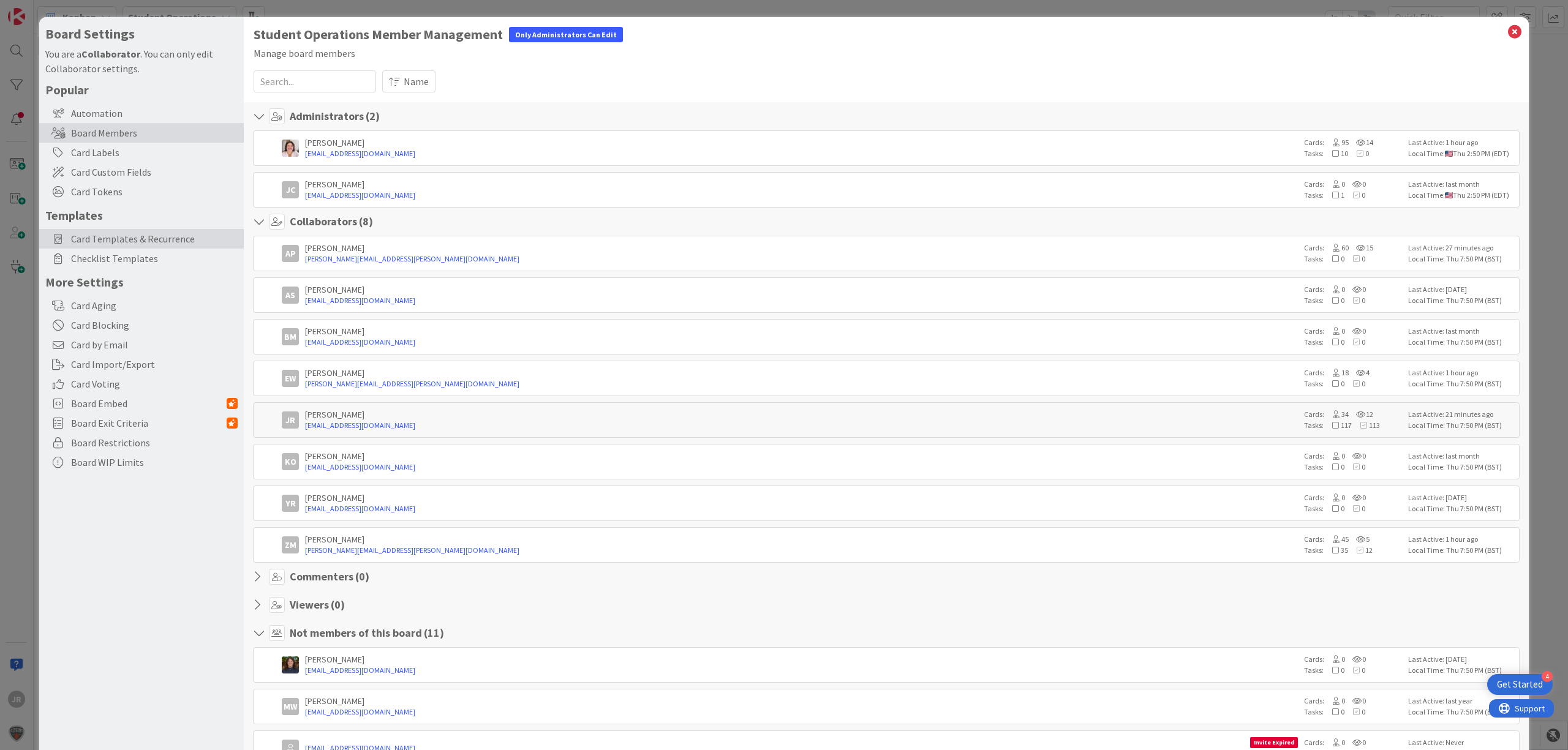
click at [165, 241] on span "Card Templates & Recurrence" at bounding box center [154, 238] width 167 height 15
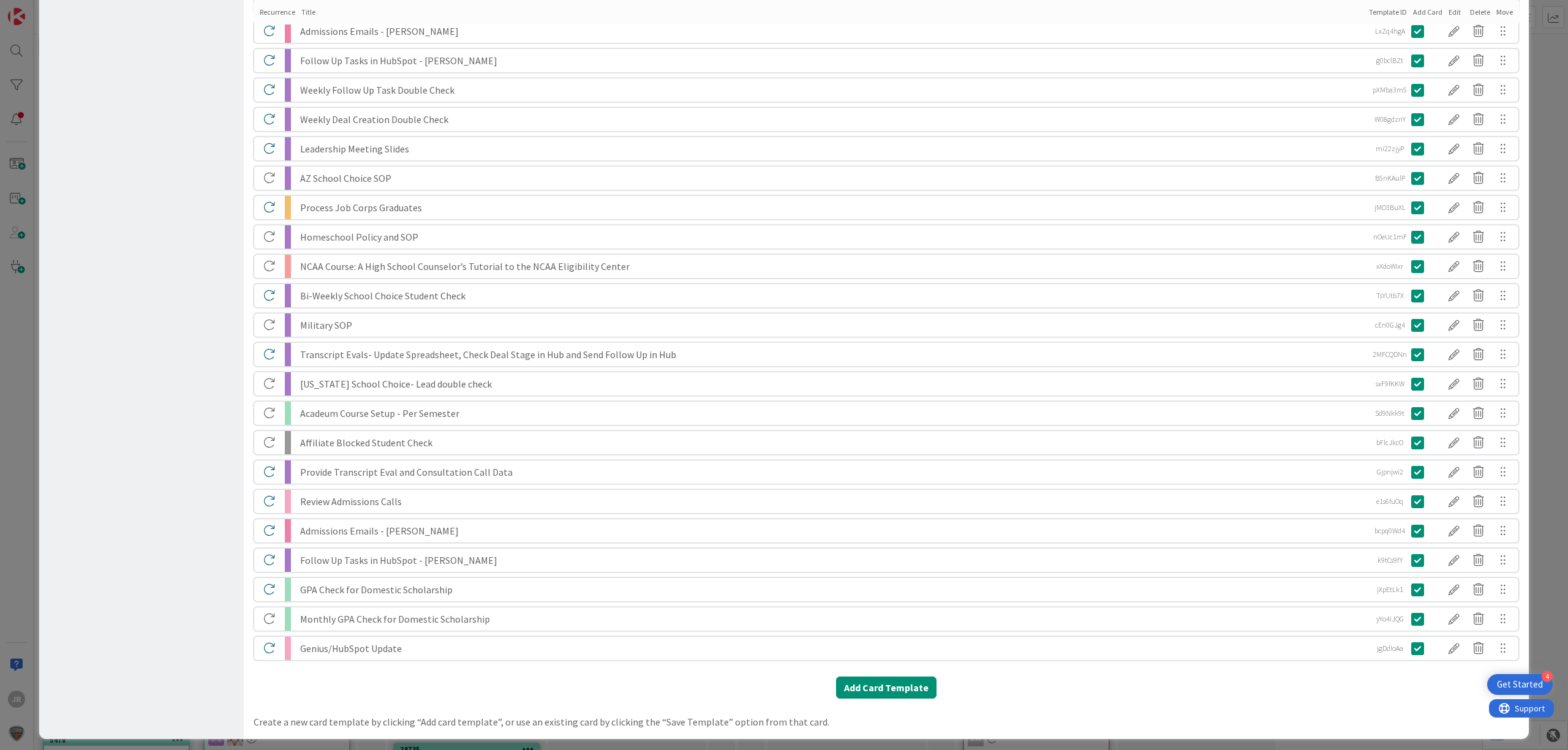
scroll to position [3128, 0]
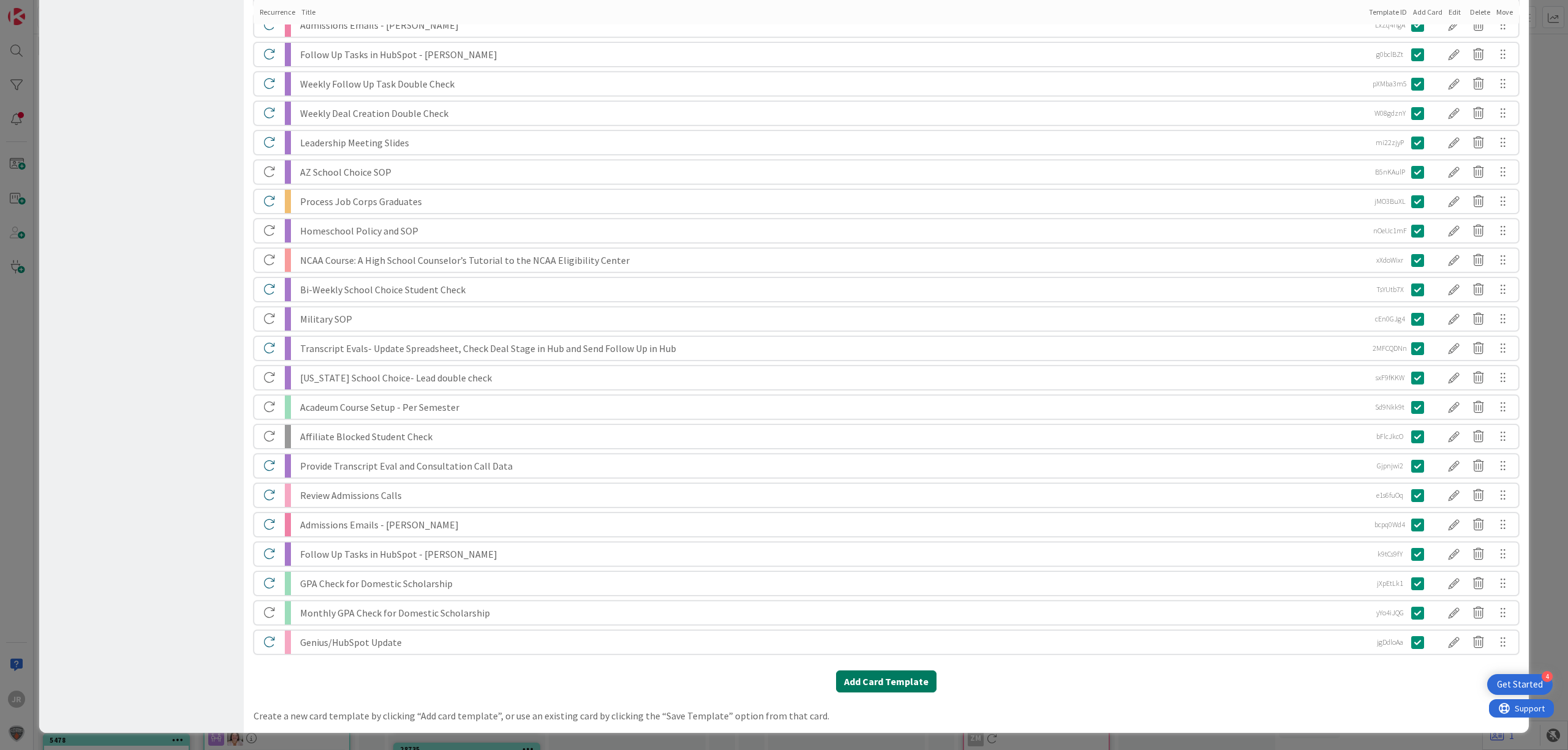
click at [875, 690] on button "Add Card Template" at bounding box center [886, 682] width 100 height 22
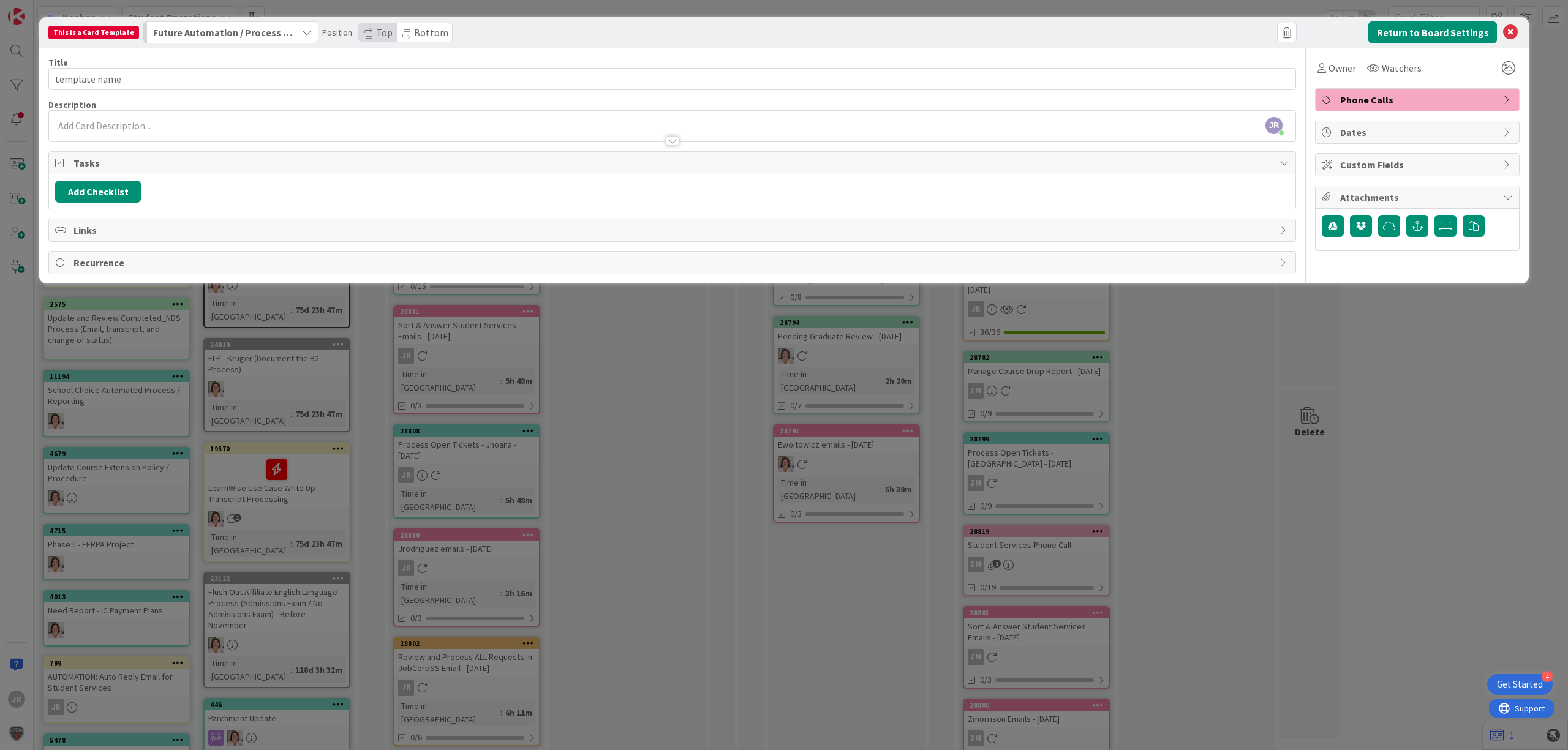
click at [1390, 89] on div "Phone Calls" at bounding box center [1417, 100] width 204 height 22
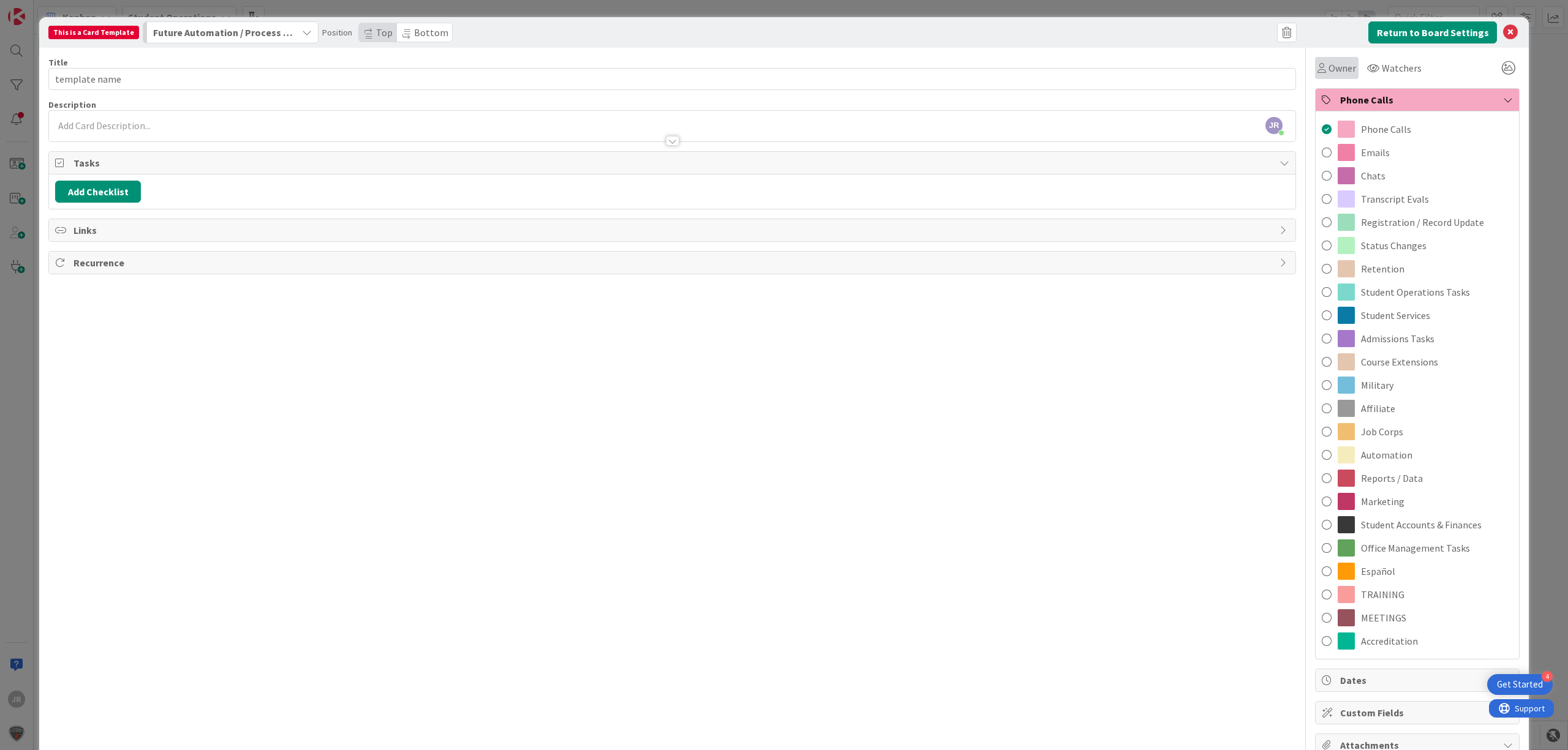
click at [1328, 68] on span "Owner" at bounding box center [1342, 68] width 27 height 15
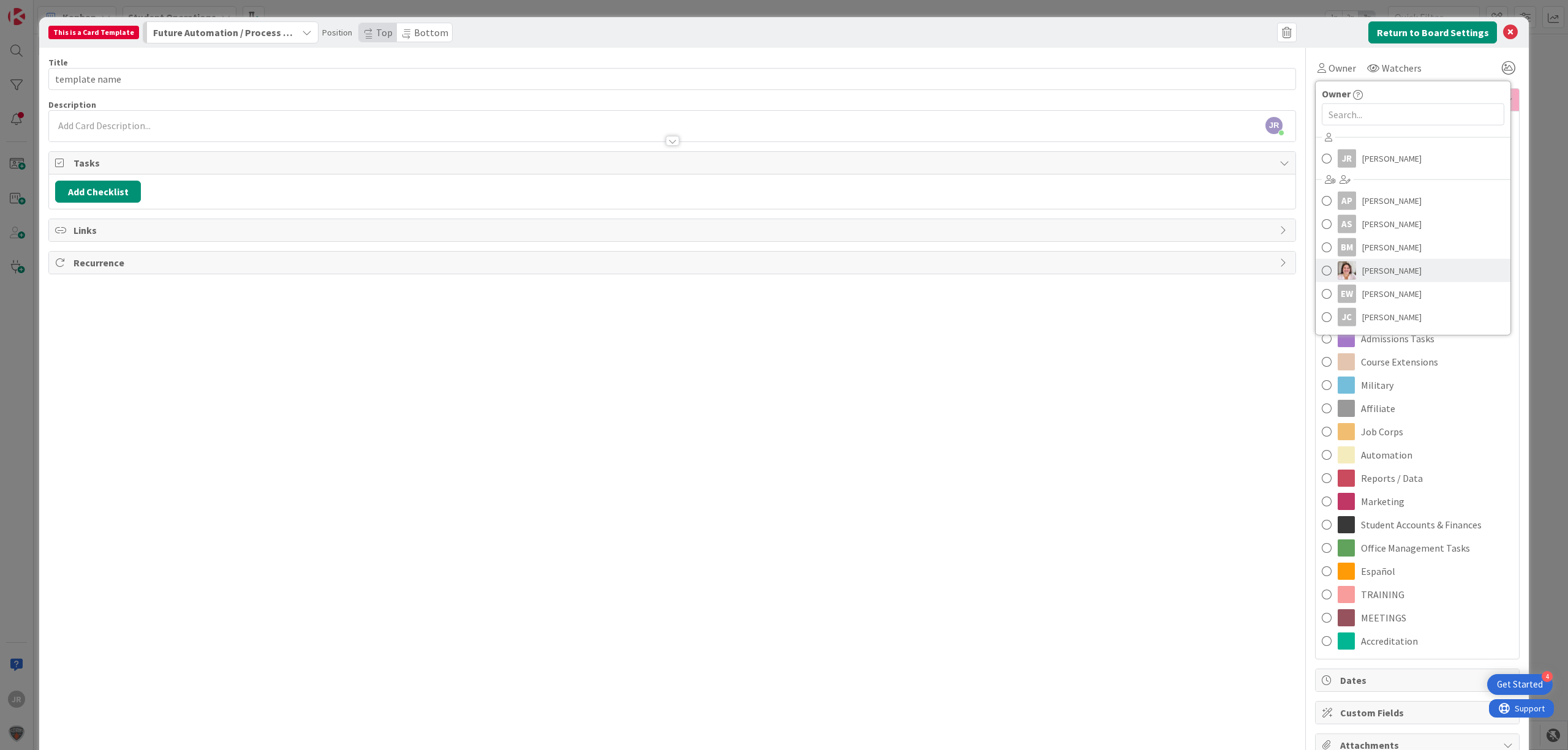
scroll to position [68, 0]
click at [1373, 319] on span "[PERSON_NAME]" at bounding box center [1392, 318] width 60 height 18
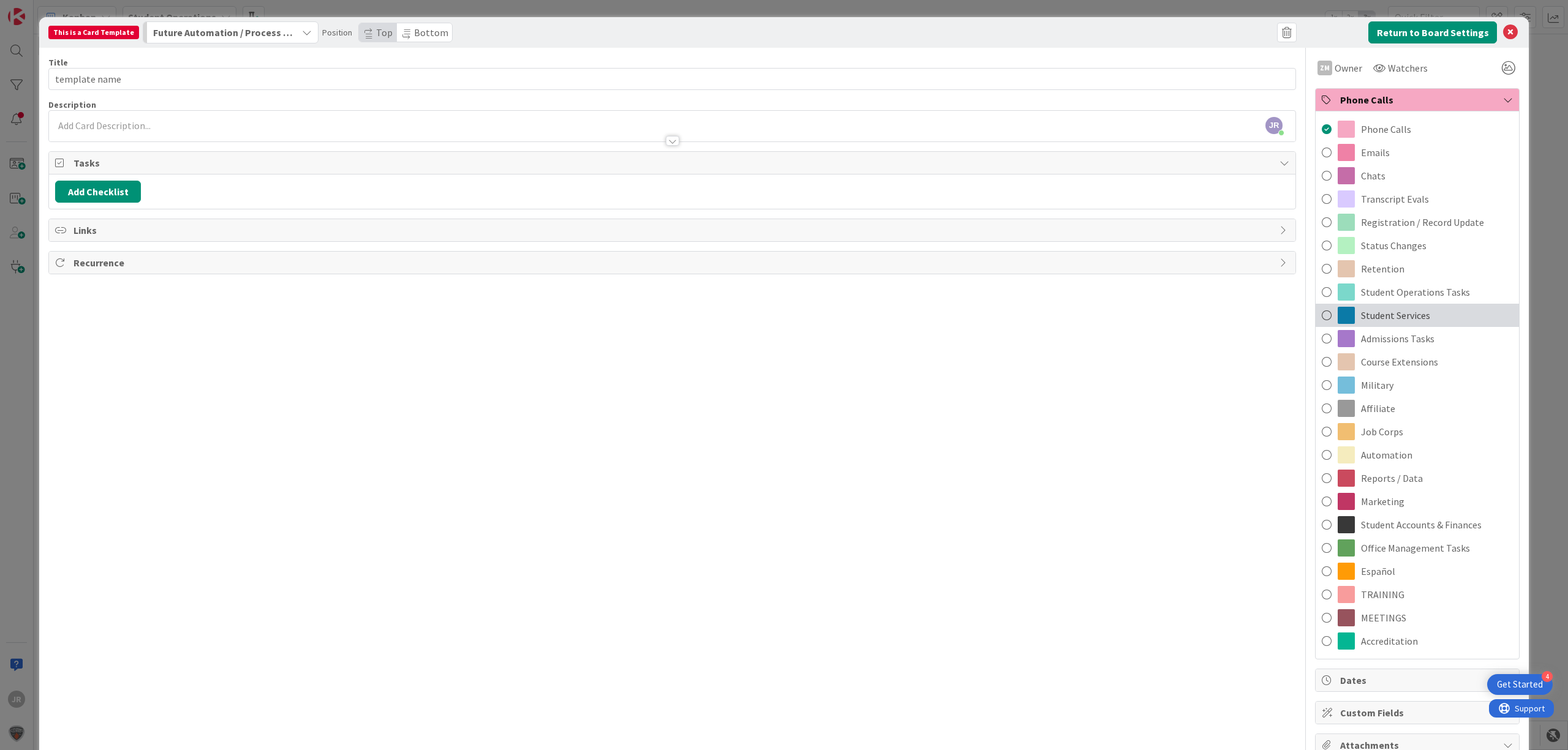
click at [1419, 307] on div "Student Services" at bounding box center [1417, 315] width 204 height 23
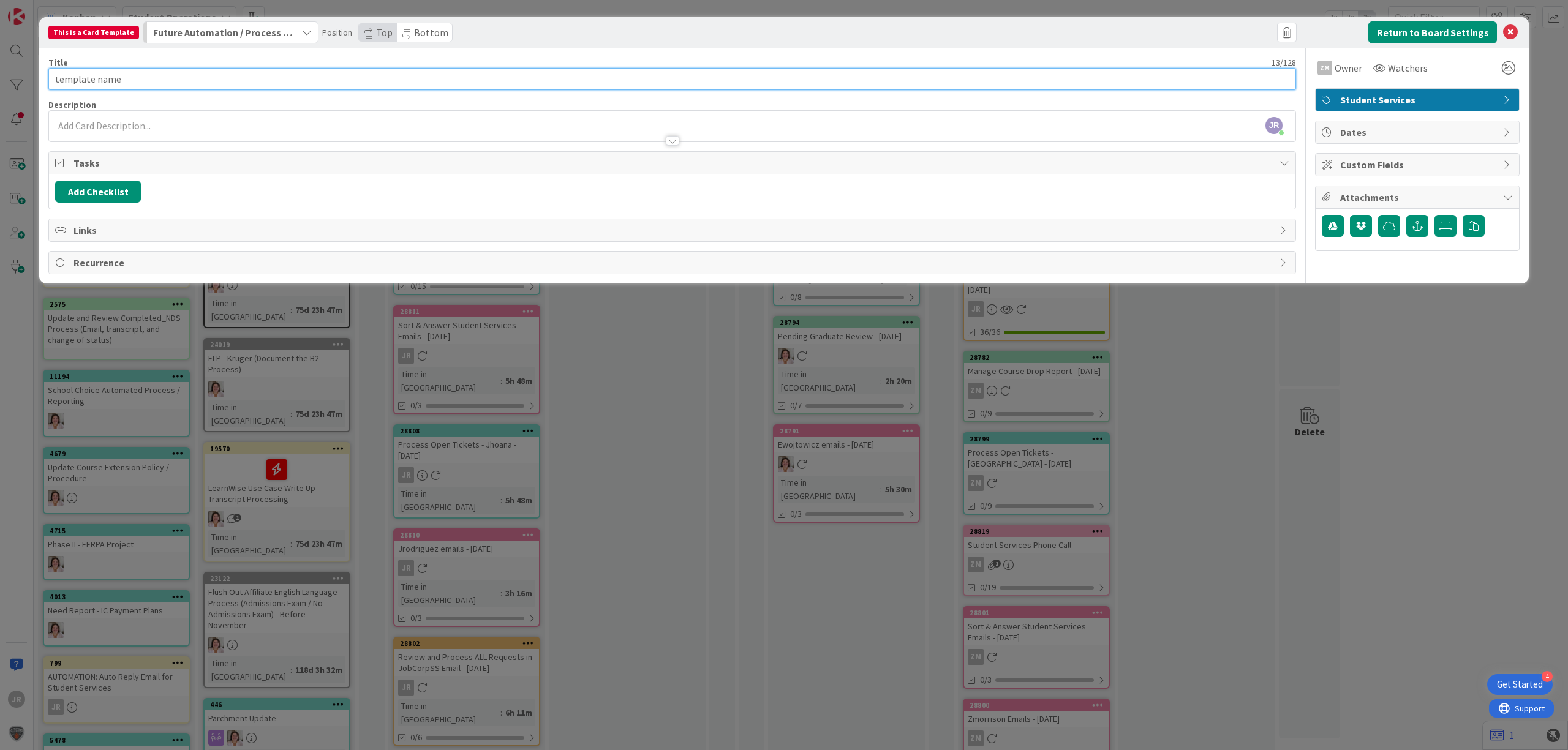
click at [167, 81] on input "template name" at bounding box center [671, 79] width 1247 height 22
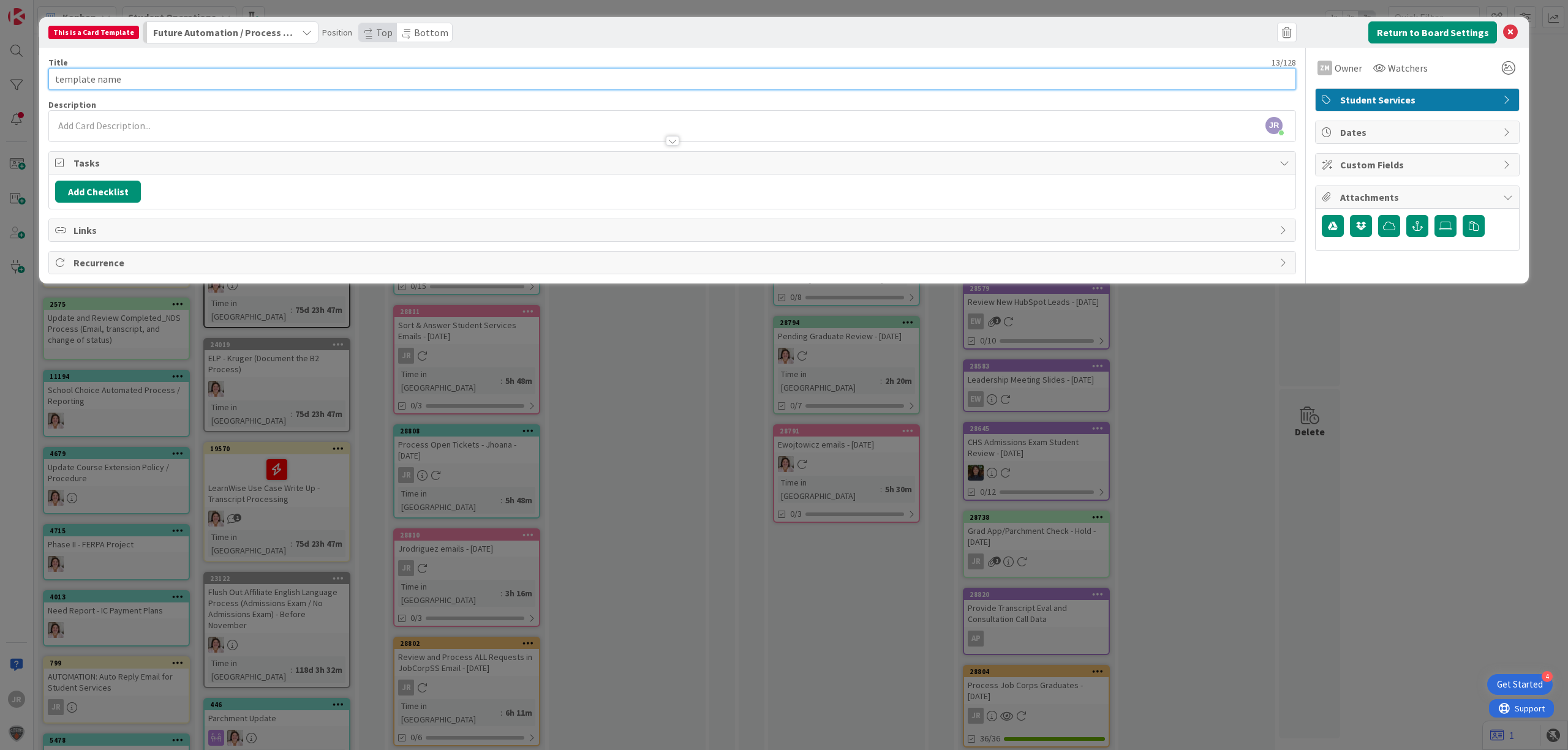
click at [167, 81] on input "template name" at bounding box center [671, 79] width 1247 height 22
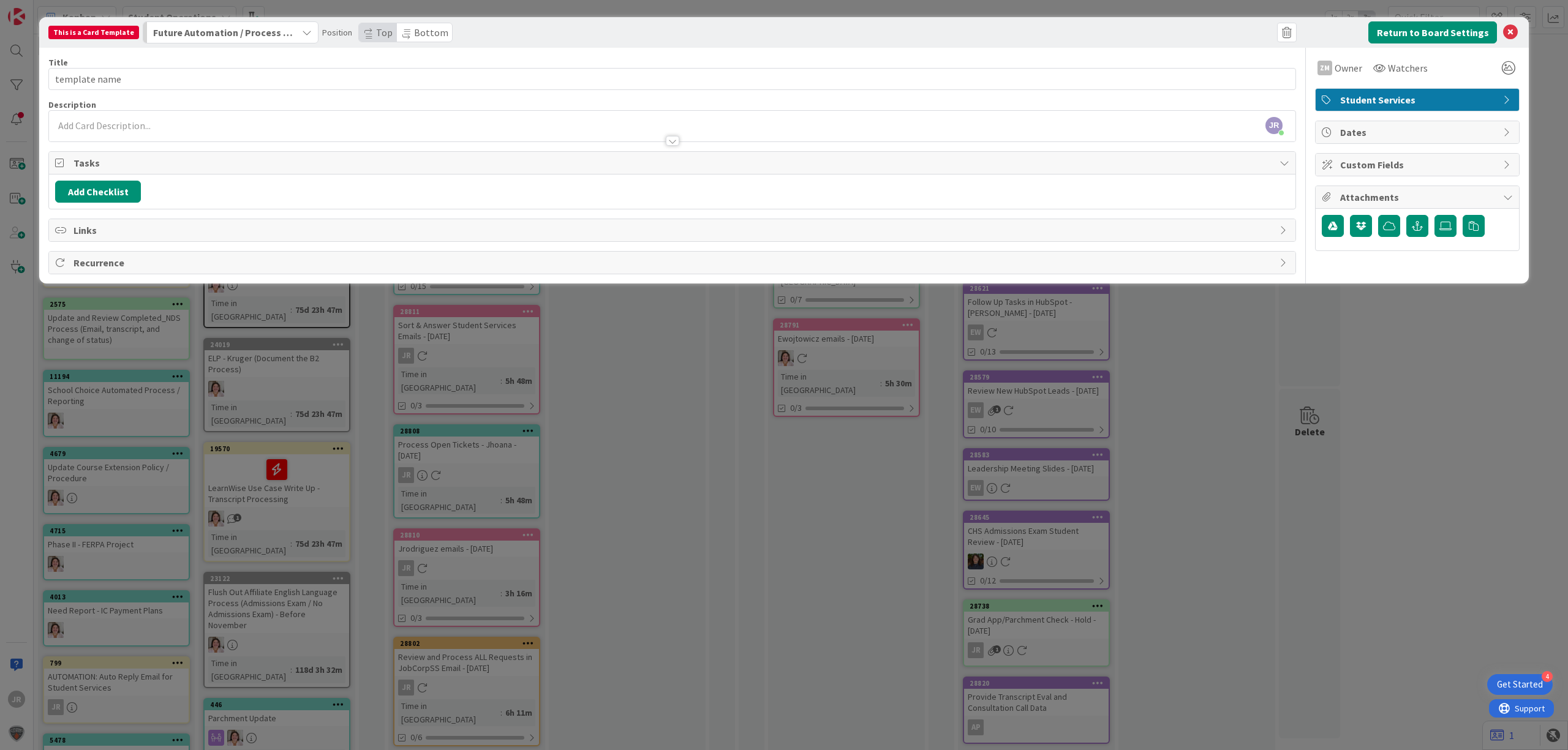
click at [446, 8] on div "This is a Card Template Future Automation / Process Building Position Top Botto…" at bounding box center [784, 375] width 1568 height 750
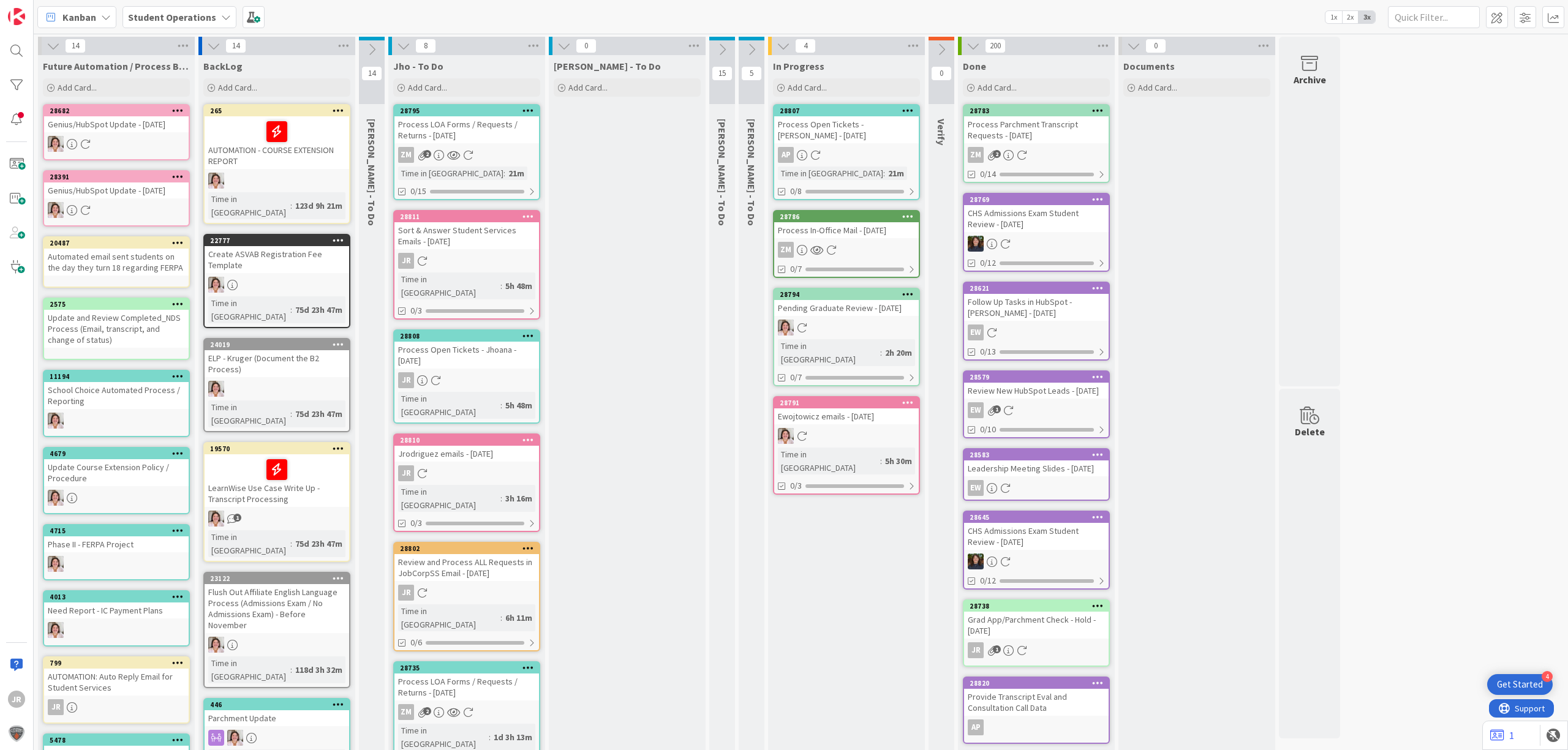
click at [561, 46] on icon at bounding box center [564, 46] width 13 height 13
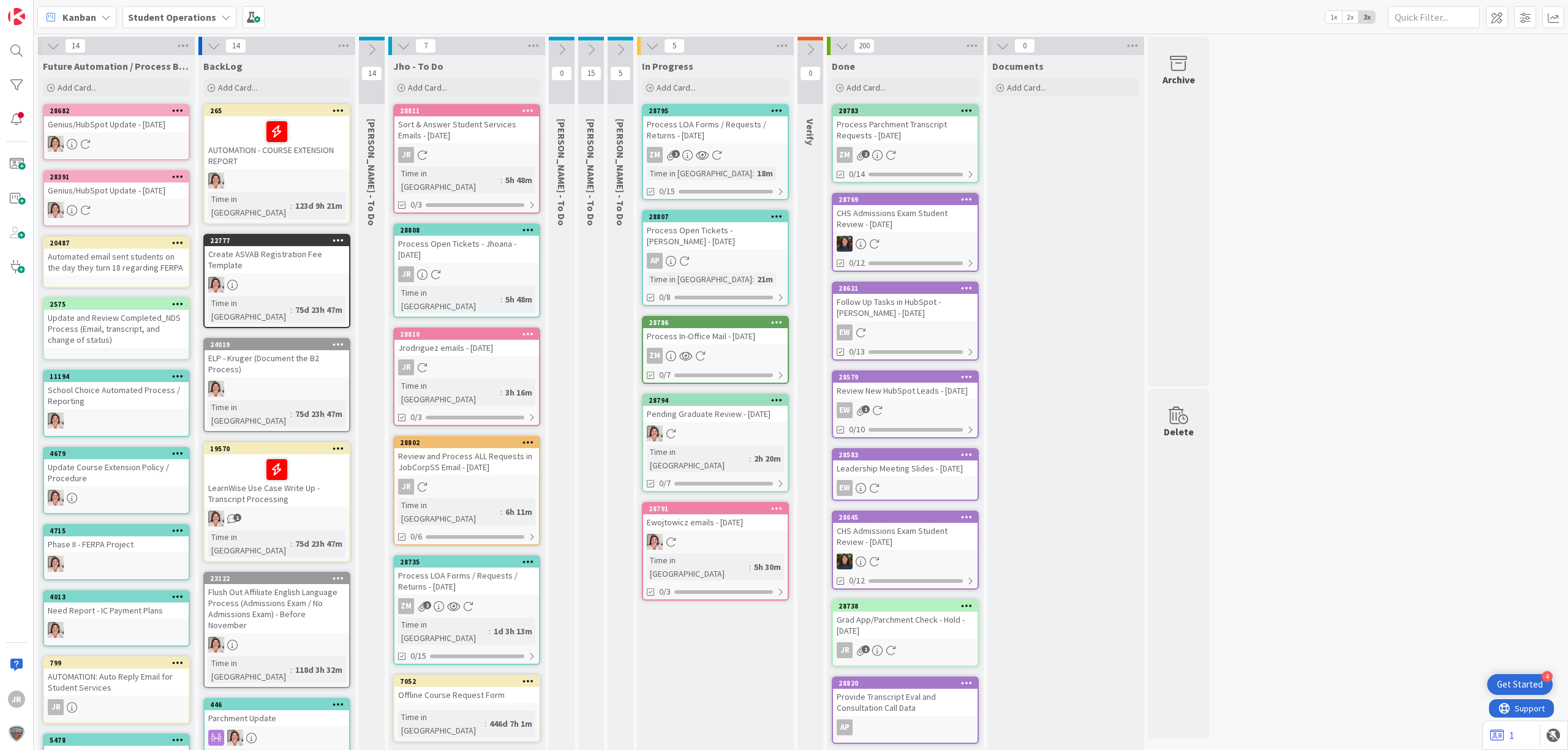
click at [737, 126] on div "Process LOA Forms / Requests / Returns - [DATE]" at bounding box center [715, 130] width 145 height 27
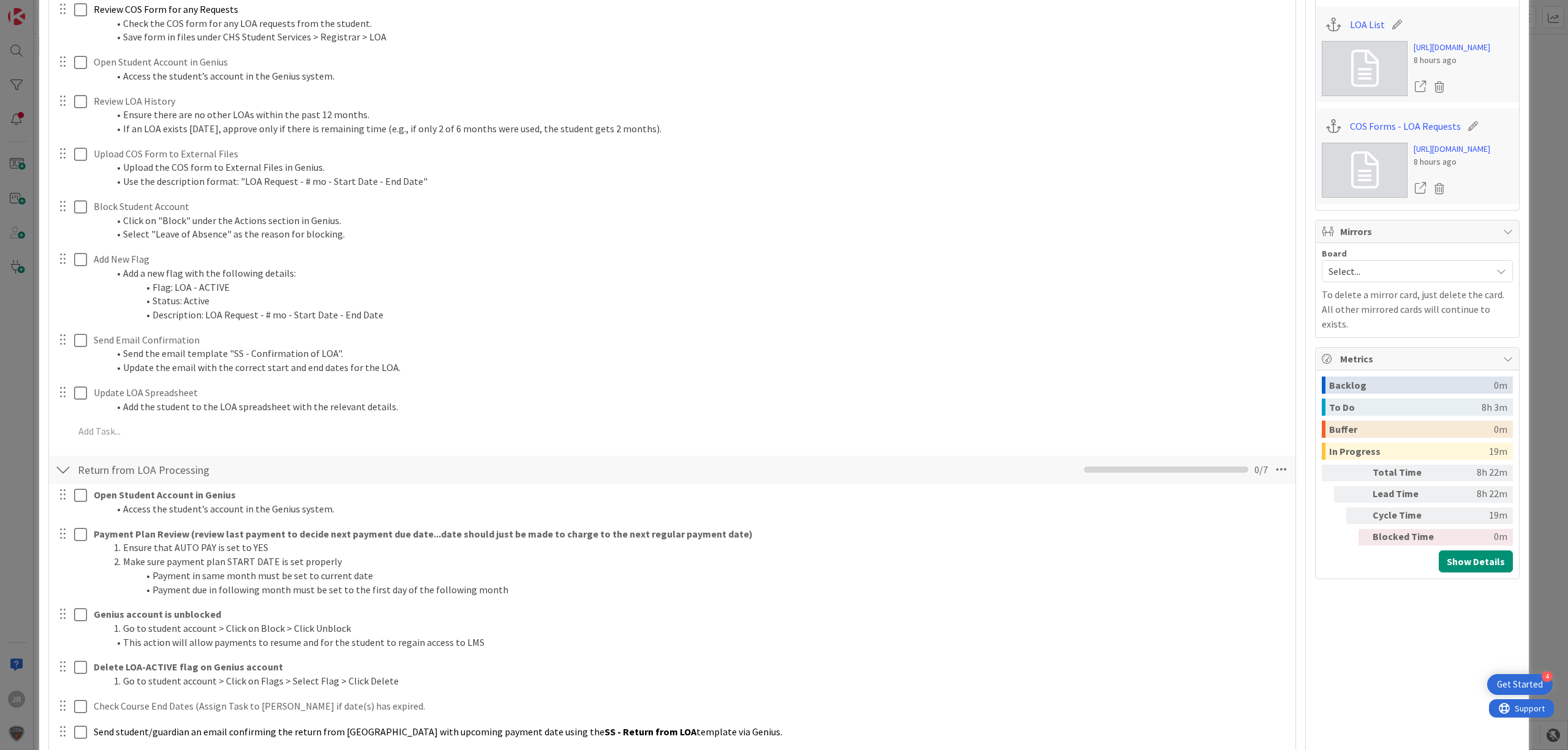
scroll to position [327, 0]
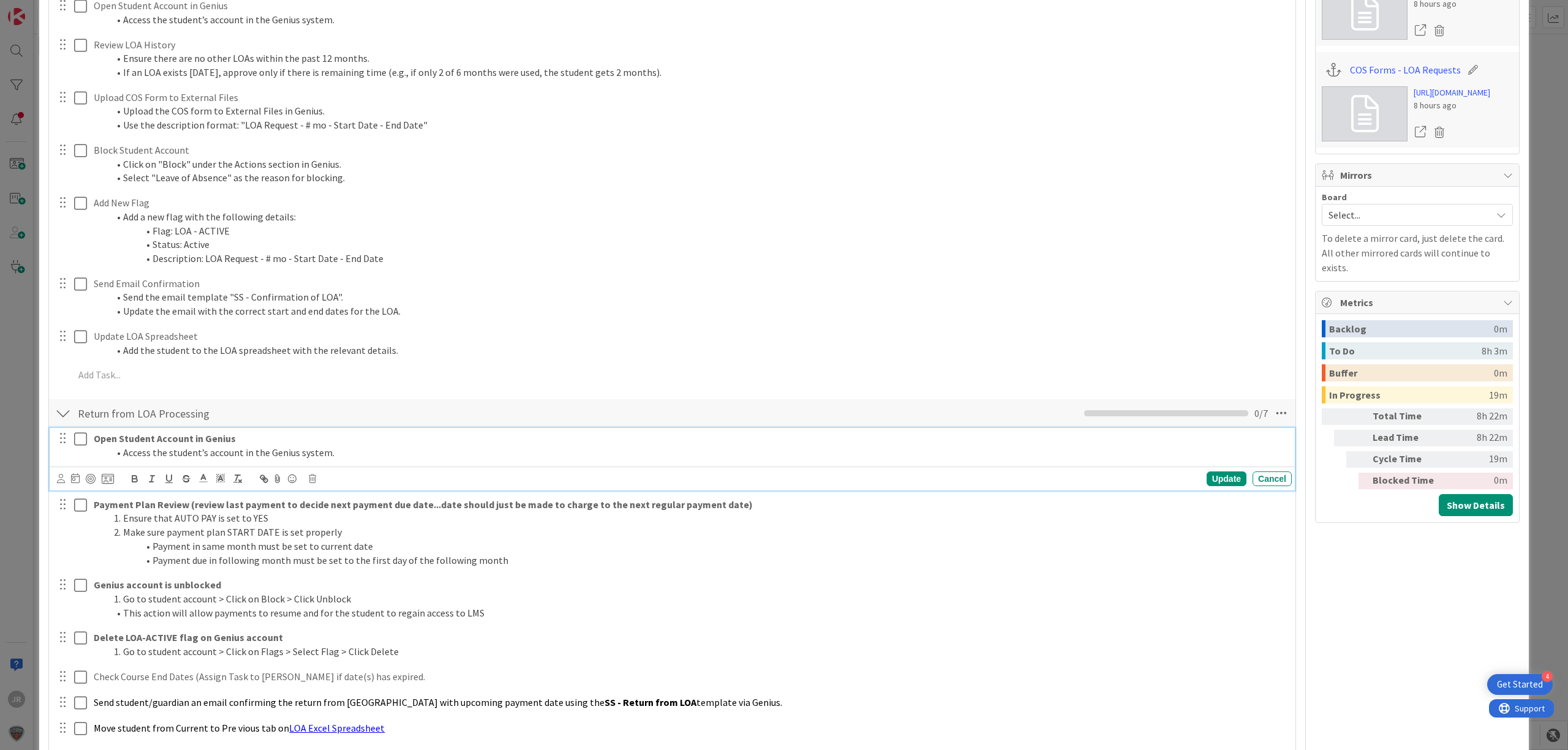
click at [82, 449] on button at bounding box center [81, 439] width 15 height 20
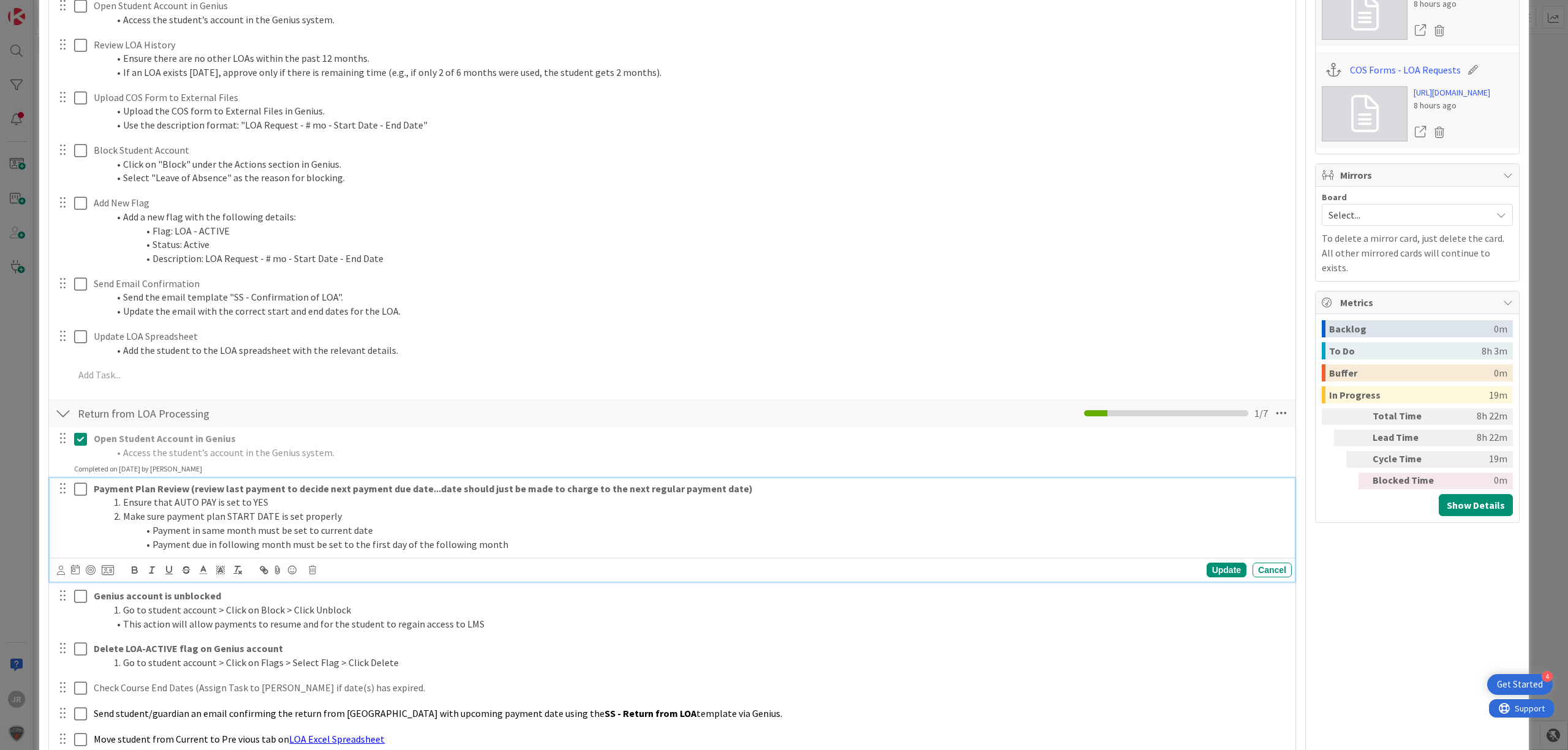
click at [82, 489] on icon at bounding box center [81, 489] width 13 height 15
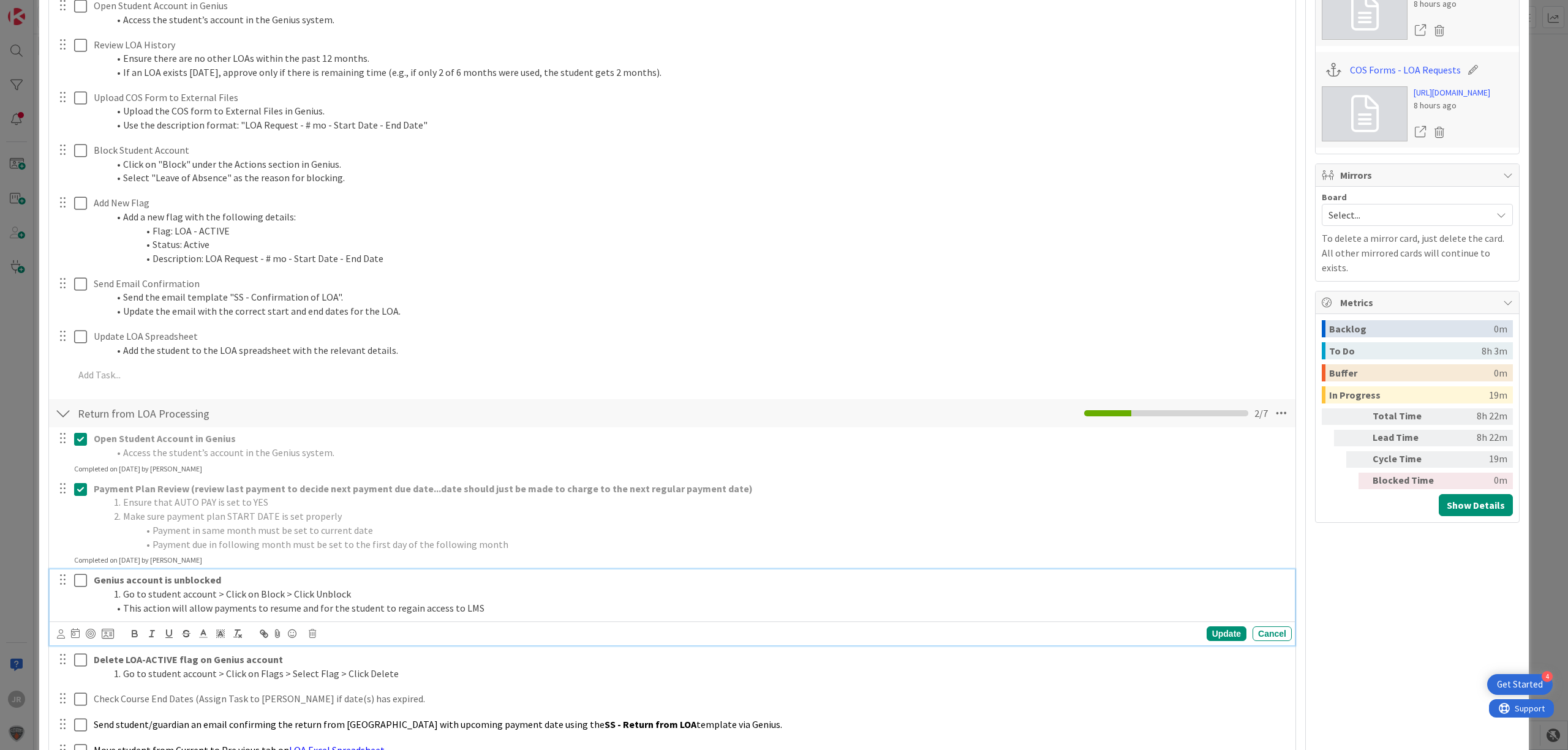
click at [81, 584] on icon at bounding box center [81, 580] width 13 height 15
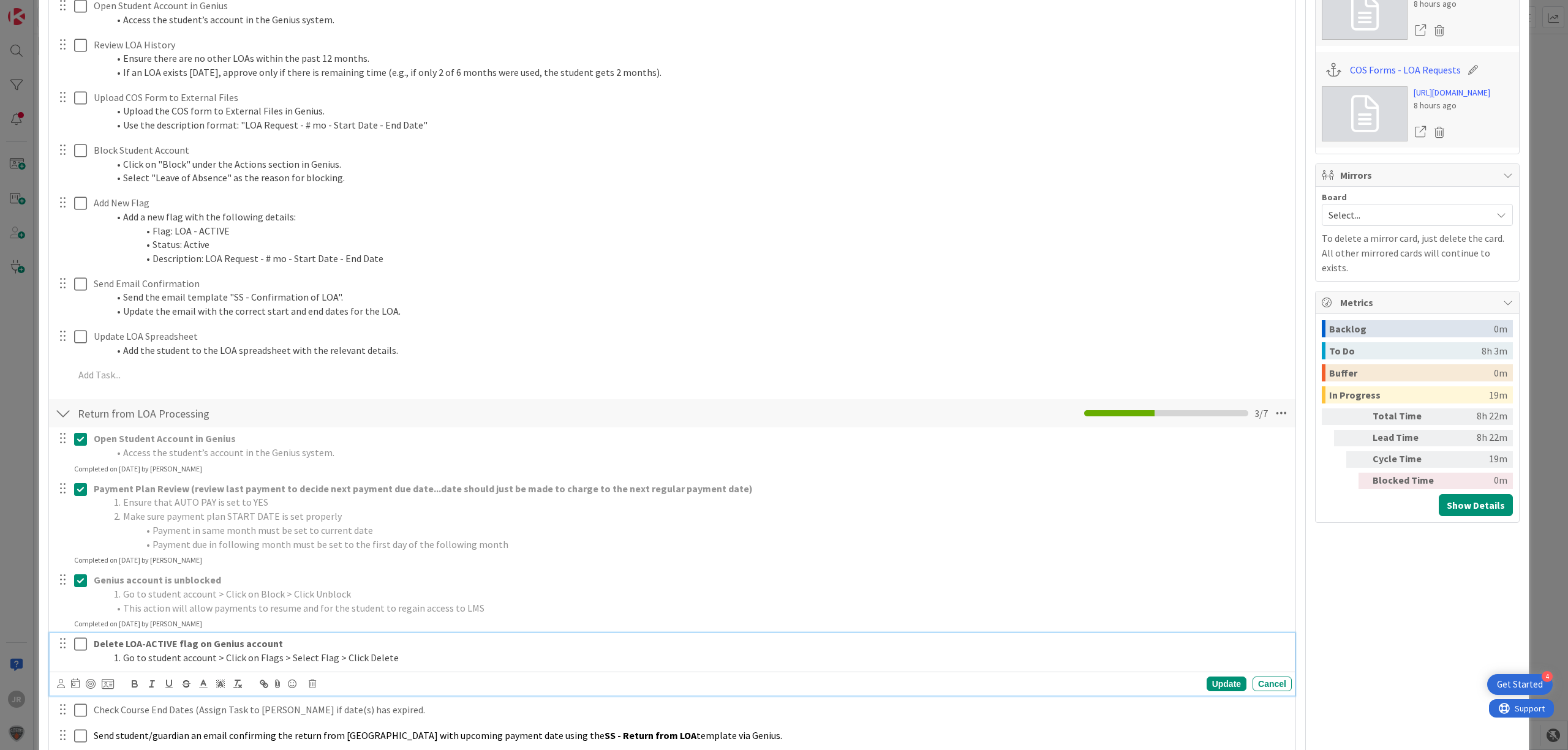
click at [80, 642] on icon at bounding box center [81, 643] width 13 height 15
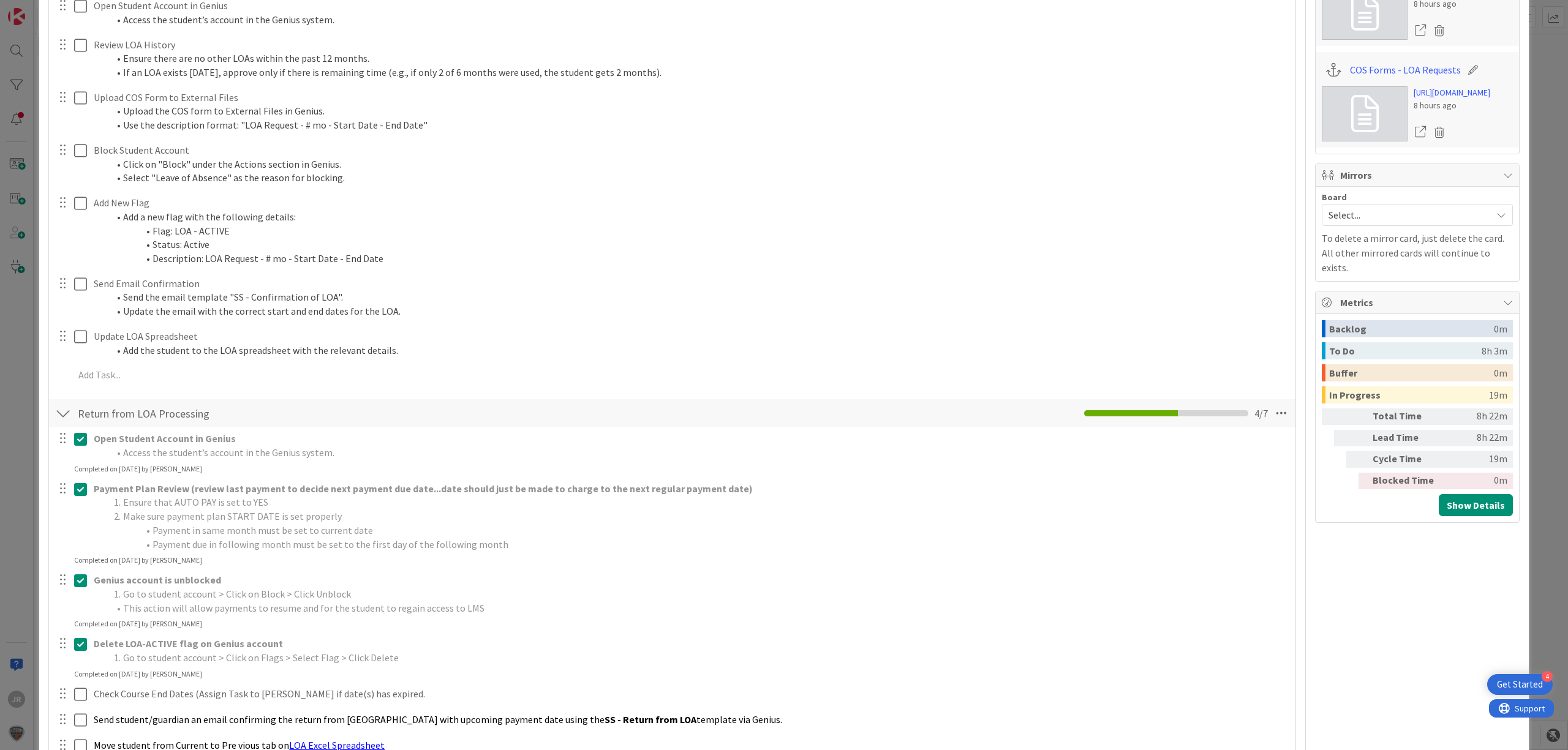
scroll to position [490, 0]
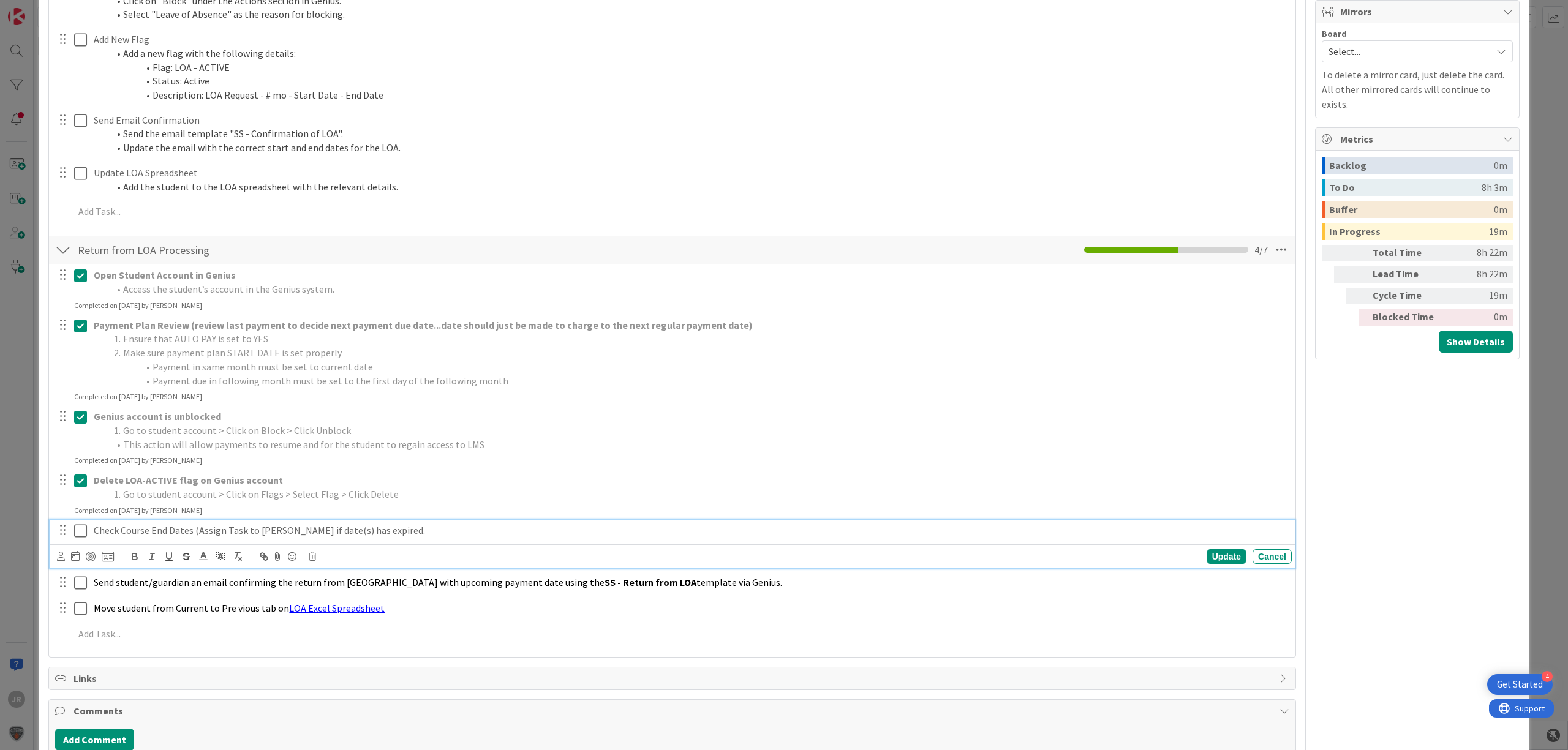
click at [79, 532] on icon at bounding box center [81, 531] width 13 height 15
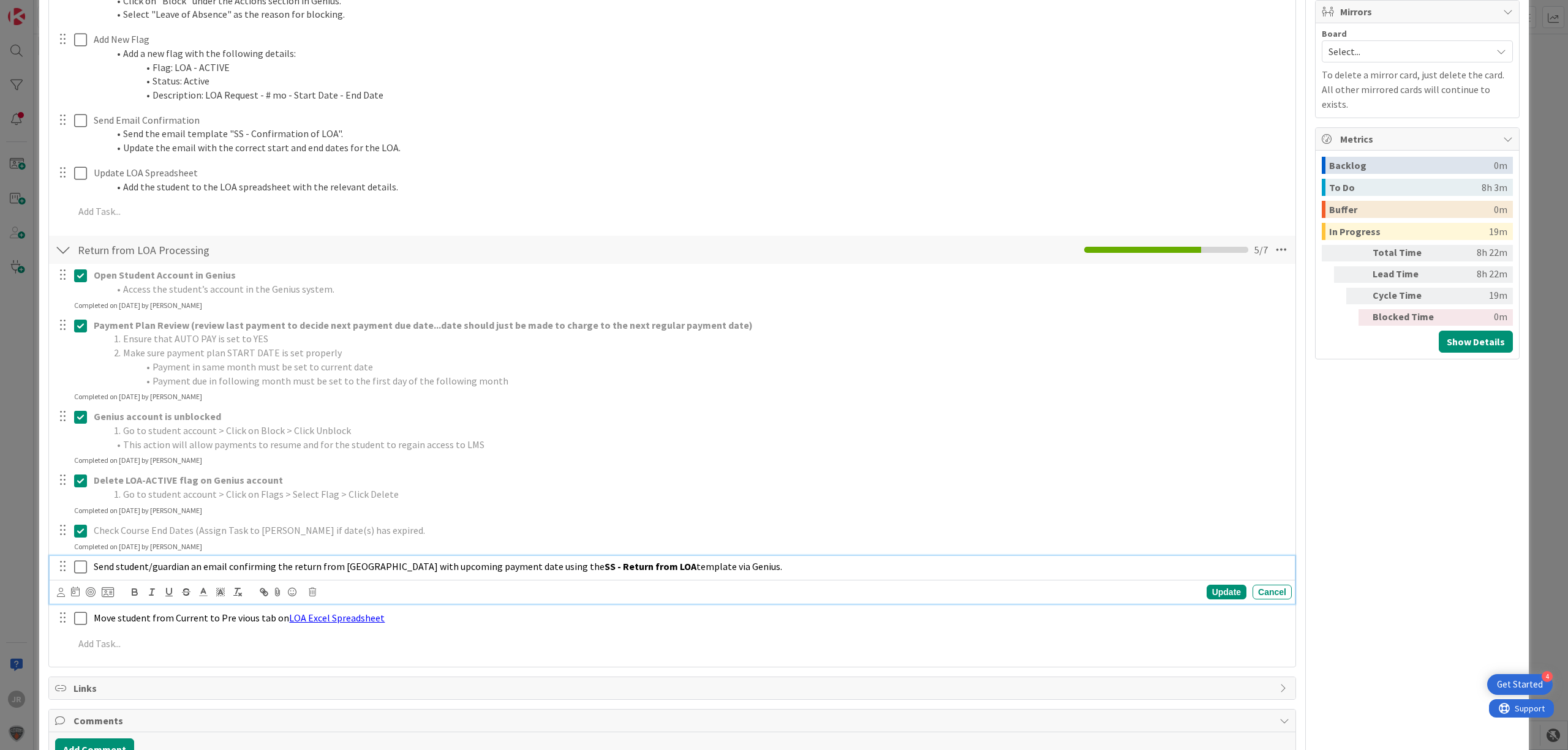
click at [79, 564] on icon at bounding box center [81, 567] width 13 height 15
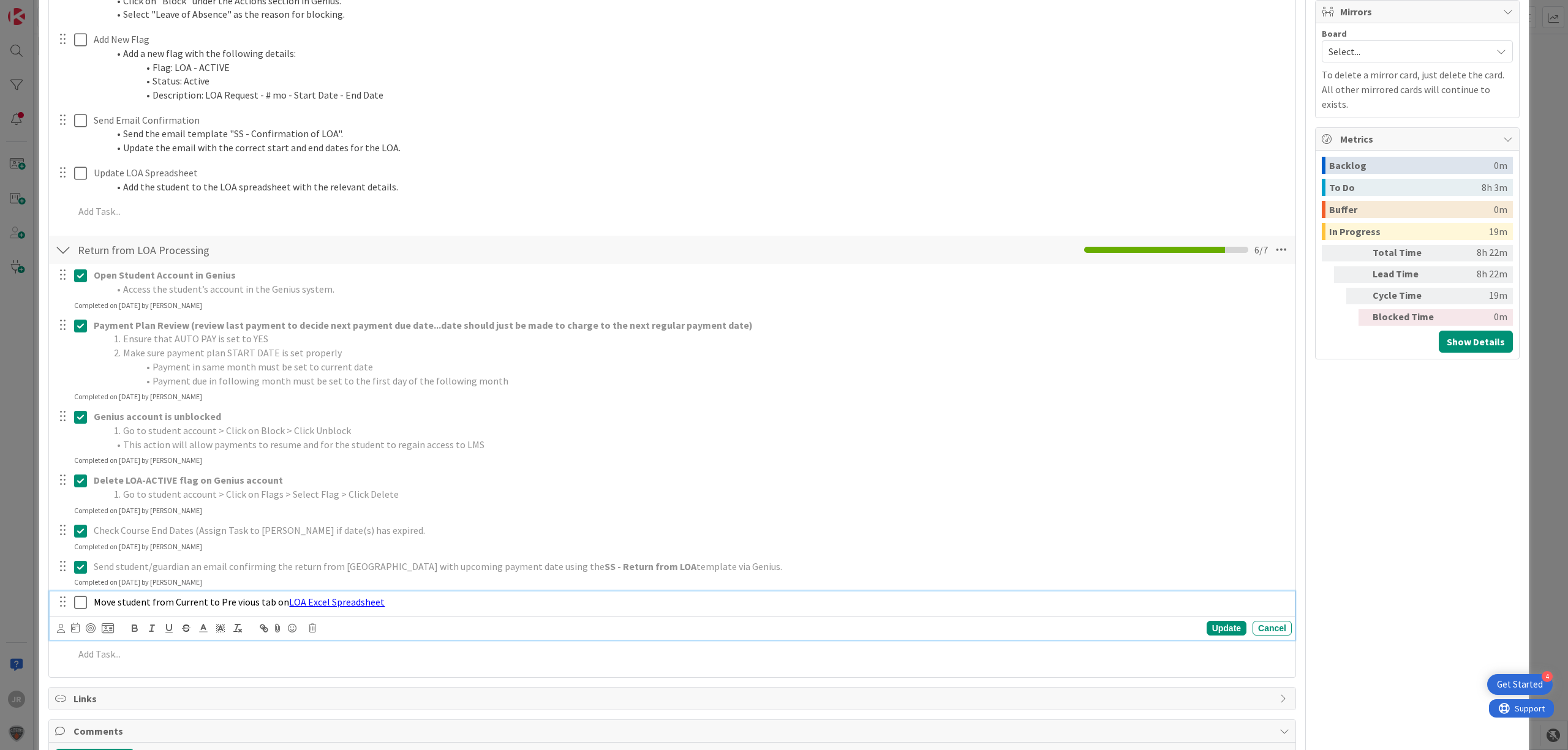
click at [79, 600] on icon at bounding box center [81, 602] width 13 height 15
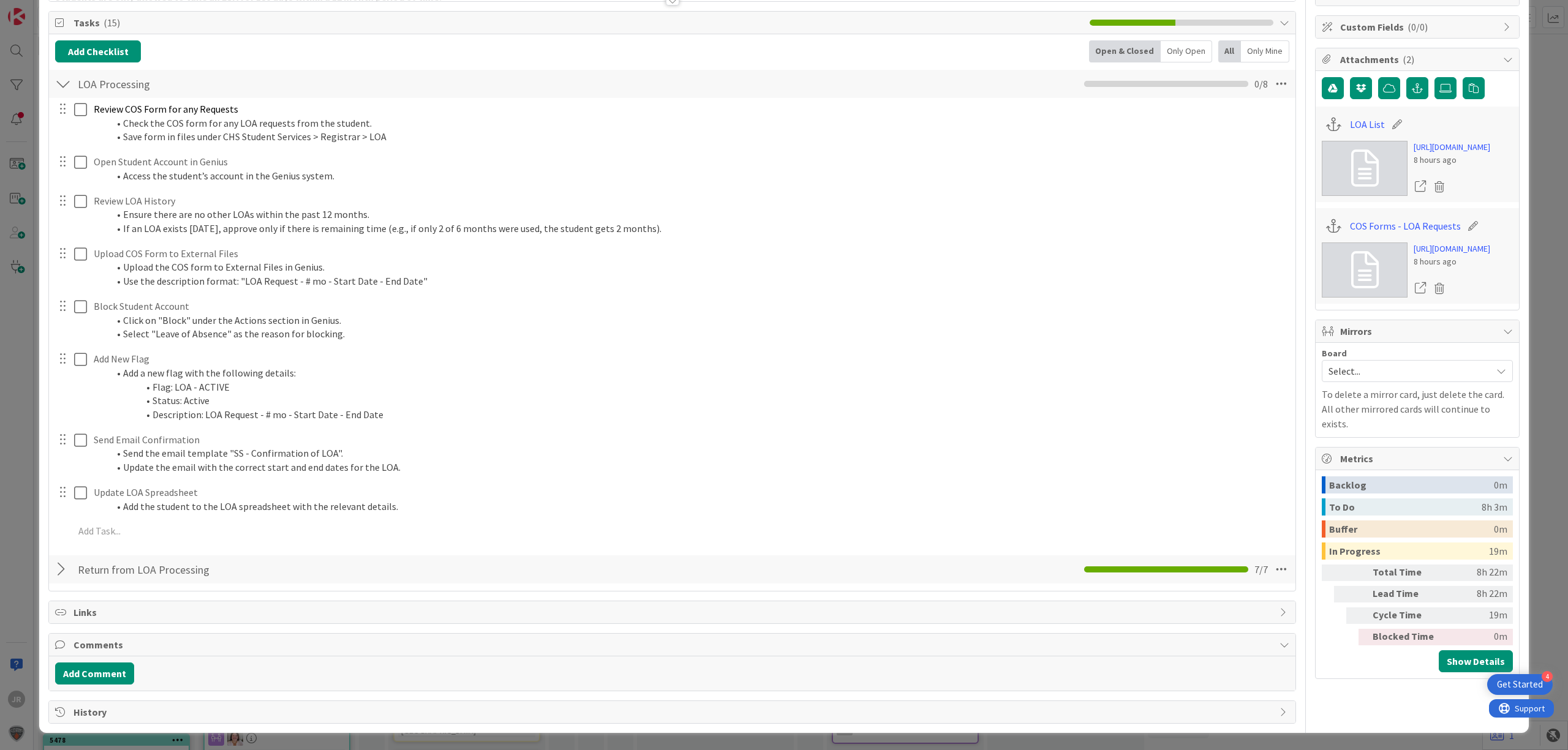
scroll to position [1, 0]
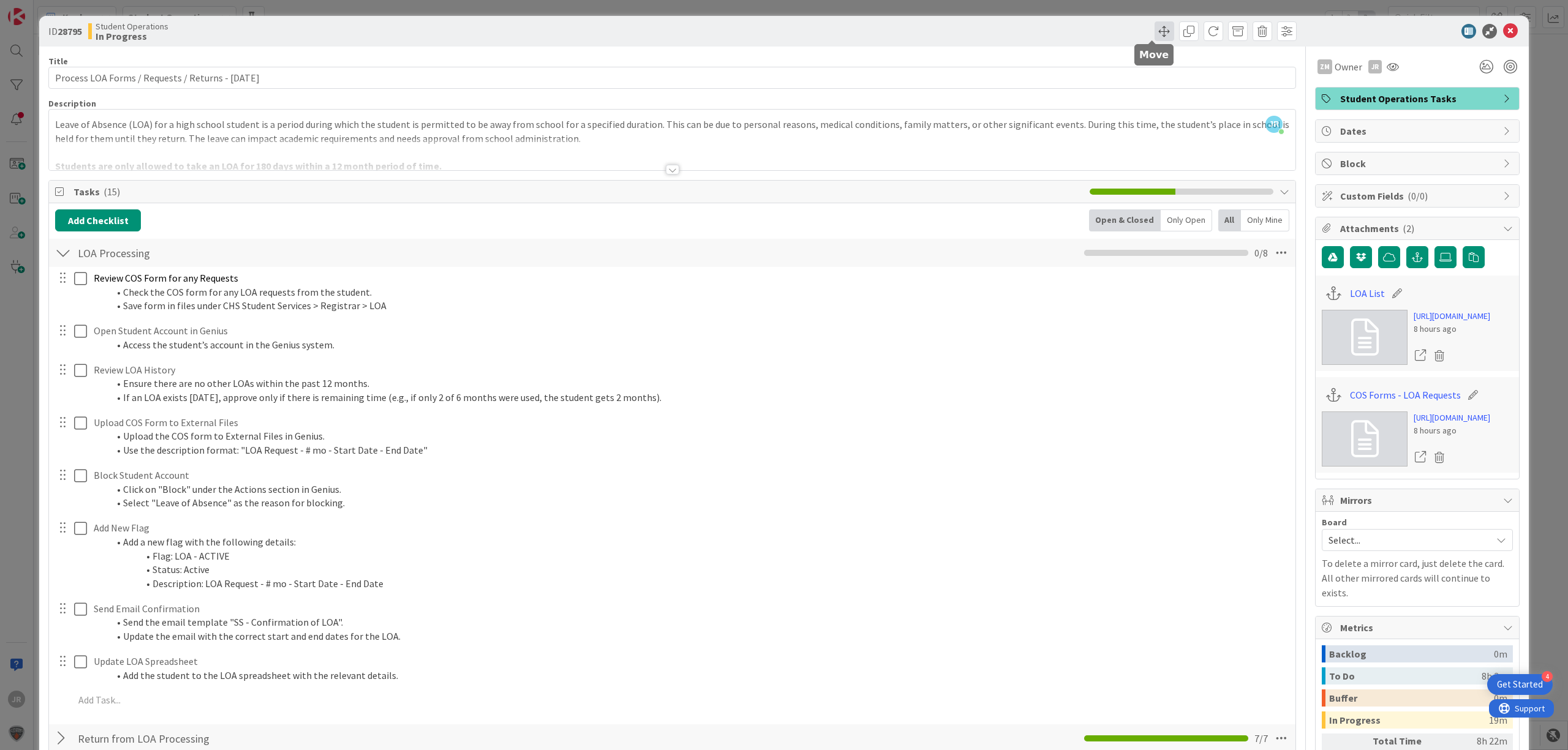
click at [1155, 25] on span at bounding box center [1164, 31] width 20 height 20
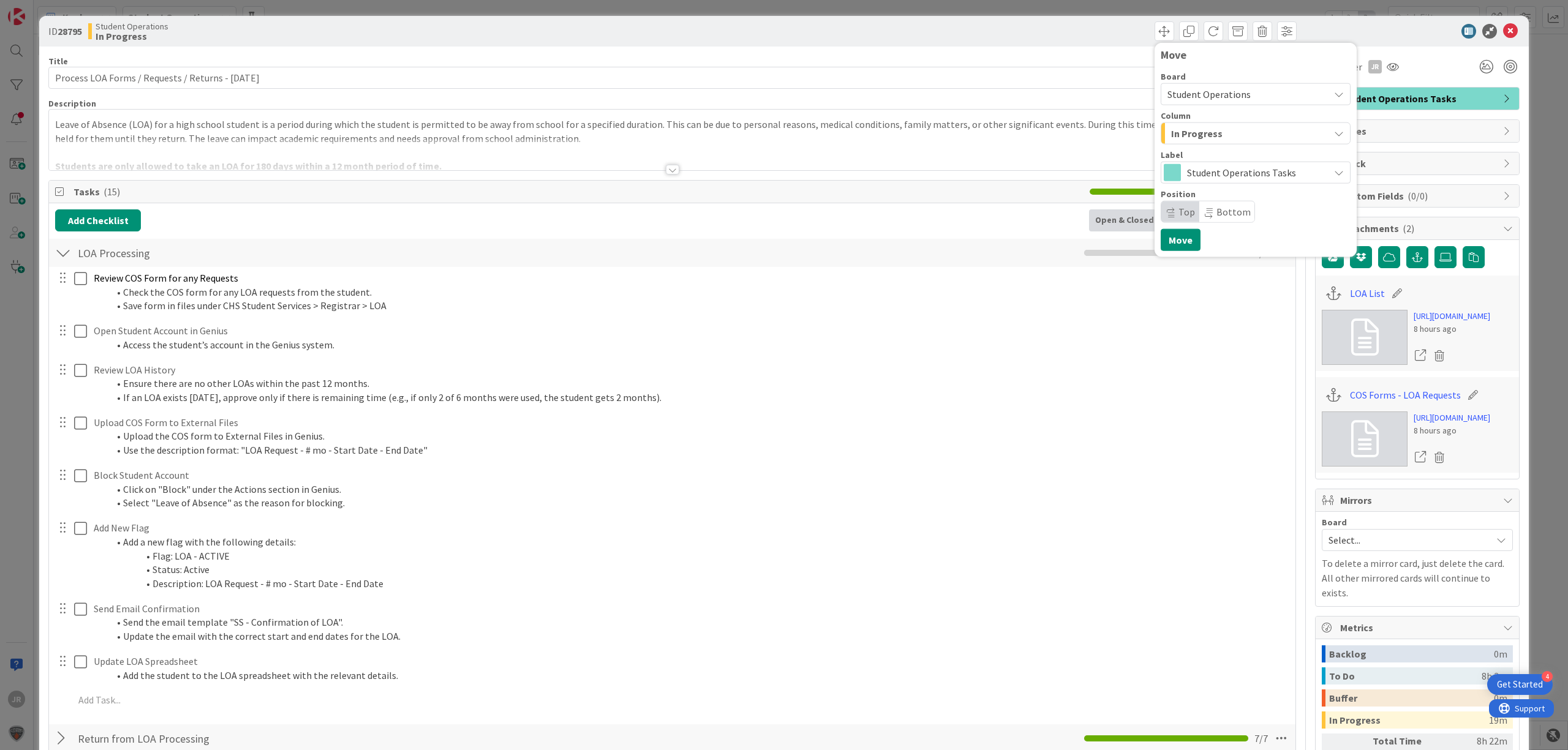
click at [1225, 133] on div "In Progress" at bounding box center [1248, 133] width 161 height 20
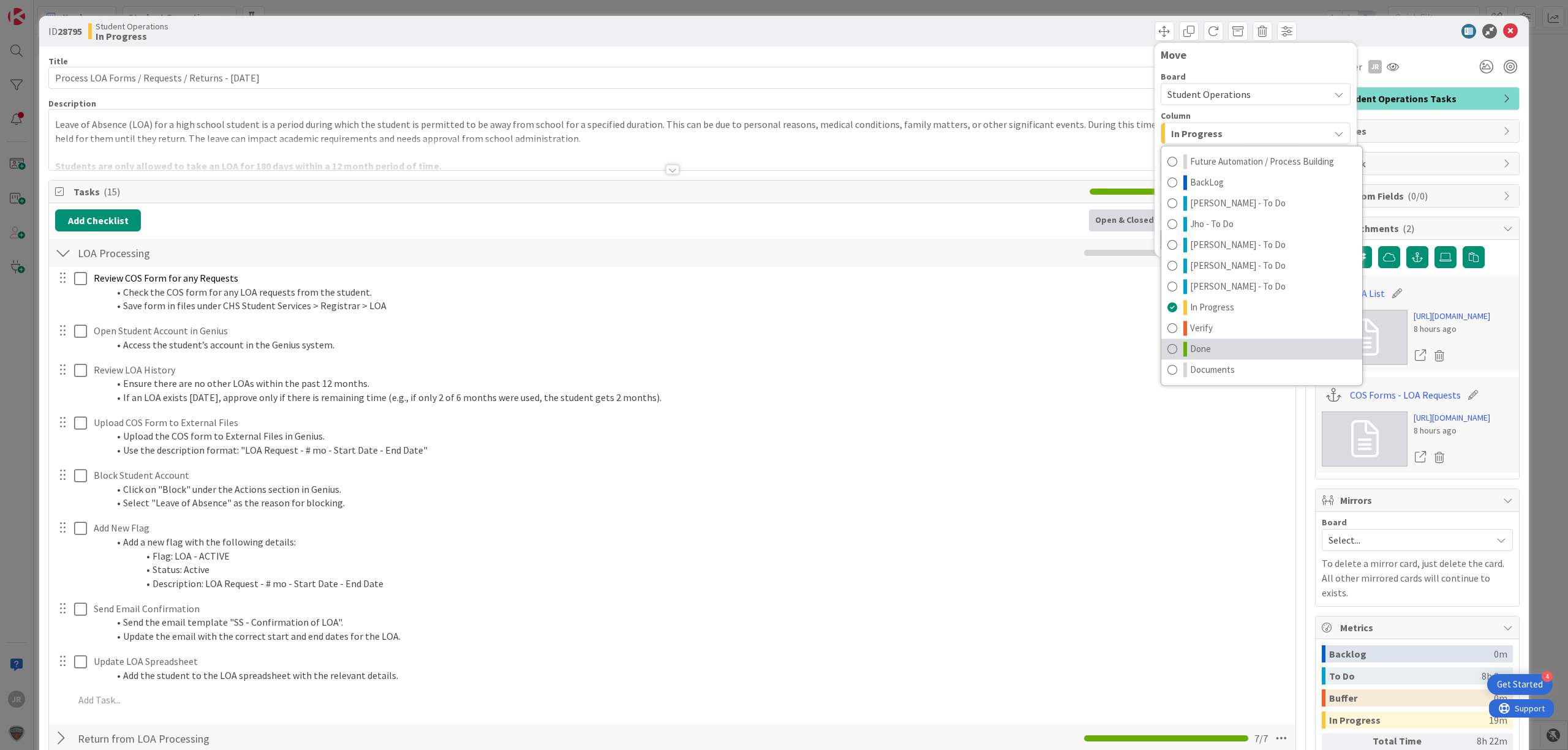
drag, startPoint x: 1226, startPoint y: 351, endPoint x: 1222, endPoint y: 295, distance: 56.1
click at [1226, 351] on link "Done" at bounding box center [1261, 349] width 201 height 21
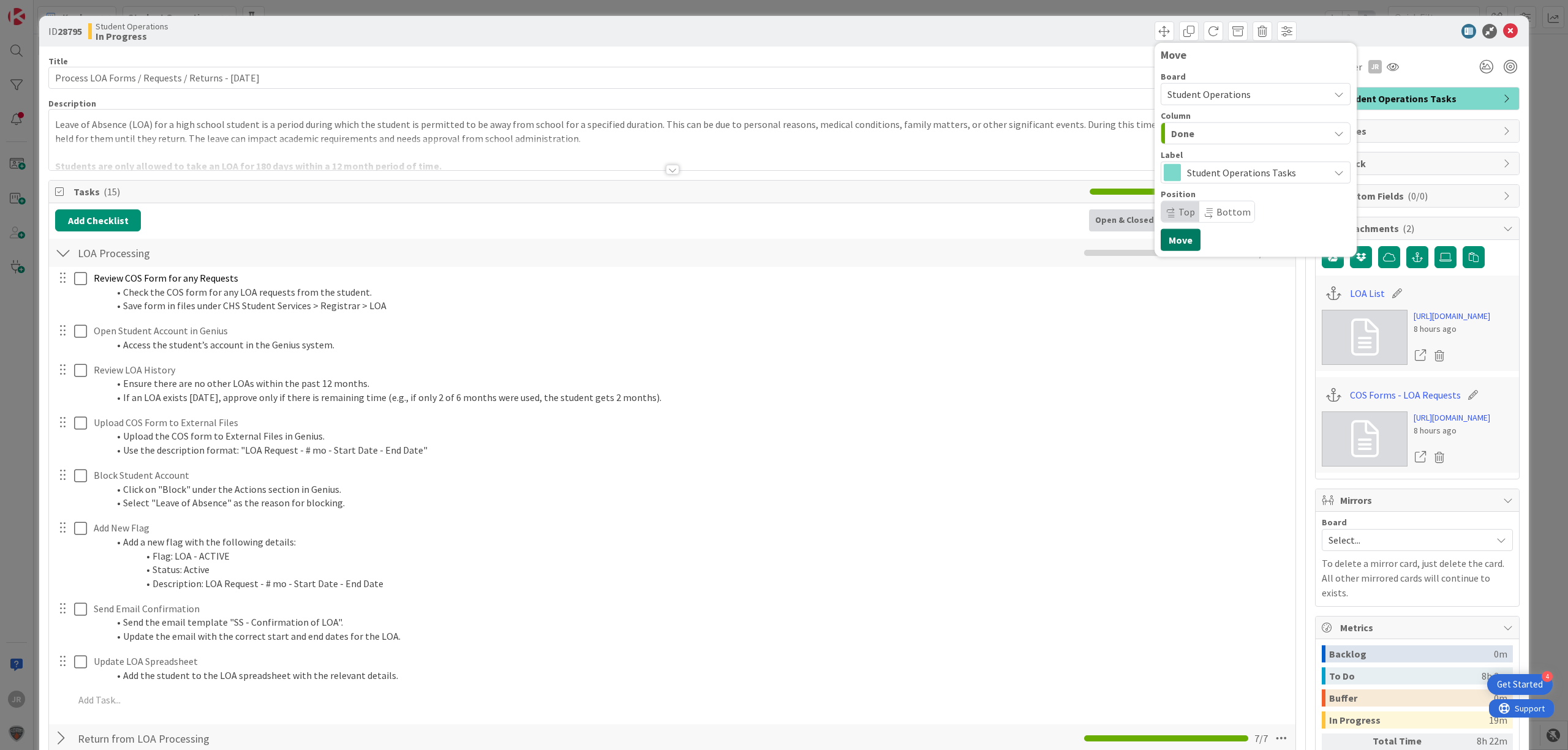
click at [1186, 241] on button "Move" at bounding box center [1180, 240] width 40 height 22
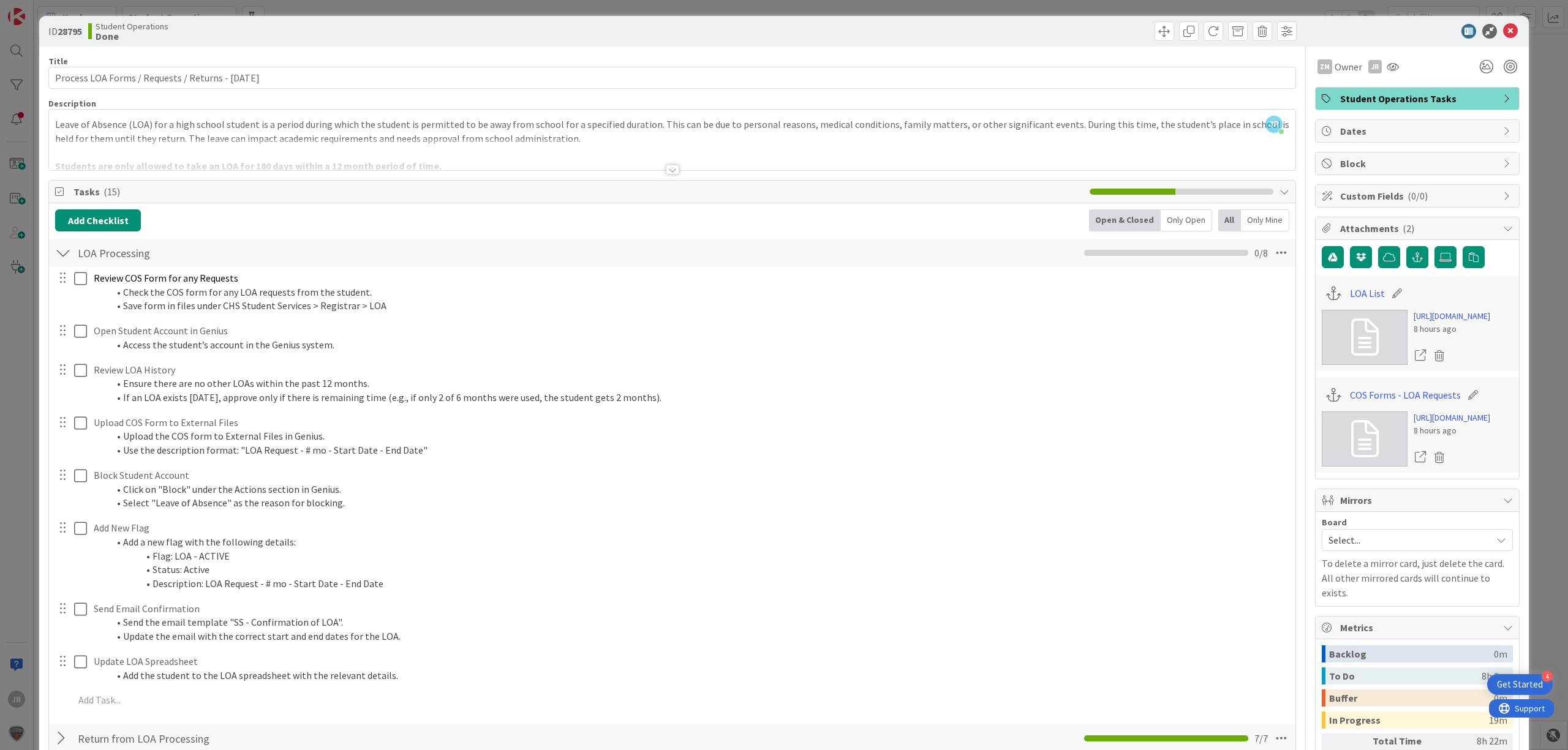
click at [566, 6] on div "ID 28795 Student Operations Done Move Move Title 51 / 128 Process LOA Forms / R…" at bounding box center [784, 375] width 1568 height 750
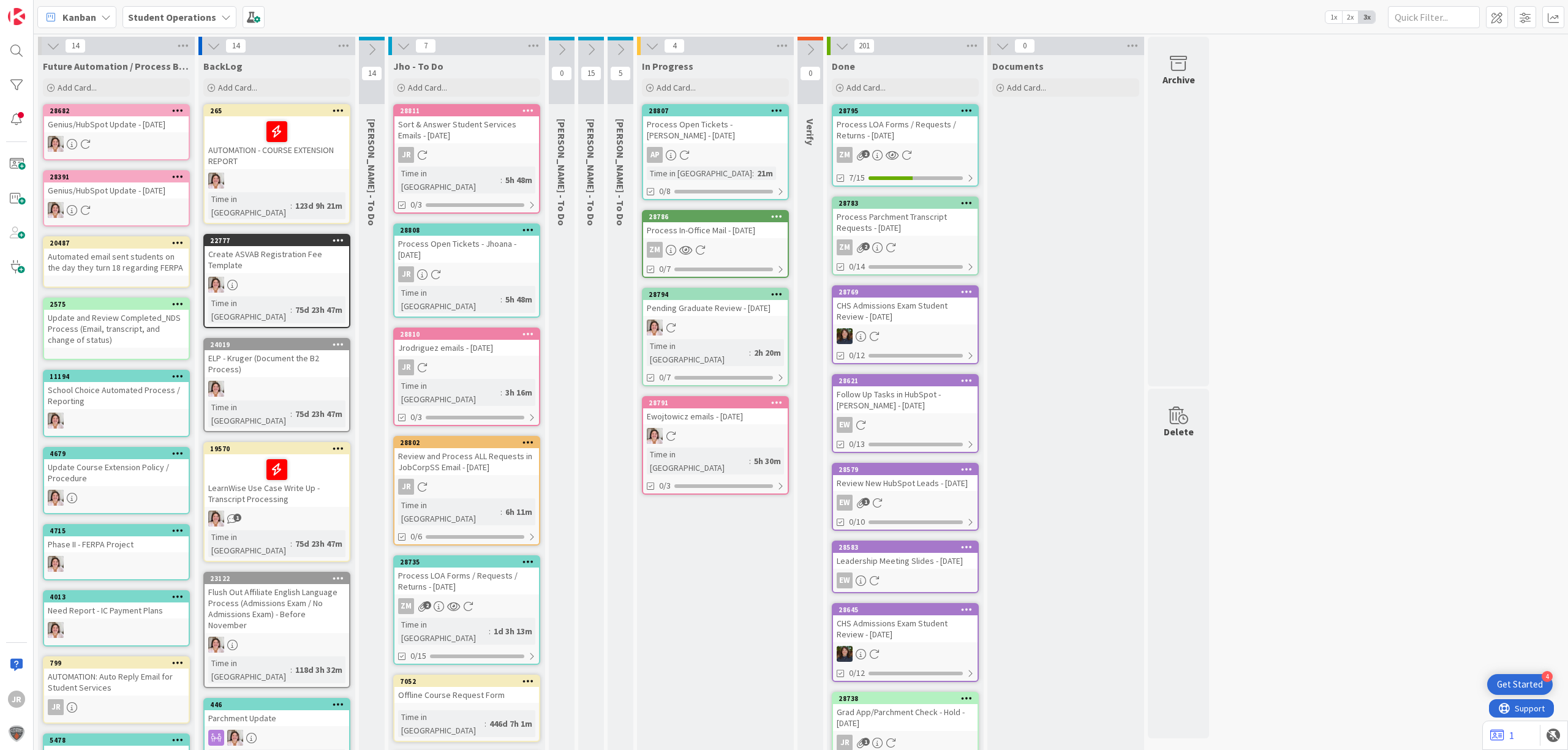
click at [689, 234] on div "Process In-Office Mail - [DATE]" at bounding box center [715, 230] width 145 height 16
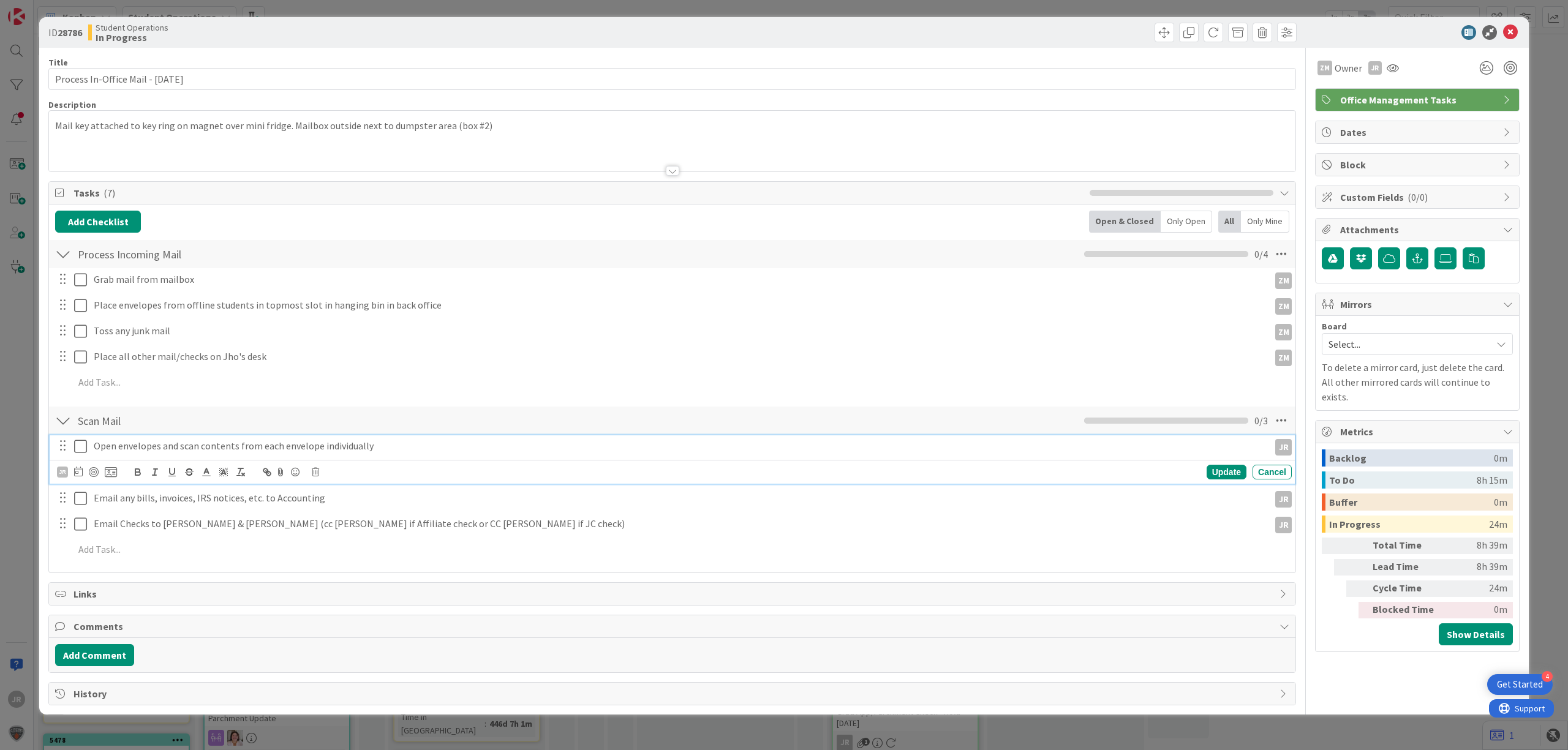
click at [82, 448] on icon at bounding box center [81, 446] width 13 height 15
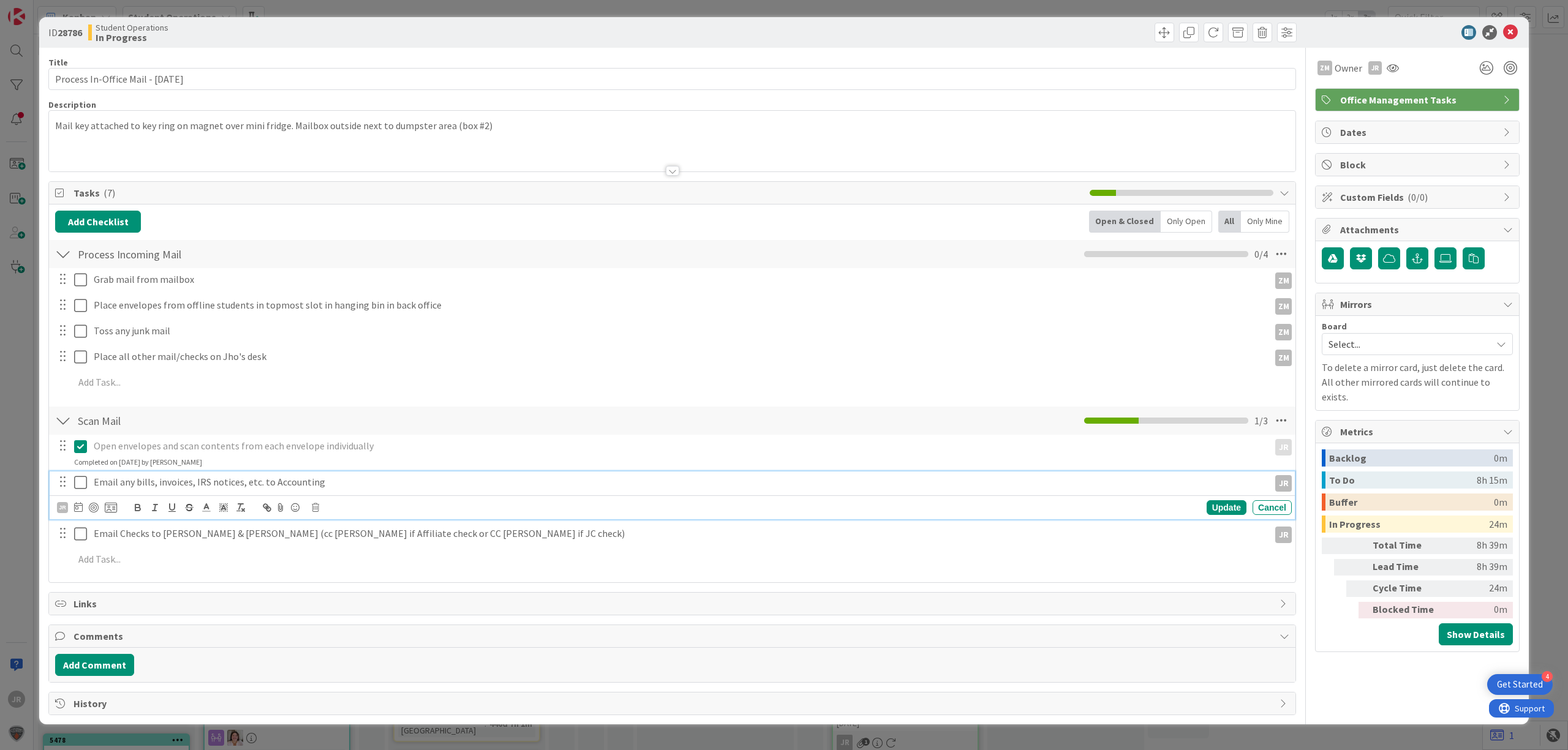
click at [86, 475] on icon at bounding box center [81, 482] width 13 height 15
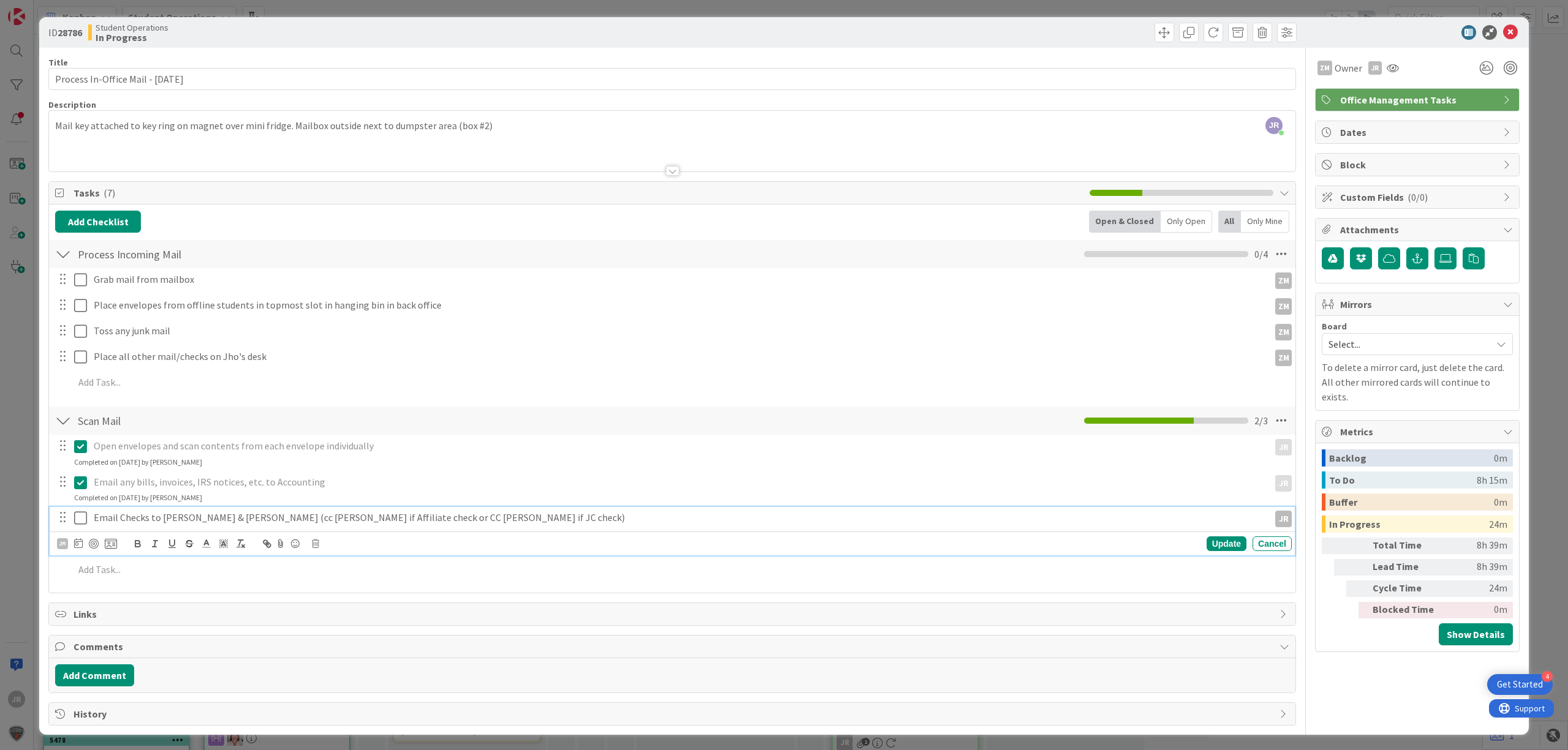
click at [77, 522] on icon at bounding box center [81, 518] width 13 height 15
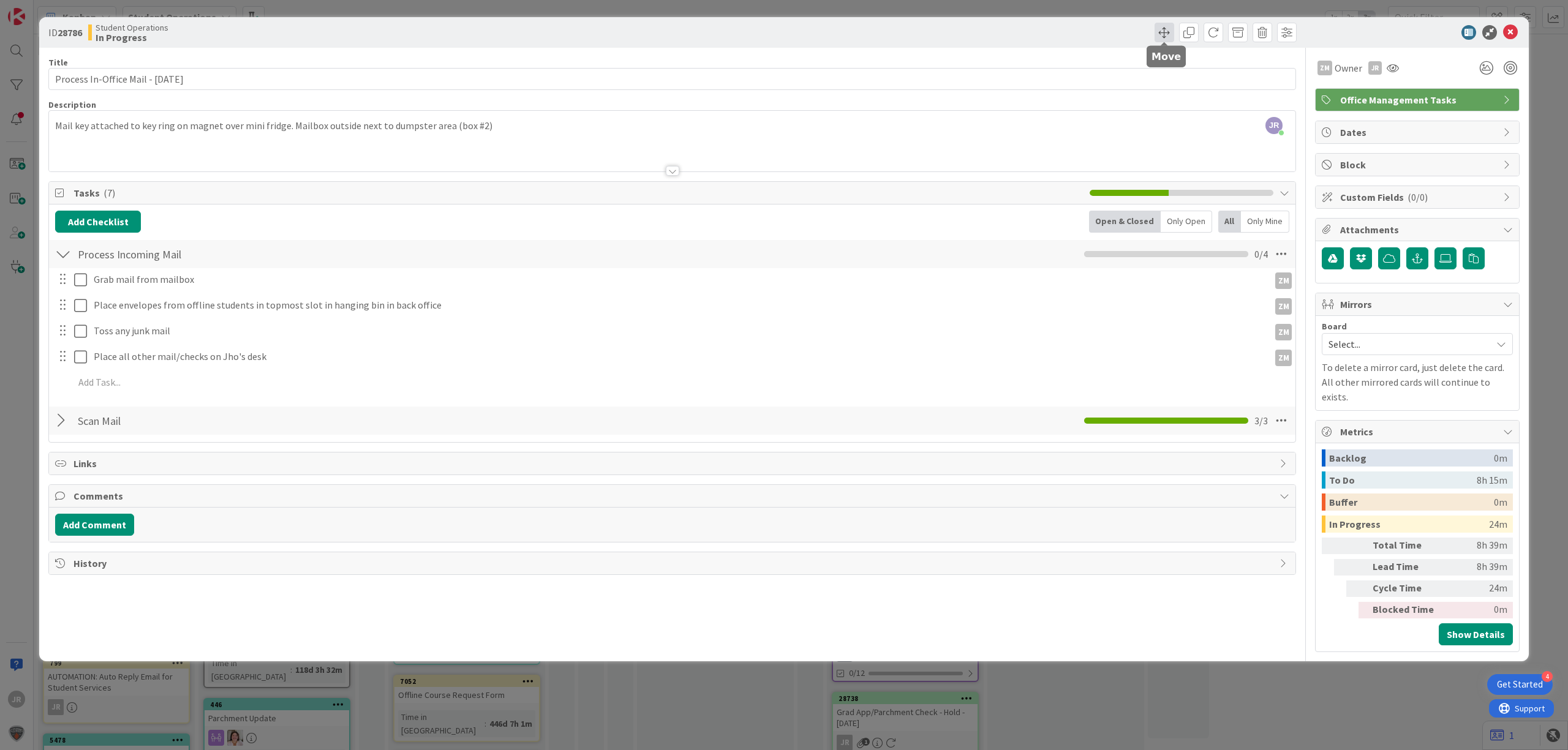
click at [1157, 23] on span at bounding box center [1164, 32] width 20 height 20
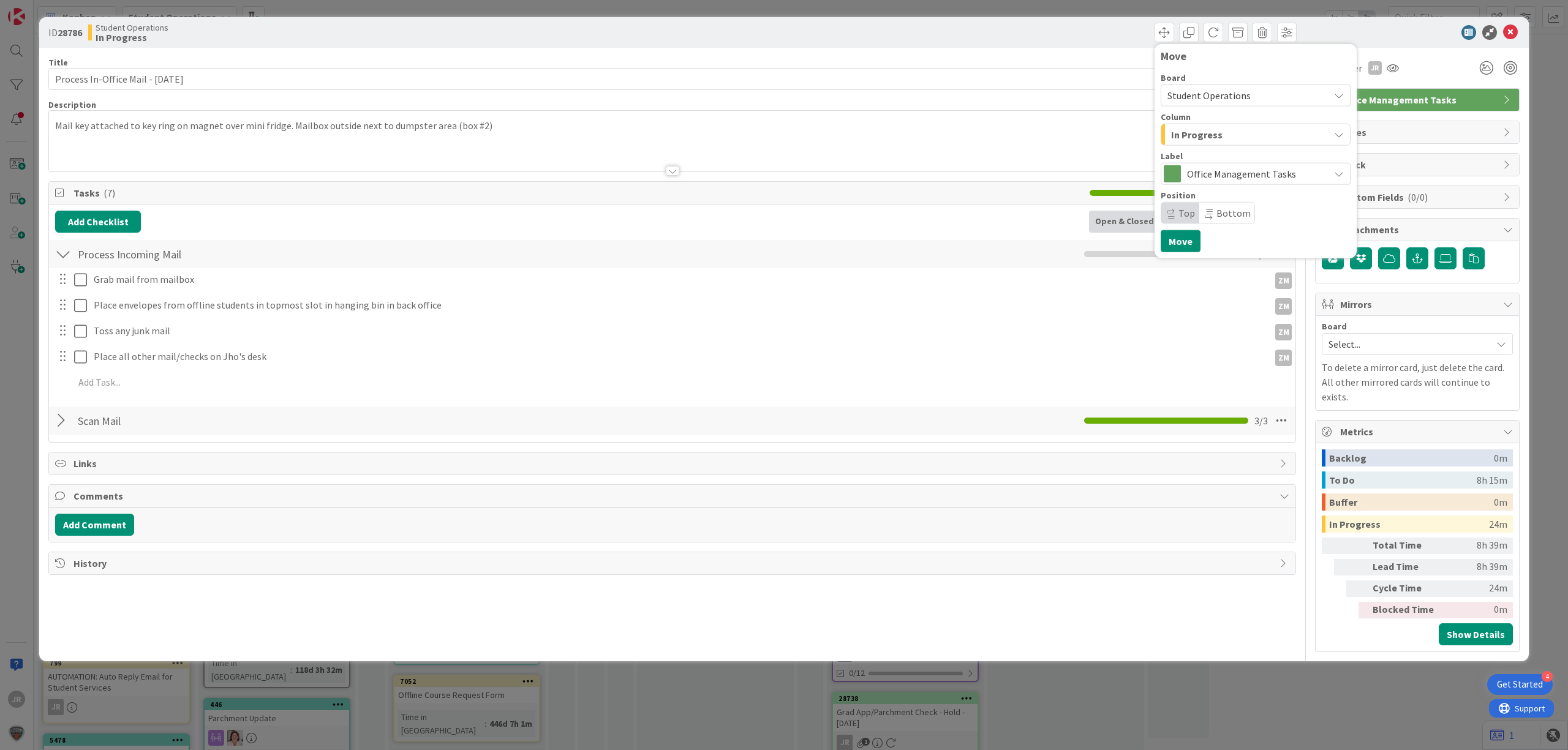
click at [1179, 131] on span "In Progress" at bounding box center [1196, 134] width 51 height 16
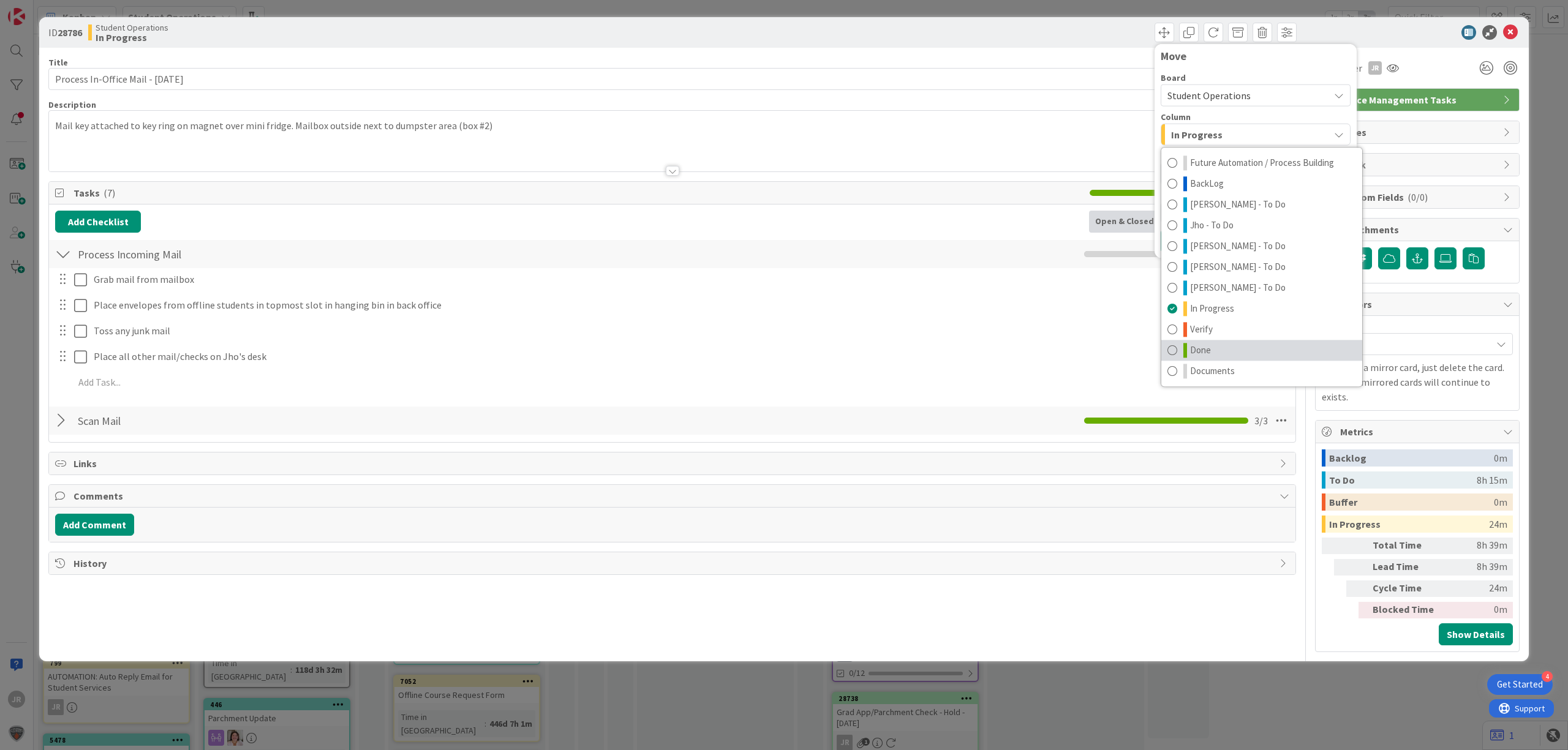
click at [1176, 354] on span at bounding box center [1172, 350] width 10 height 15
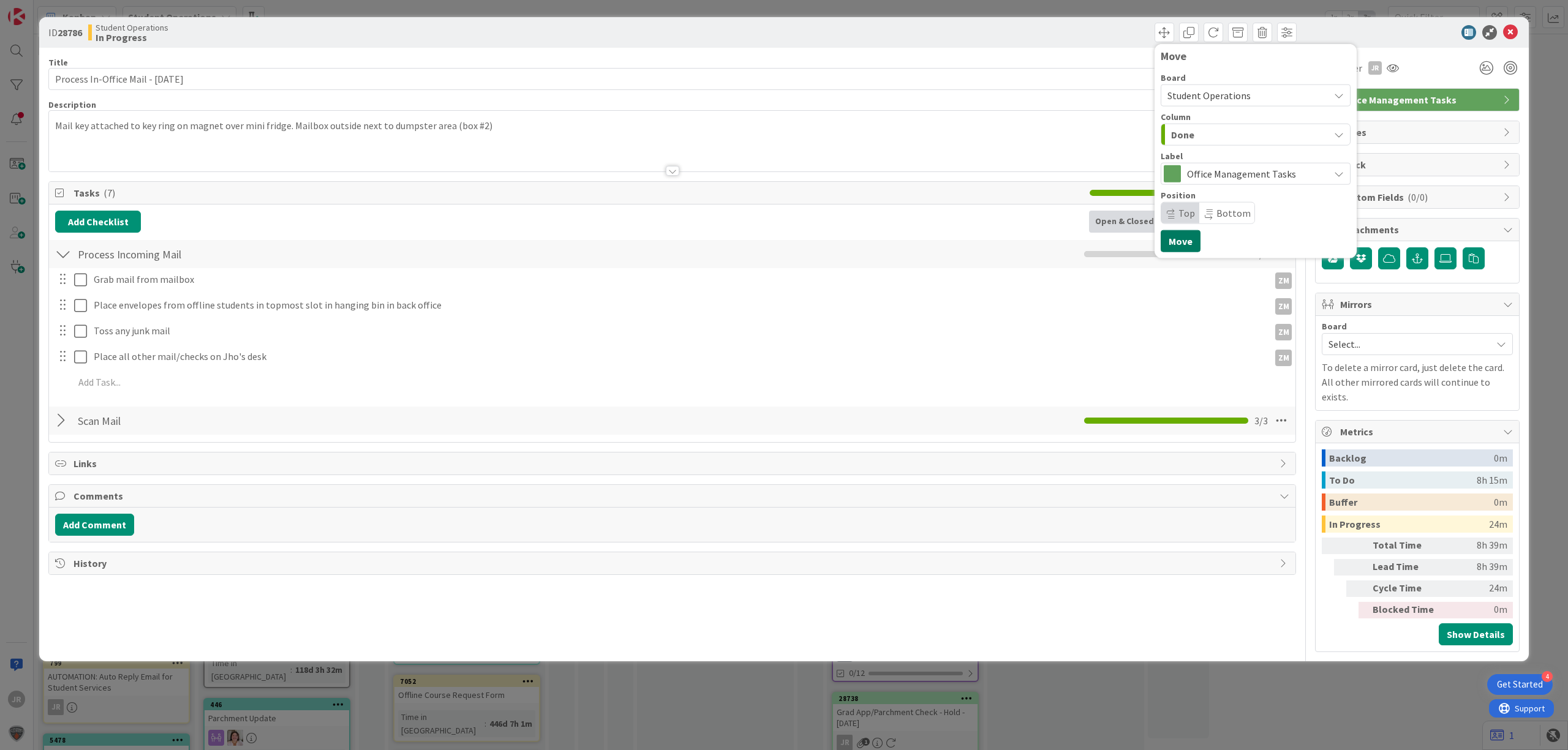
click at [1172, 243] on button "Move" at bounding box center [1180, 241] width 40 height 22
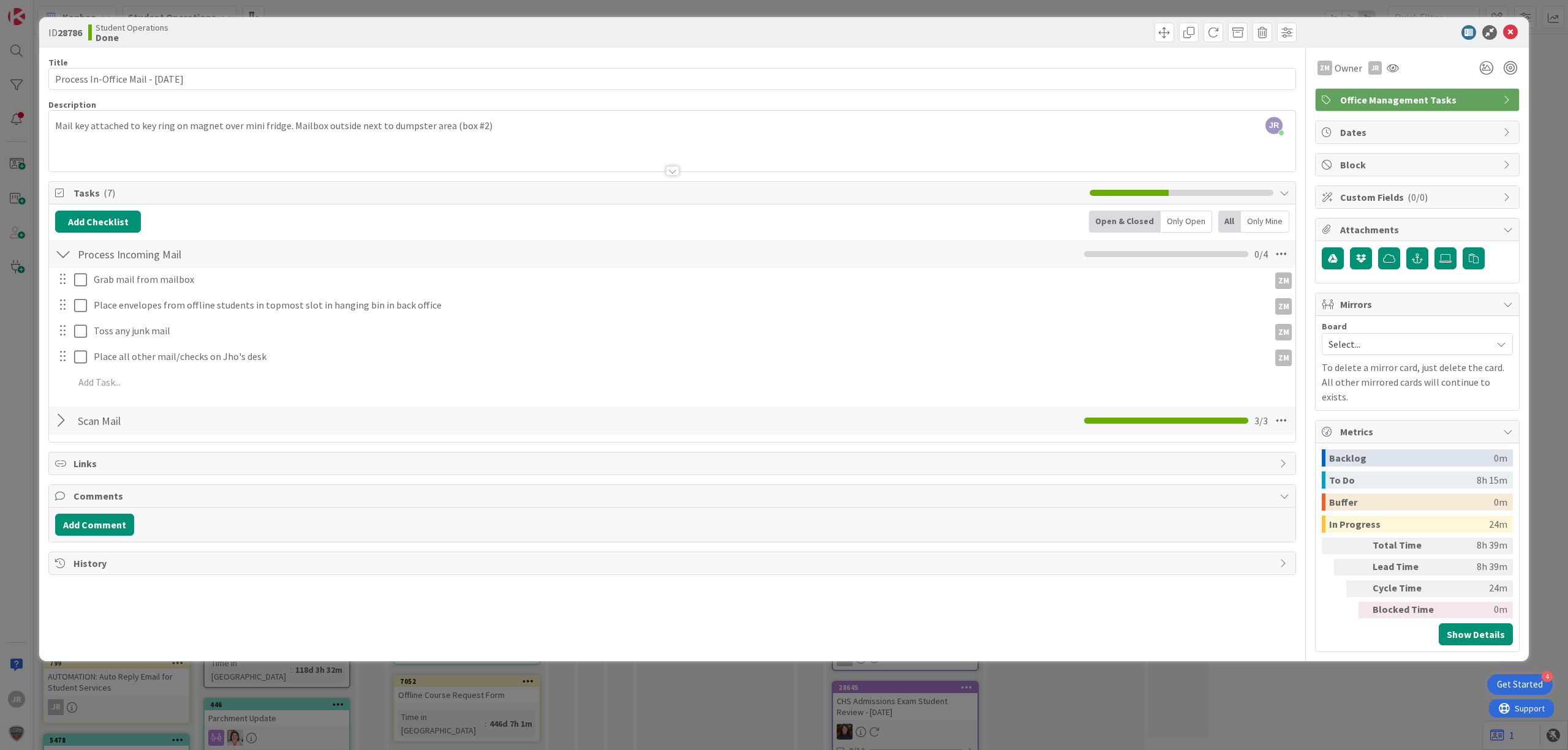
click at [990, 3] on div "ID 28786 Student Operations Done Move Move Title 35 / 128 Process In-Office Mai…" at bounding box center [784, 375] width 1568 height 750
